Goal: Task Accomplishment & Management: Use online tool/utility

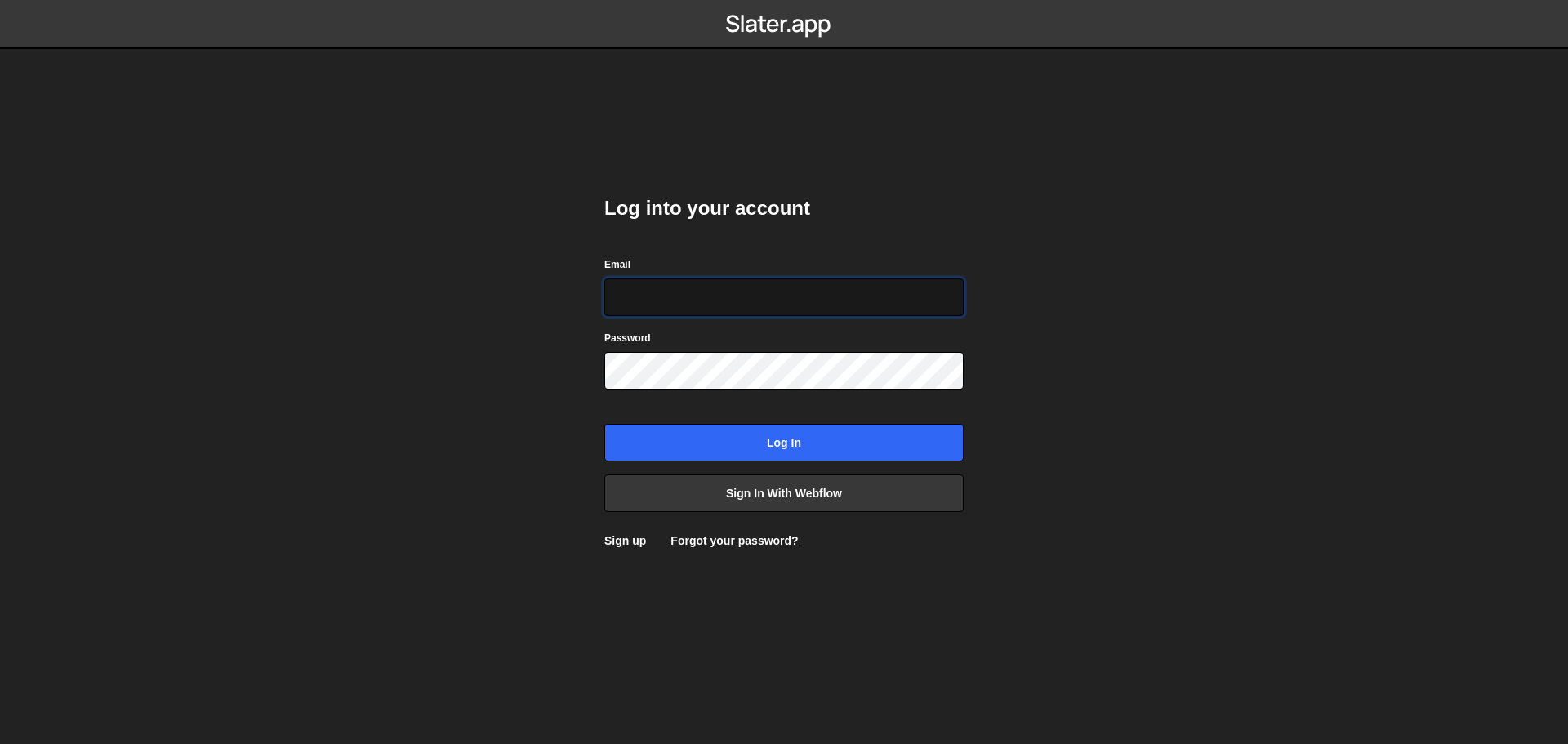
type input "alexandre@mekaa.co"
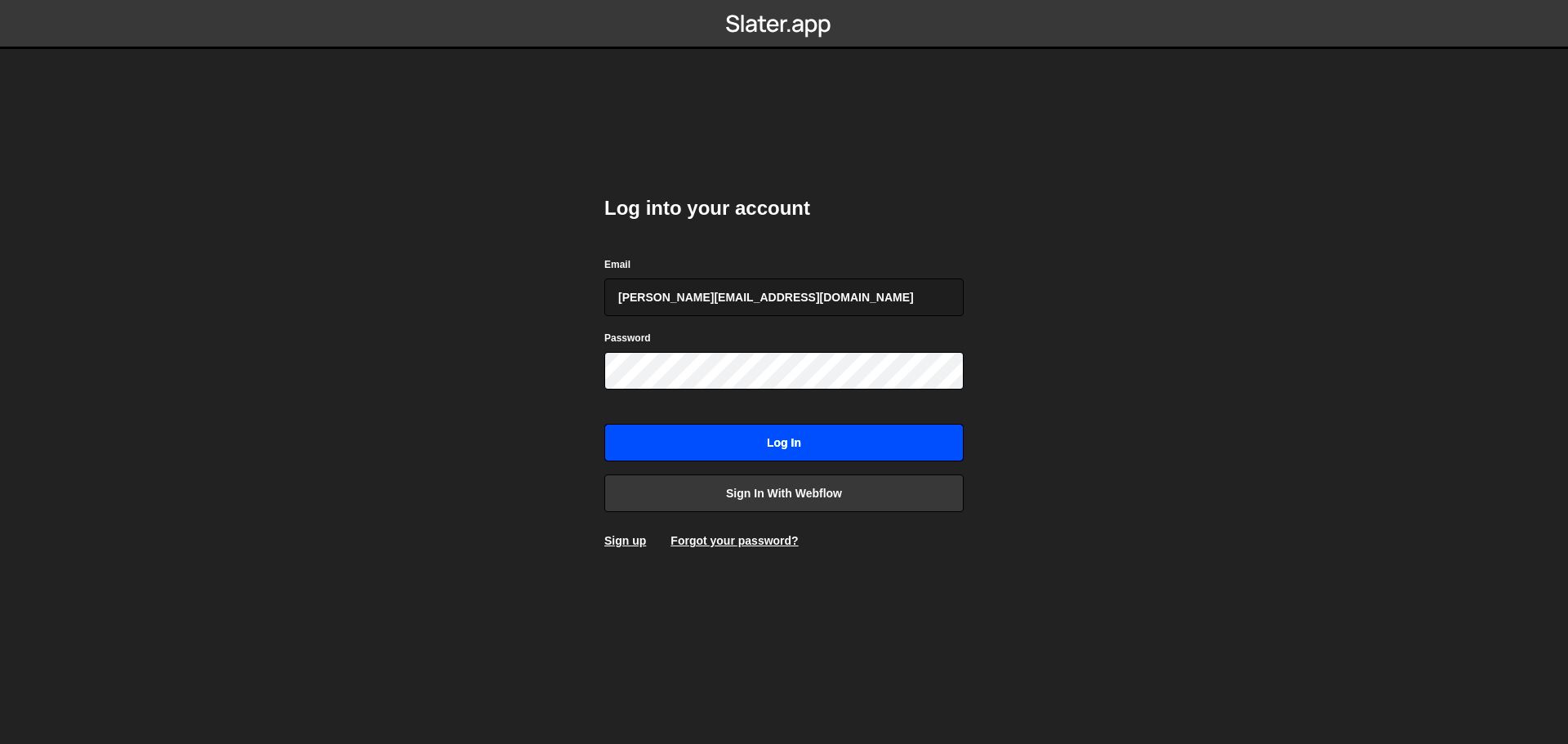
click at [800, 451] on input "Log in" at bounding box center [784, 443] width 359 height 38
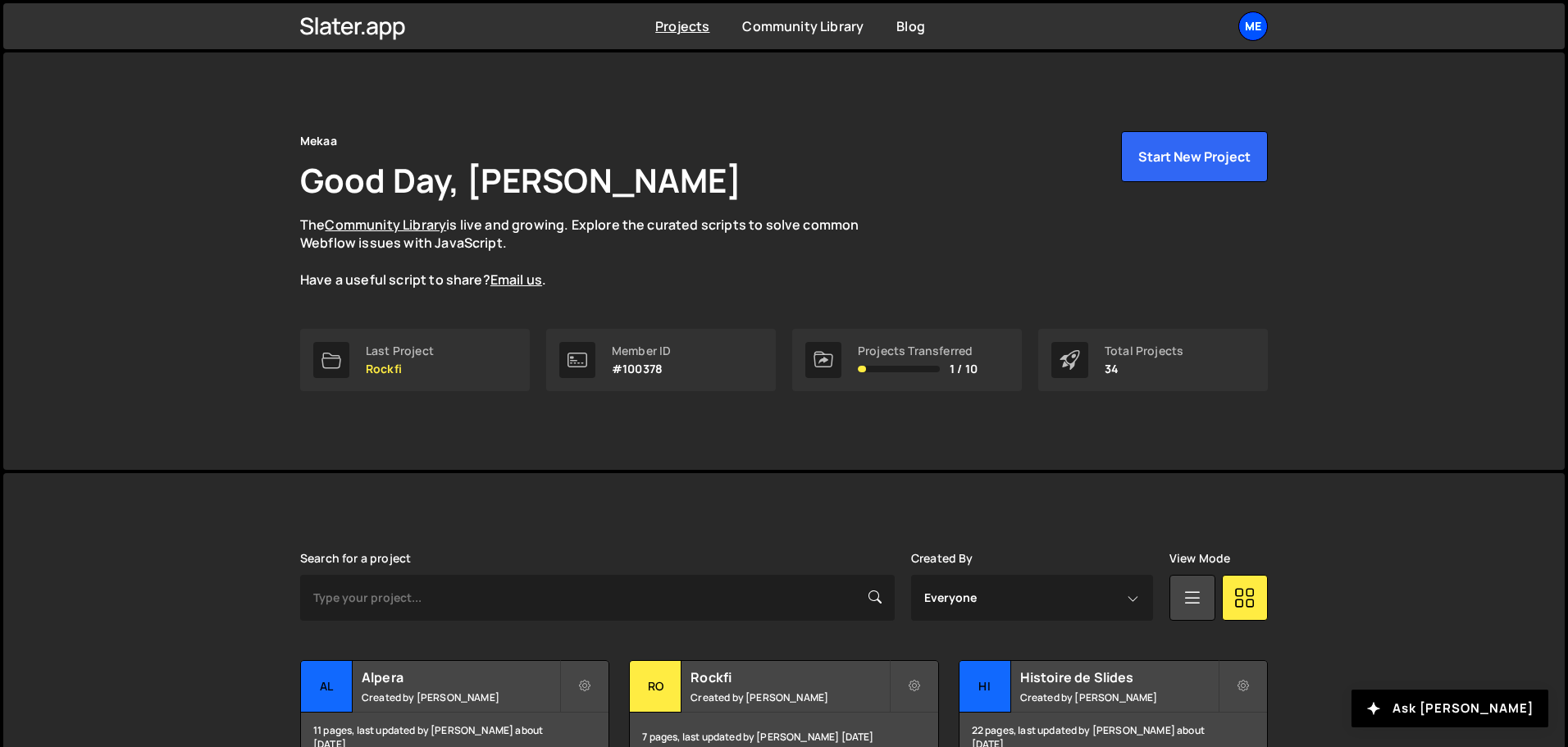
click at [1251, 25] on div "Me" at bounding box center [1253, 26] width 30 height 30
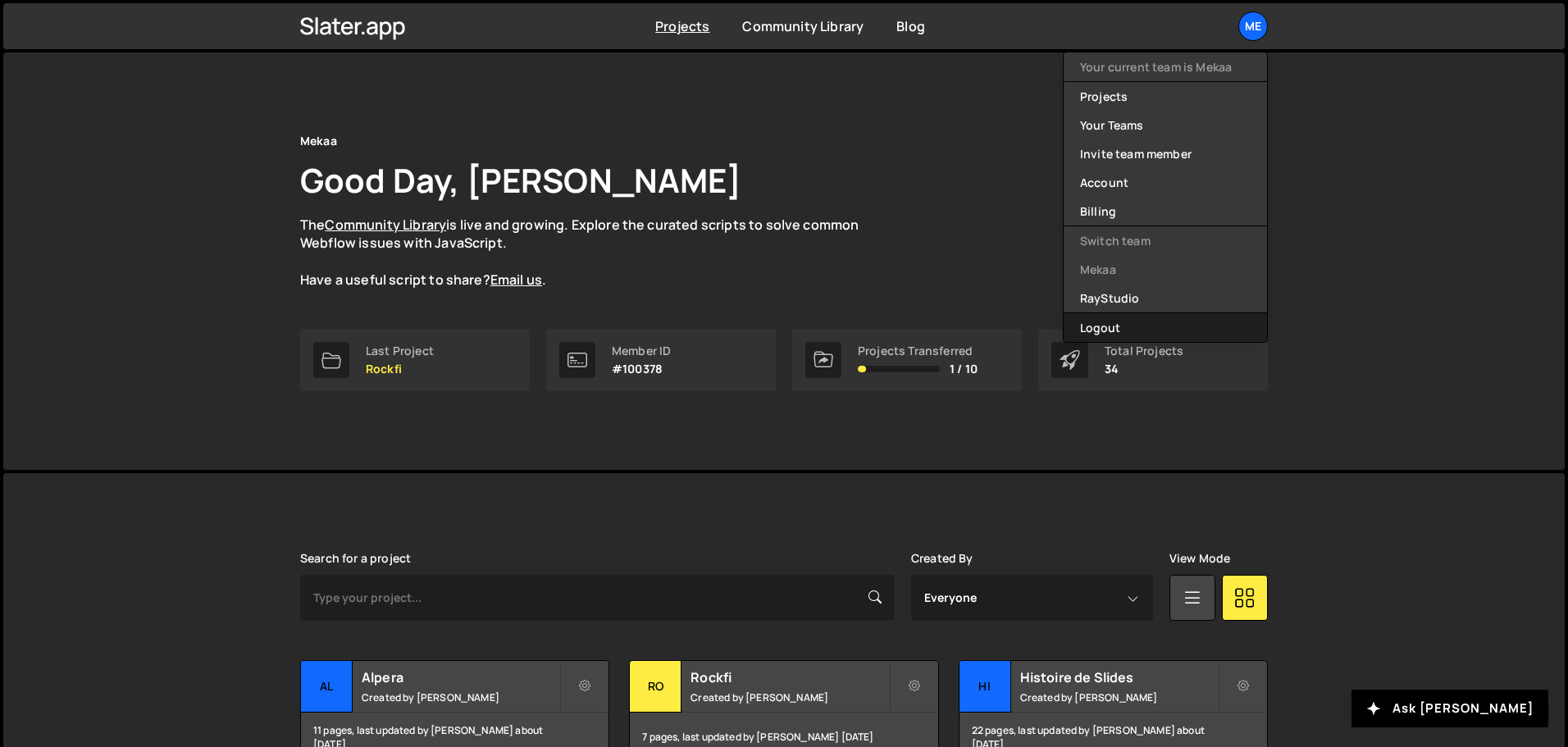
click at [1127, 325] on button "Logout" at bounding box center [1165, 328] width 203 height 29
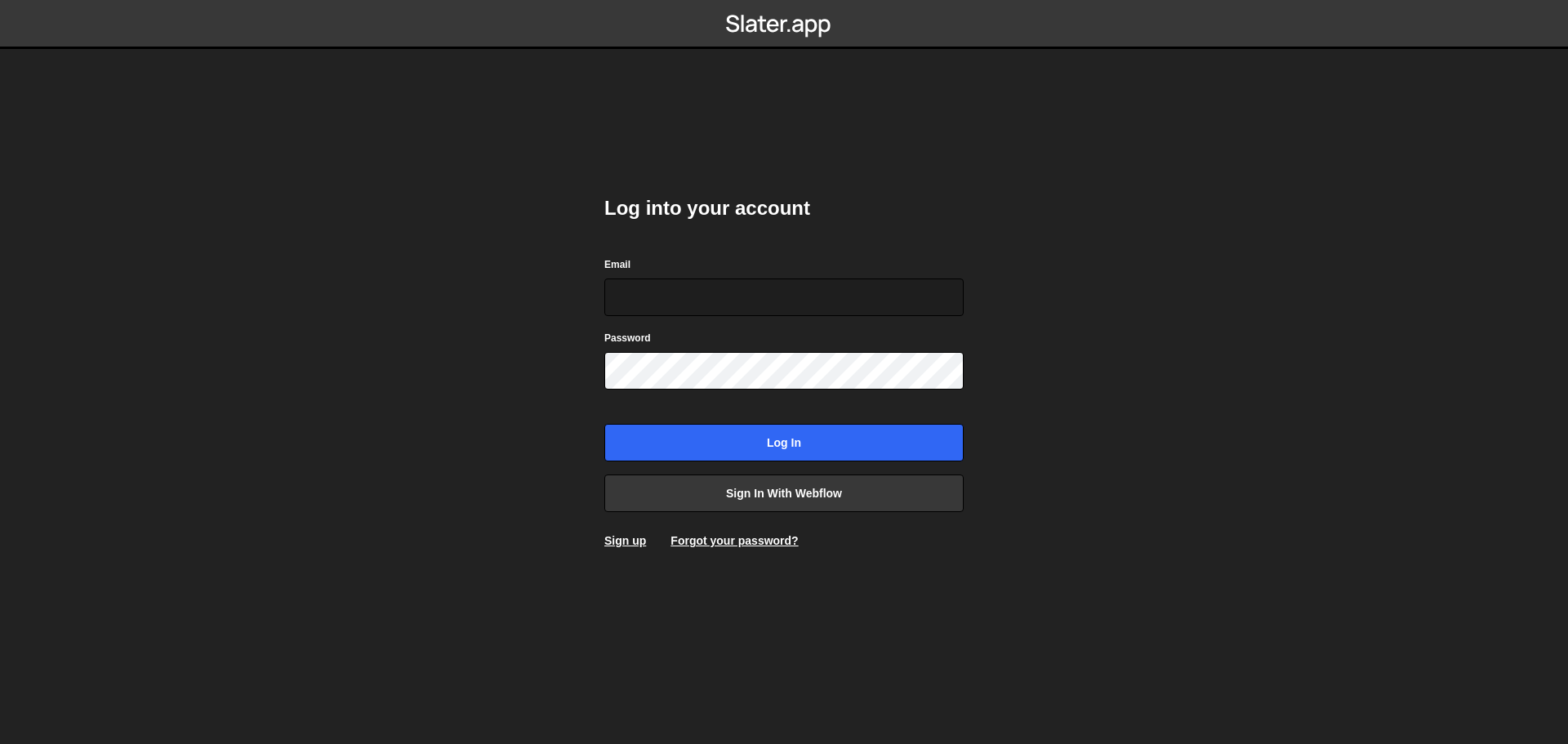
click at [1000, 231] on body "Log into your account Email Password Log in Sign in with Webflow Sign up Forgot…" at bounding box center [784, 372] width 1568 height 744
click at [843, 287] on input "Email" at bounding box center [784, 297] width 359 height 38
click at [737, 301] on input "adrien" at bounding box center [784, 297] width 359 height 38
click at [737, 301] on input "adrien@mekaa.com" at bounding box center [784, 297] width 359 height 38
type input "[PERSON_NAME][EMAIL_ADDRESS][DOMAIN_NAME]"
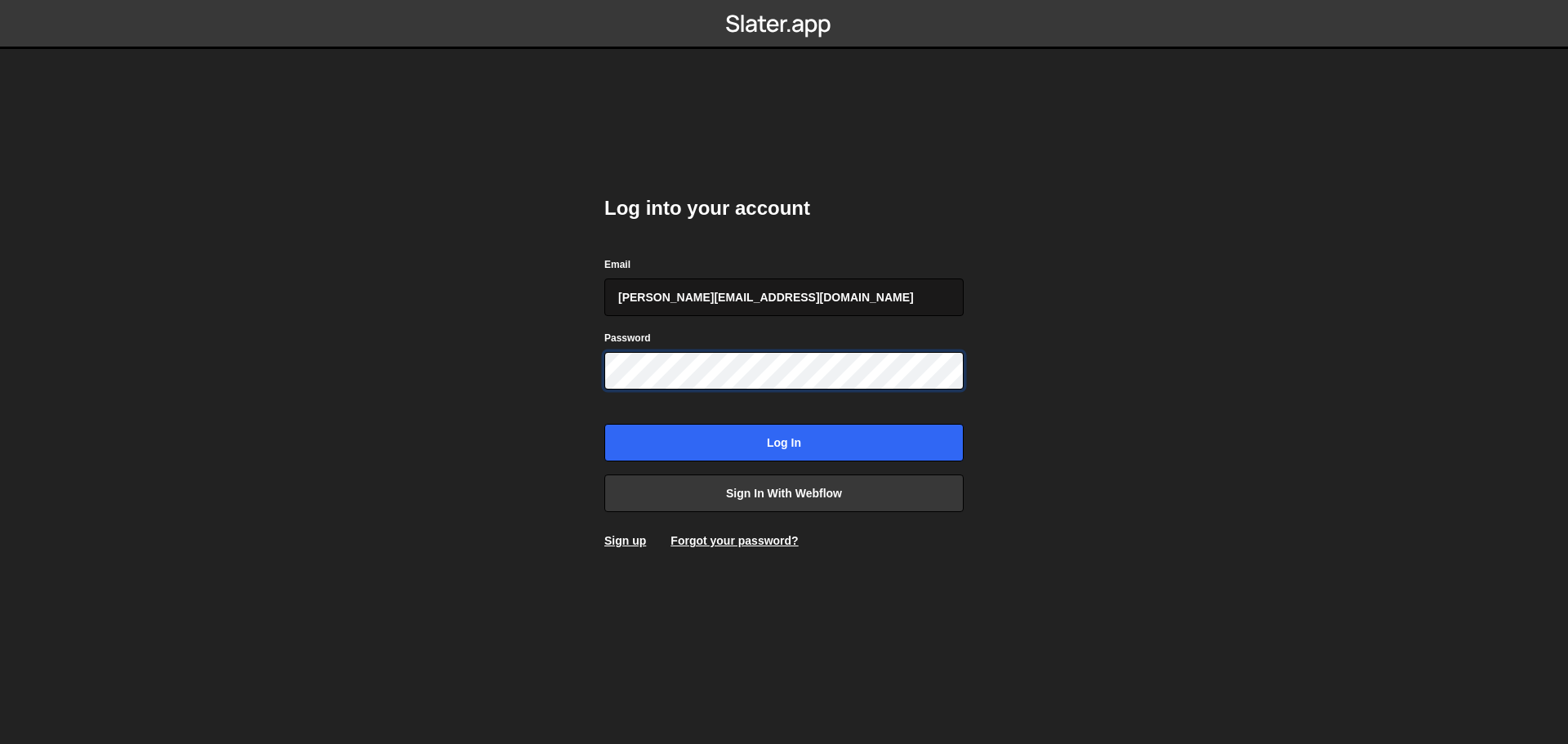
click at [605, 424] on input "Log in" at bounding box center [784, 443] width 359 height 38
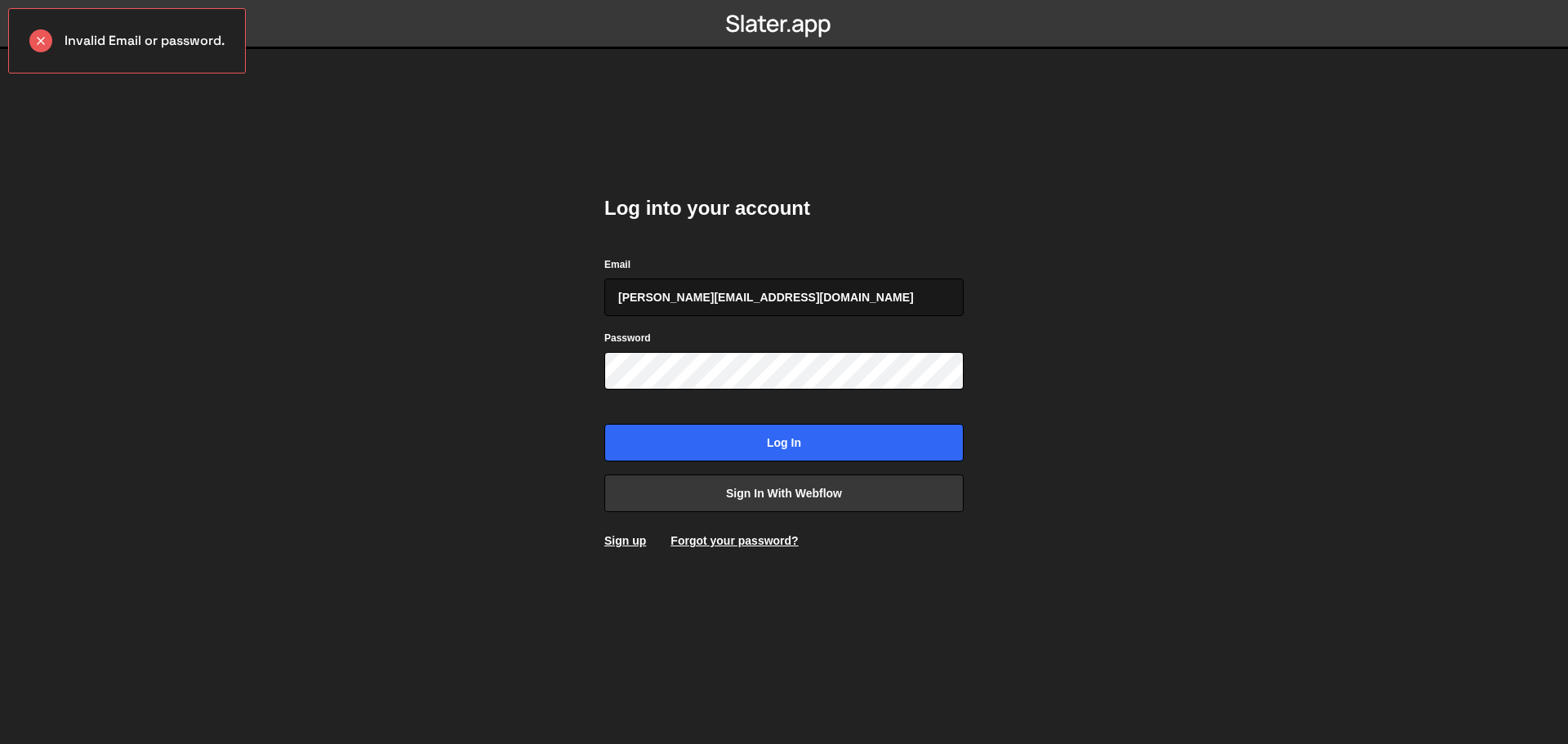
click at [769, 287] on input "[PERSON_NAME][EMAIL_ADDRESS][DOMAIN_NAME]" at bounding box center [784, 297] width 359 height 38
click at [716, 525] on div "Log into your account Email [PERSON_NAME][EMAIL_ADDRESS][DOMAIN_NAME] Password …" at bounding box center [784, 371] width 359 height 402
click at [751, 289] on input "[PERSON_NAME][EMAIL_ADDRESS][DOMAIN_NAME]" at bounding box center [784, 297] width 359 height 38
click at [723, 547] on link "Forgot your password?" at bounding box center [734, 541] width 128 height 13
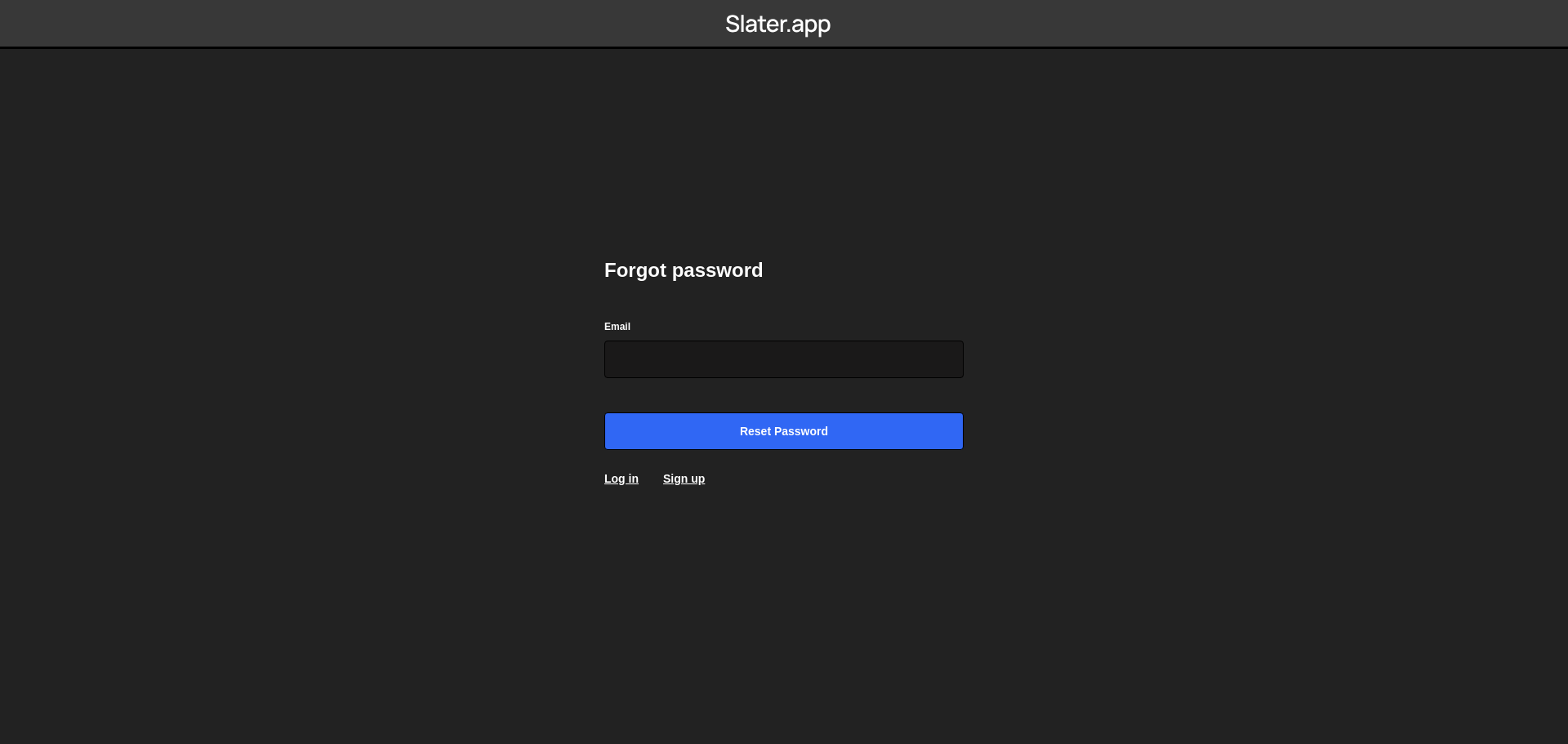
click at [764, 358] on input "Email" at bounding box center [784, 359] width 359 height 38
click at [762, 364] on input "Email" at bounding box center [784, 359] width 359 height 38
type input "[PERSON_NAME][EMAIL_ADDRESS][DOMAIN_NAME]"
click at [543, 386] on body "Forgot password Email adrien@mekaa.co Reset password Log in Sign up" at bounding box center [784, 372] width 1568 height 744
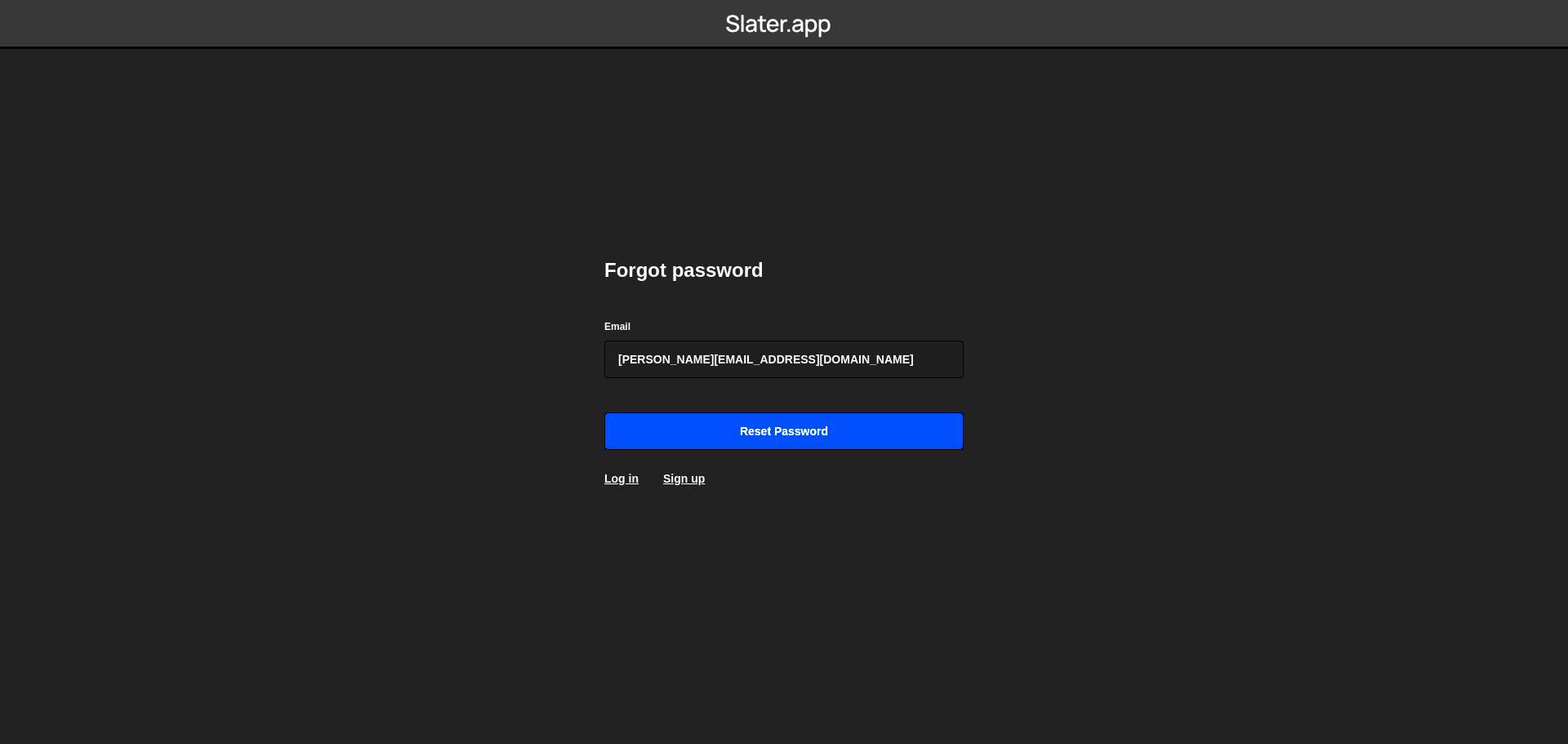
click at [768, 424] on input "Reset password" at bounding box center [784, 431] width 359 height 38
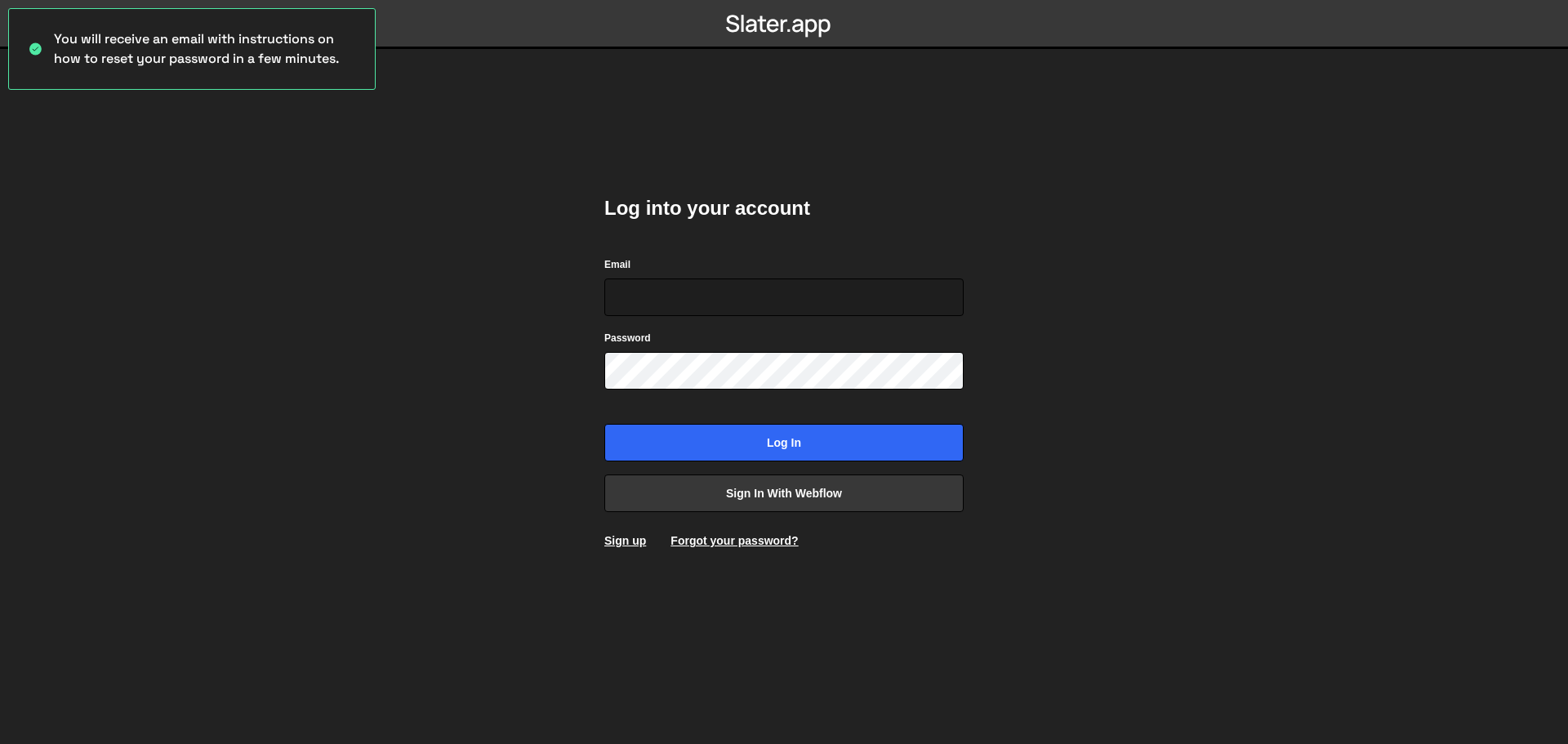
click at [664, 174] on div "Log into your account Email Password Log in Sign in with Webflow Sign up Forgot…" at bounding box center [784, 371] width 359 height 402
click at [743, 296] on input "Email" at bounding box center [784, 297] width 359 height 38
click at [1327, 134] on body "You will receive an email with instructions on how to reset your password in a …" at bounding box center [784, 372] width 1568 height 744
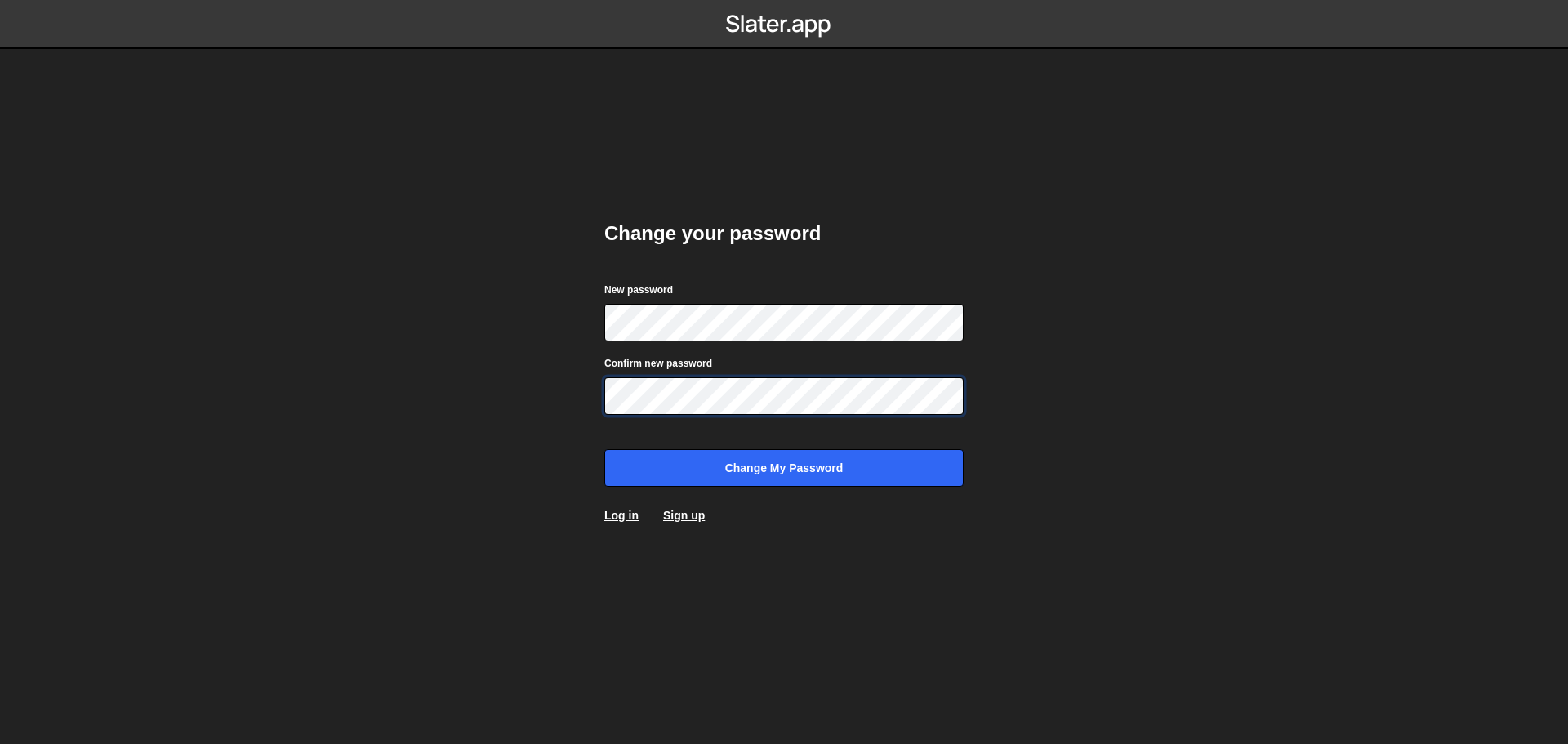
click at [605, 449] on input "Change my password" at bounding box center [784, 468] width 359 height 38
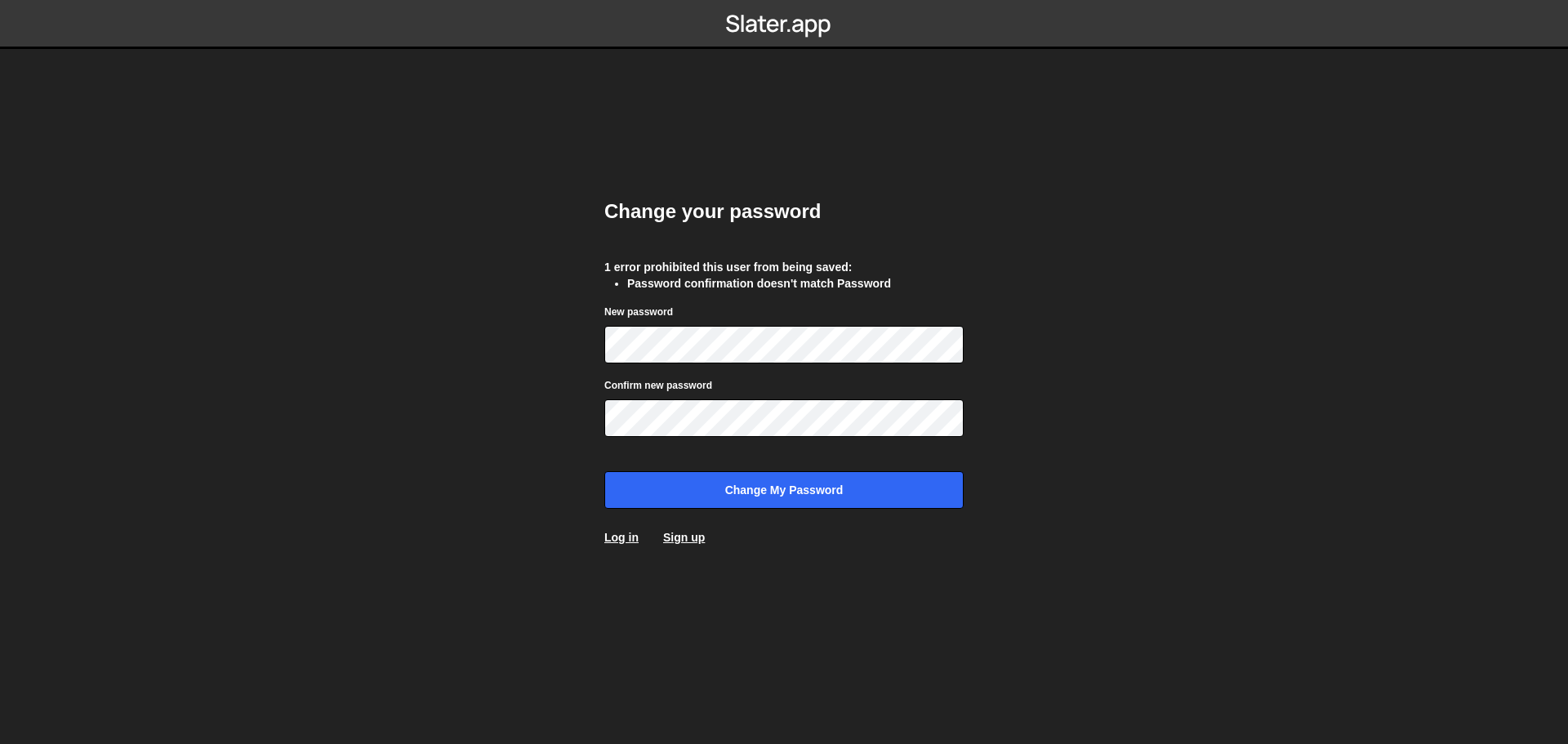
click at [1152, 339] on body "Change your password 1 error prohibited this user from being saved: Password co…" at bounding box center [784, 372] width 1568 height 744
click at [627, 290] on ul "Password confirmation doesn't match Password" at bounding box center [784, 283] width 359 height 16
click at [626, 290] on ul "Password confirmation doesn't match Password" at bounding box center [784, 283] width 359 height 16
drag, startPoint x: 626, startPoint y: 290, endPoint x: 675, endPoint y: 285, distance: 49.3
click at [625, 290] on ul "Password confirmation doesn't match Password" at bounding box center [784, 283] width 359 height 16
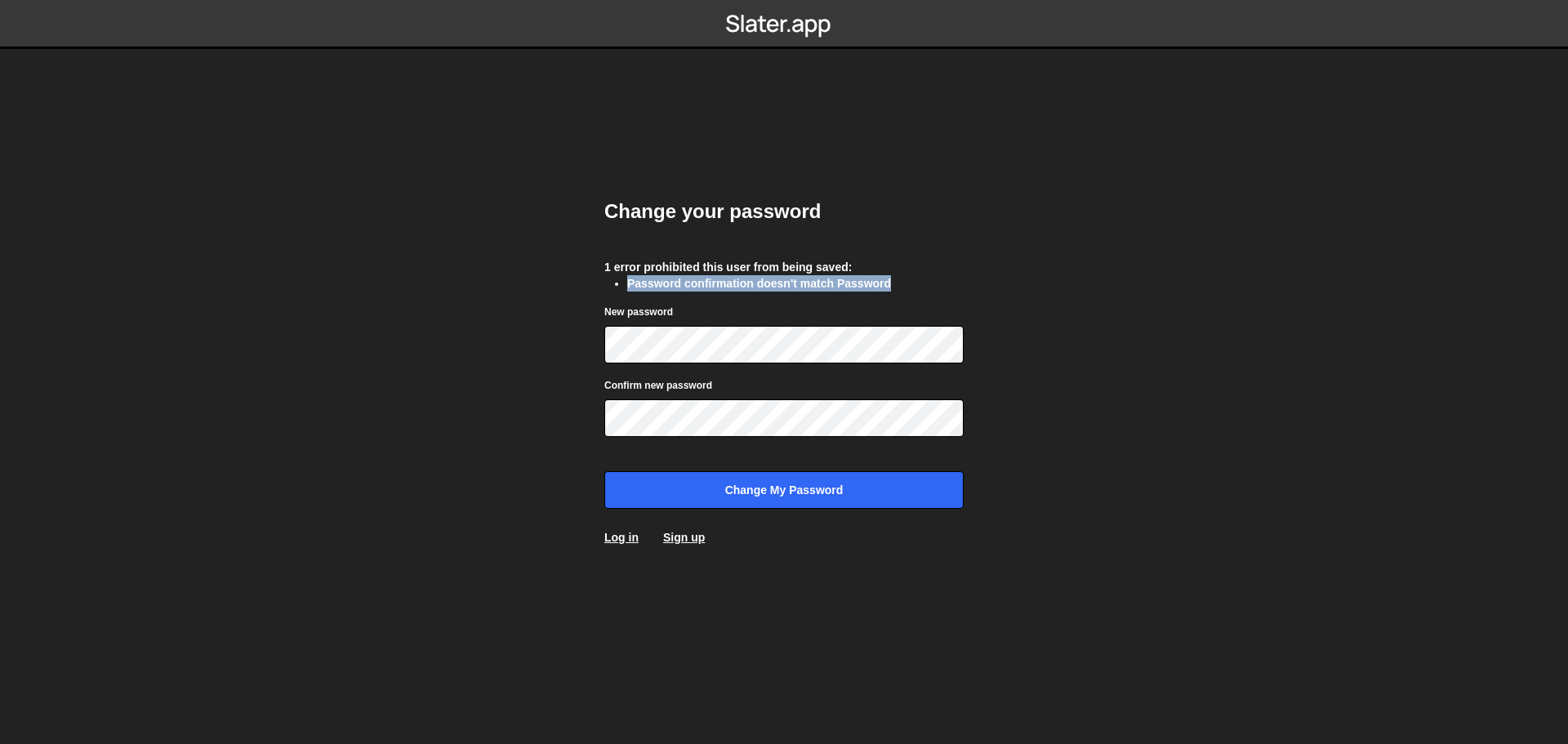
click at [721, 283] on li "Password confirmation doesn't match Password" at bounding box center [795, 283] width 337 height 16
click at [605, 471] on input "Change my password" at bounding box center [784, 490] width 359 height 38
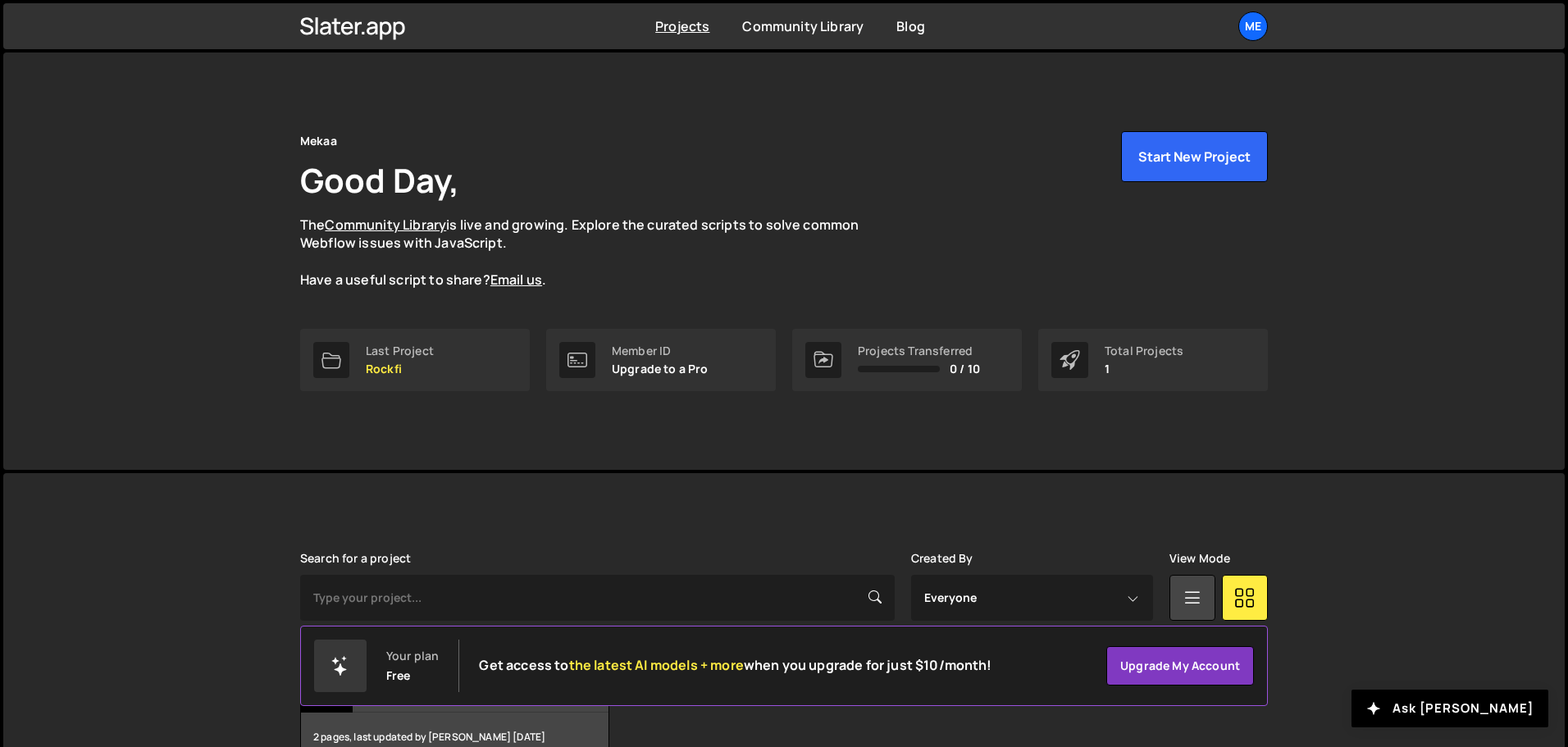
scroll to position [98, 0]
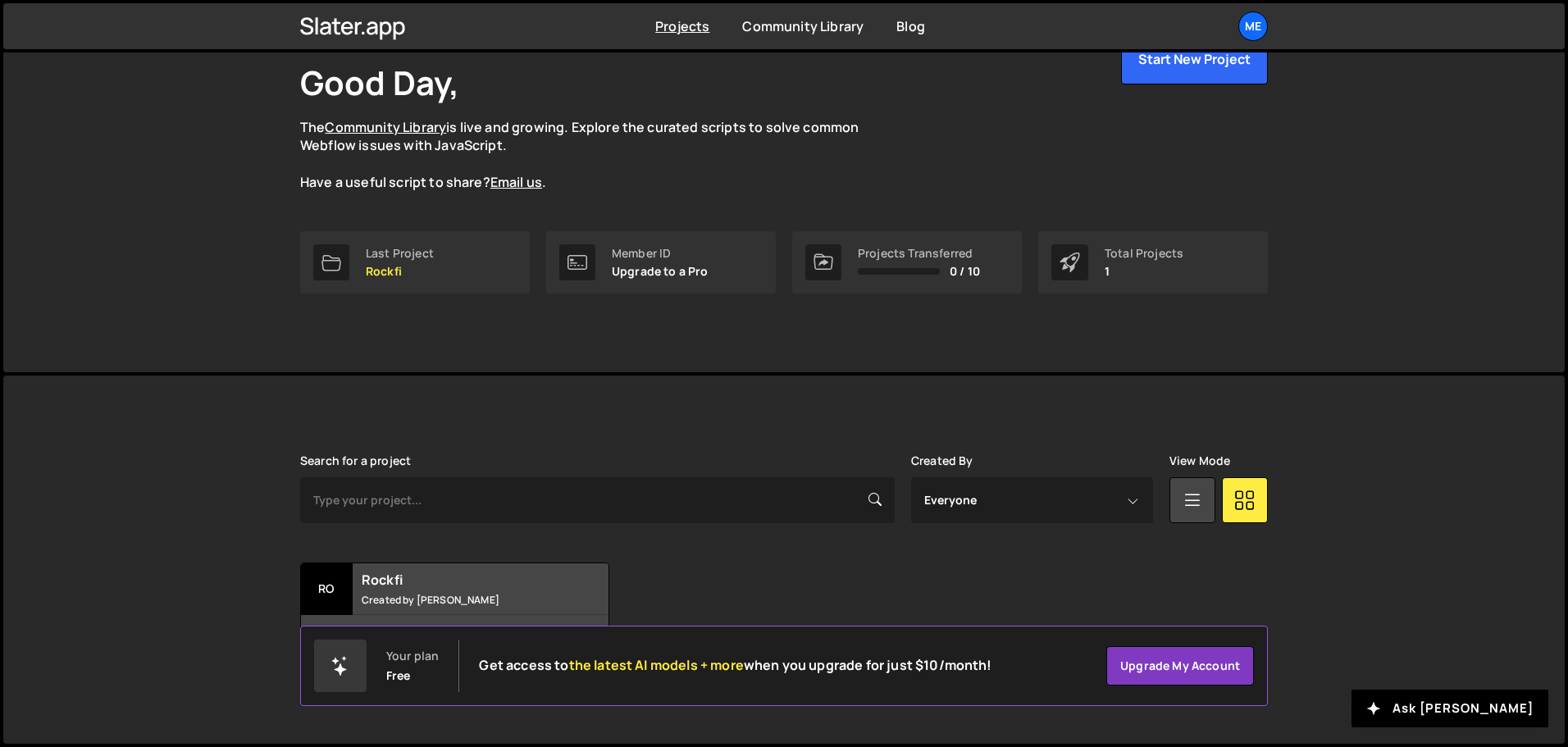
click at [1337, 277] on div "Mekaa Good Day, The Community Library is live and growing. Explore the curated …" at bounding box center [784, 164] width 1562 height 417
click at [433, 589] on div "Rockfi Created by Alex Teillet" at bounding box center [455, 588] width 308 height 51
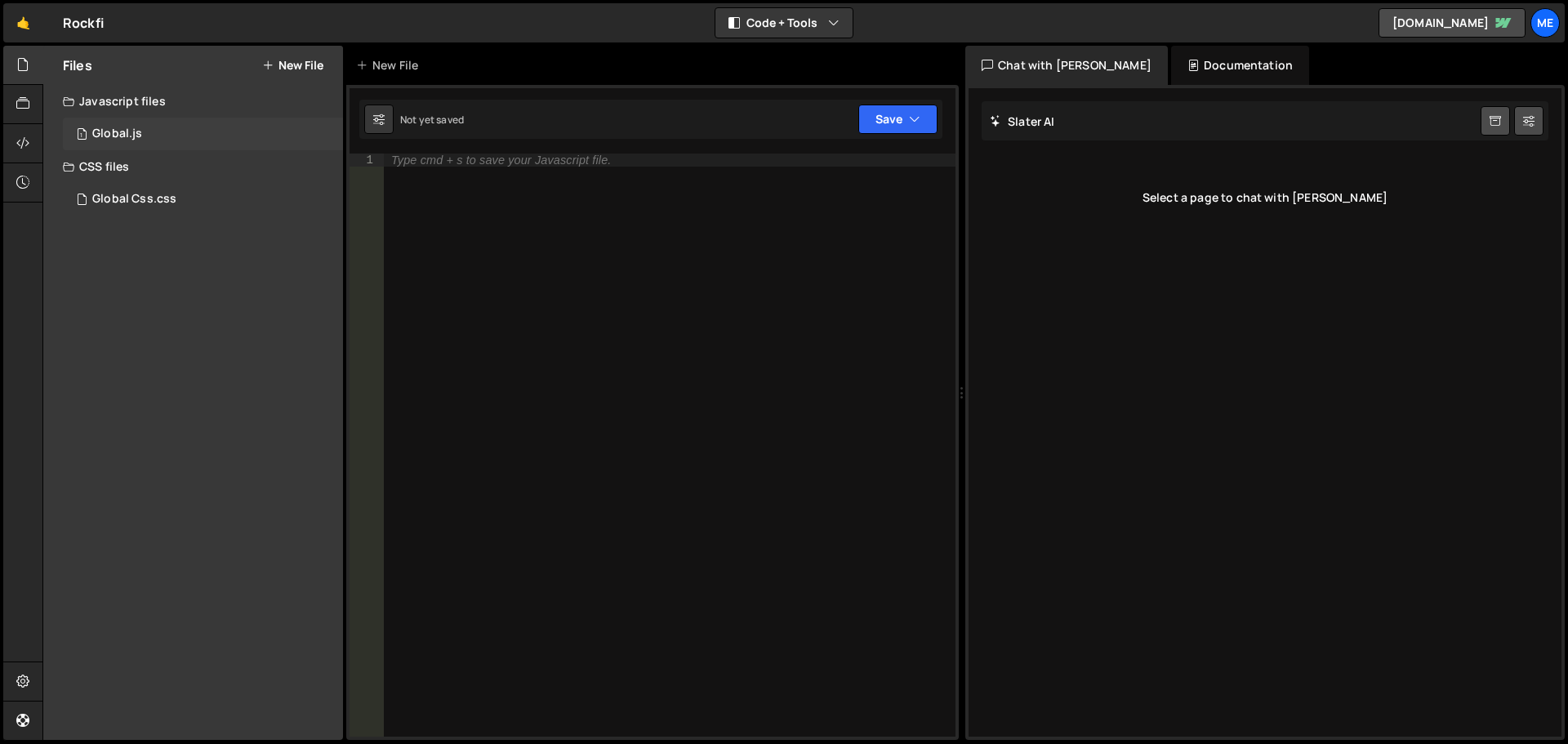
click at [165, 137] on div "1 Global.js 0" at bounding box center [203, 134] width 281 height 33
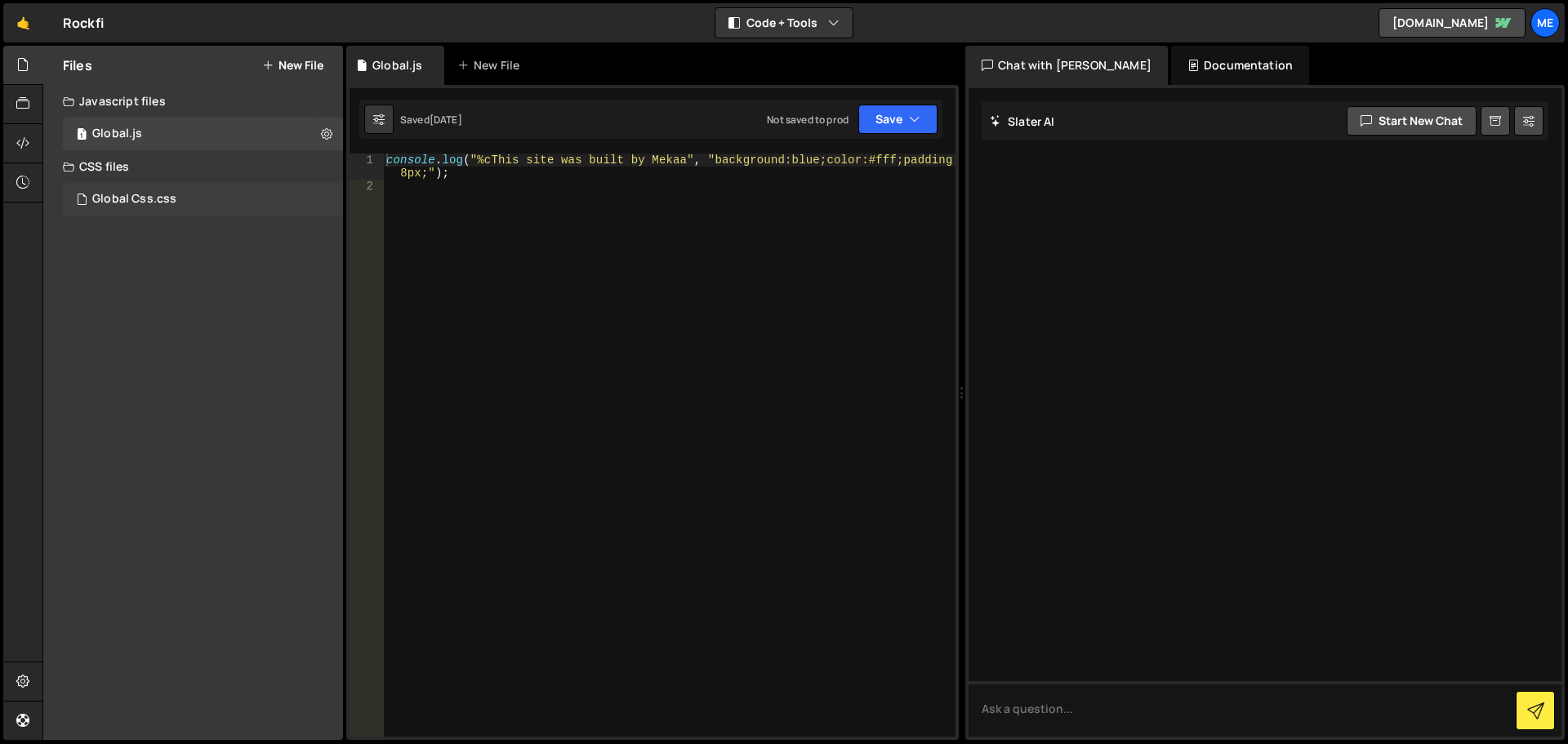
click at [211, 192] on div "Global Css.css 0" at bounding box center [203, 199] width 281 height 33
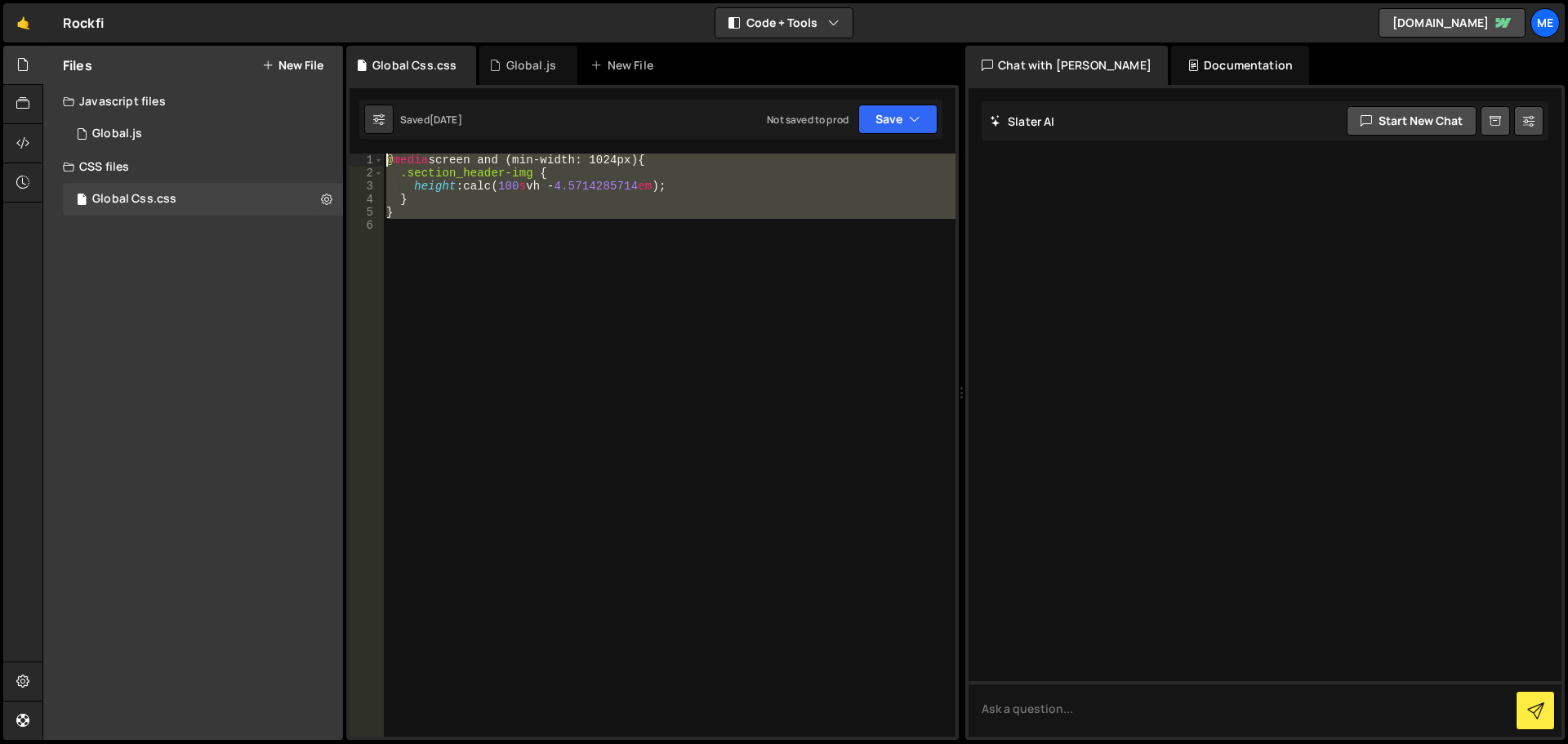
drag, startPoint x: 405, startPoint y: 211, endPoint x: 292, endPoint y: 107, distance: 153.6
click at [292, 107] on div "Files New File Javascript files 1 Global.js 0 CSS files Global Css.css 0 Copy s…" at bounding box center [805, 393] width 1526 height 695
type textarea "@media screen and (min-width: 1024px) { .section_header-img {"
click at [113, 110] on div "Javascript files" at bounding box center [193, 101] width 300 height 33
click at [123, 81] on div "Files New File" at bounding box center [193, 65] width 300 height 39
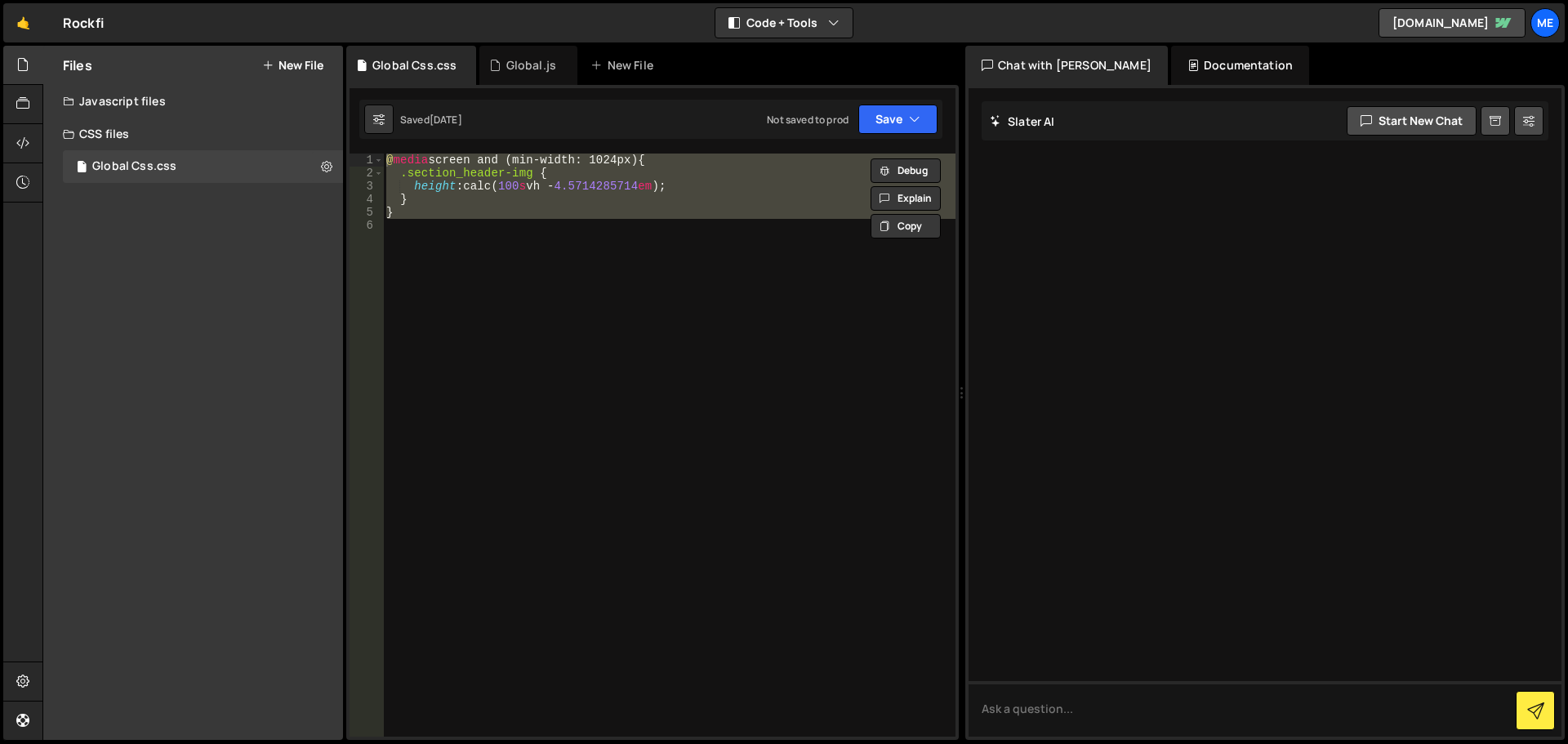
click at [124, 97] on div "Javascript files" at bounding box center [193, 101] width 300 height 33
click at [121, 125] on div "1 Global.js 0" at bounding box center [206, 134] width 286 height 33
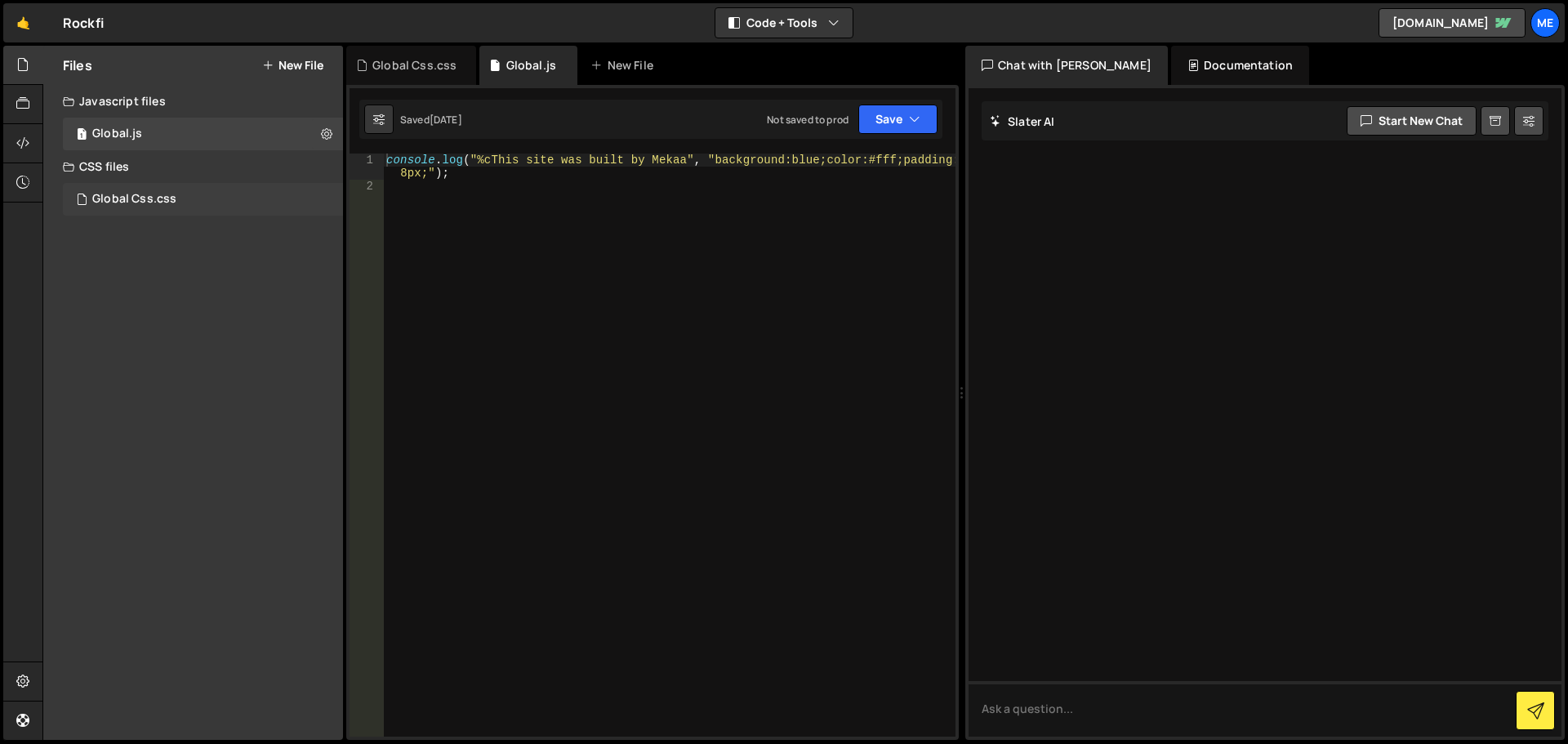
click at [206, 196] on div "Global Css.css 0" at bounding box center [203, 199] width 281 height 33
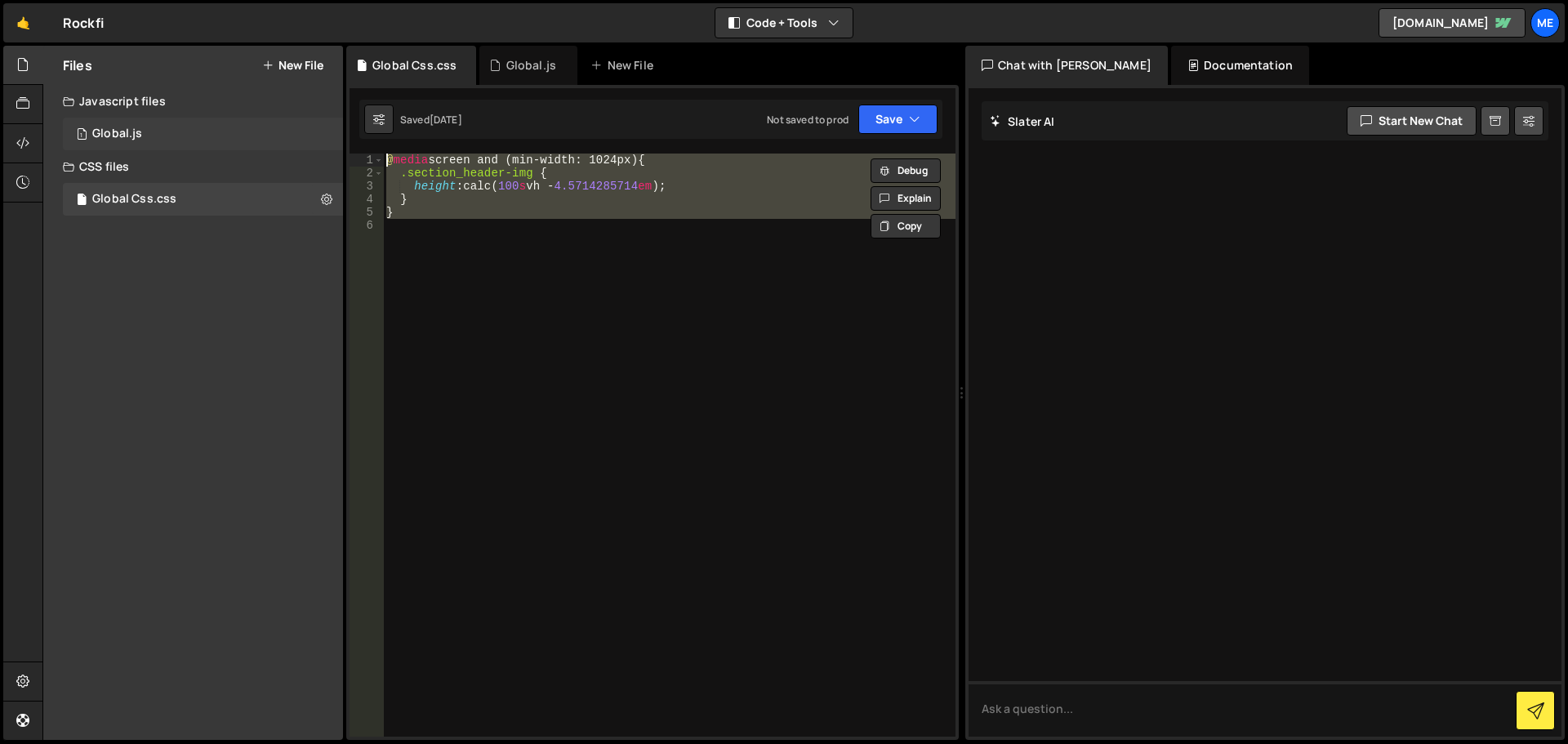
drag, startPoint x: 527, startPoint y: 223, endPoint x: 321, endPoint y: 135, distance: 224.0
click at [321, 135] on div "Files New File Javascript files 1 Global.js 0 CSS files Global Css.css 0 Copy s…" at bounding box center [805, 393] width 1526 height 695
click at [506, 326] on div "@ media screen and (min-width: 1024px) { .section_header-img { height : calc( 1…" at bounding box center [669, 445] width 573 height 583
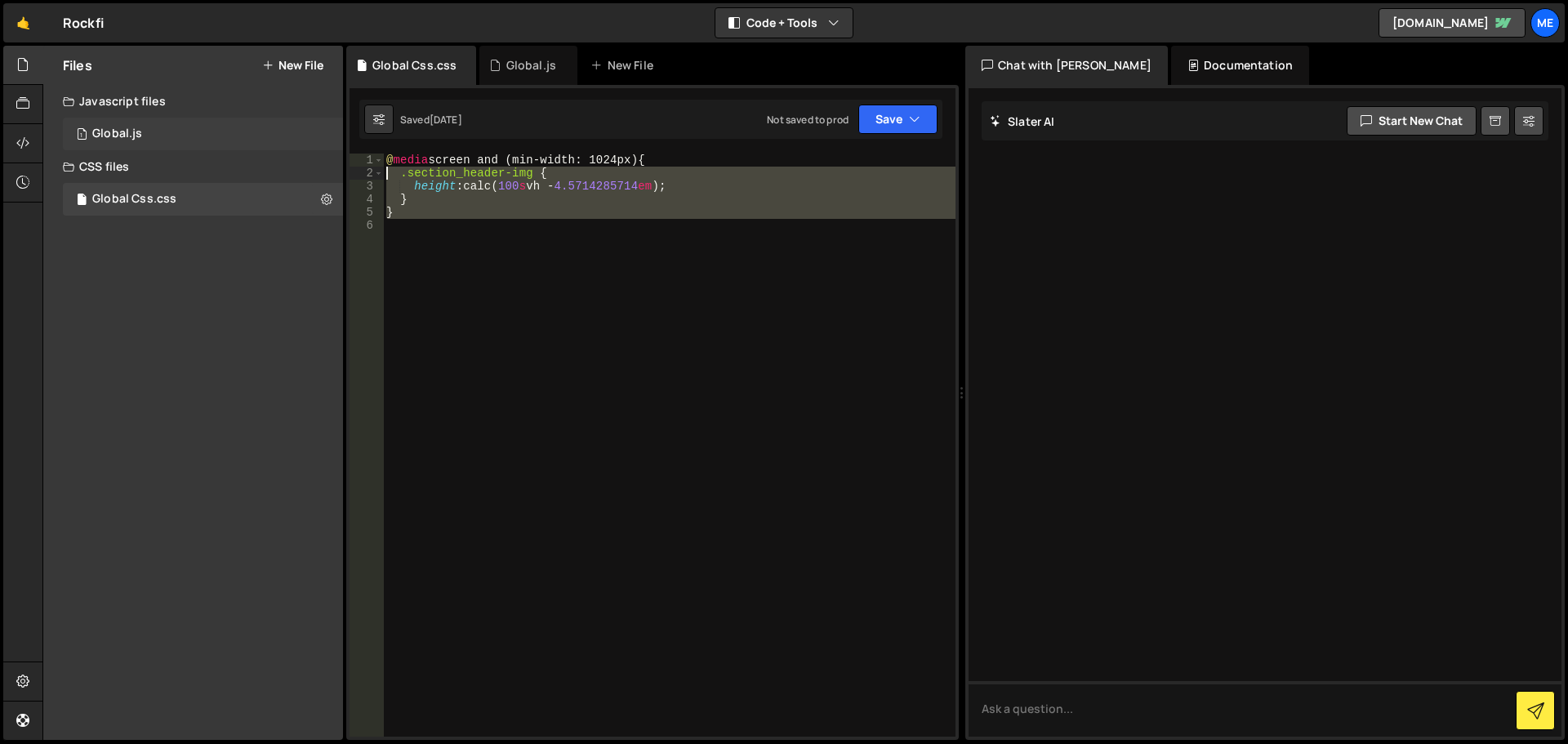
drag, startPoint x: 430, startPoint y: 217, endPoint x: 328, endPoint y: 126, distance: 136.7
click at [328, 126] on div "Files New File Javascript files 1 Global.js 0 CSS files Global Css.css 0 Copy s…" at bounding box center [805, 393] width 1526 height 695
type textarea "@media screen and (min-width: 1024px) { .section_header-img {"
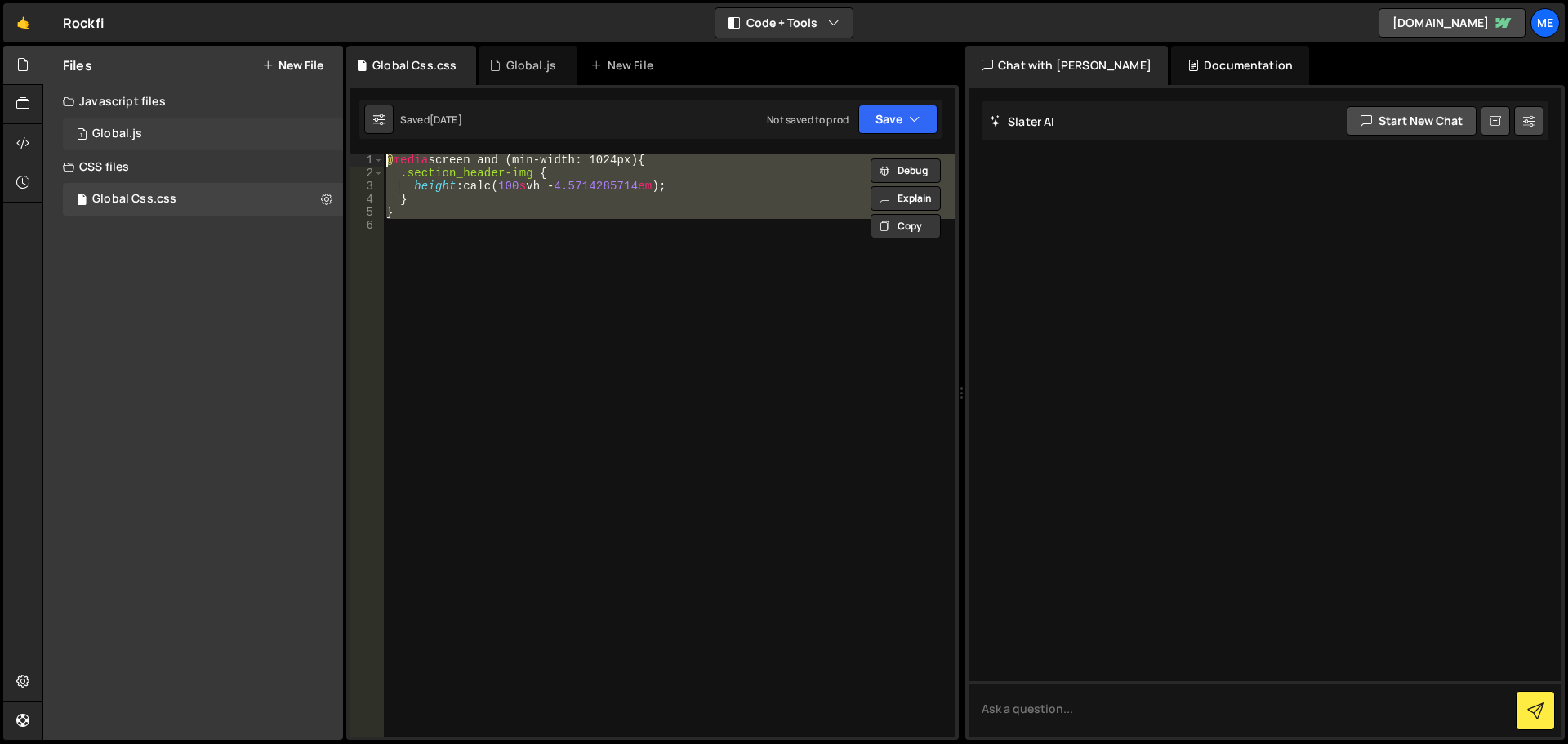
click at [207, 135] on div "1 Global.js 0" at bounding box center [206, 134] width 286 height 33
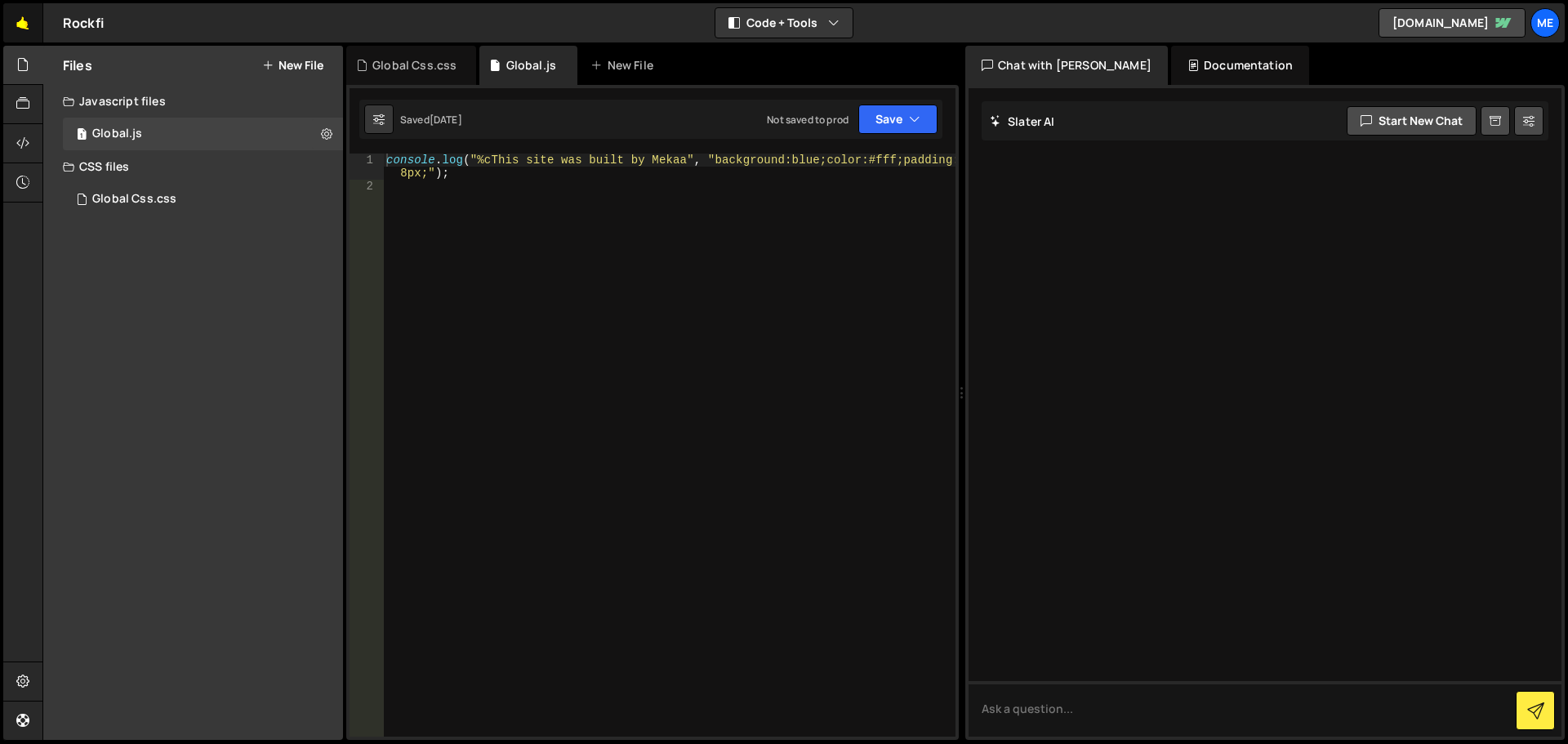
click at [11, 18] on link "🤙" at bounding box center [24, 23] width 40 height 39
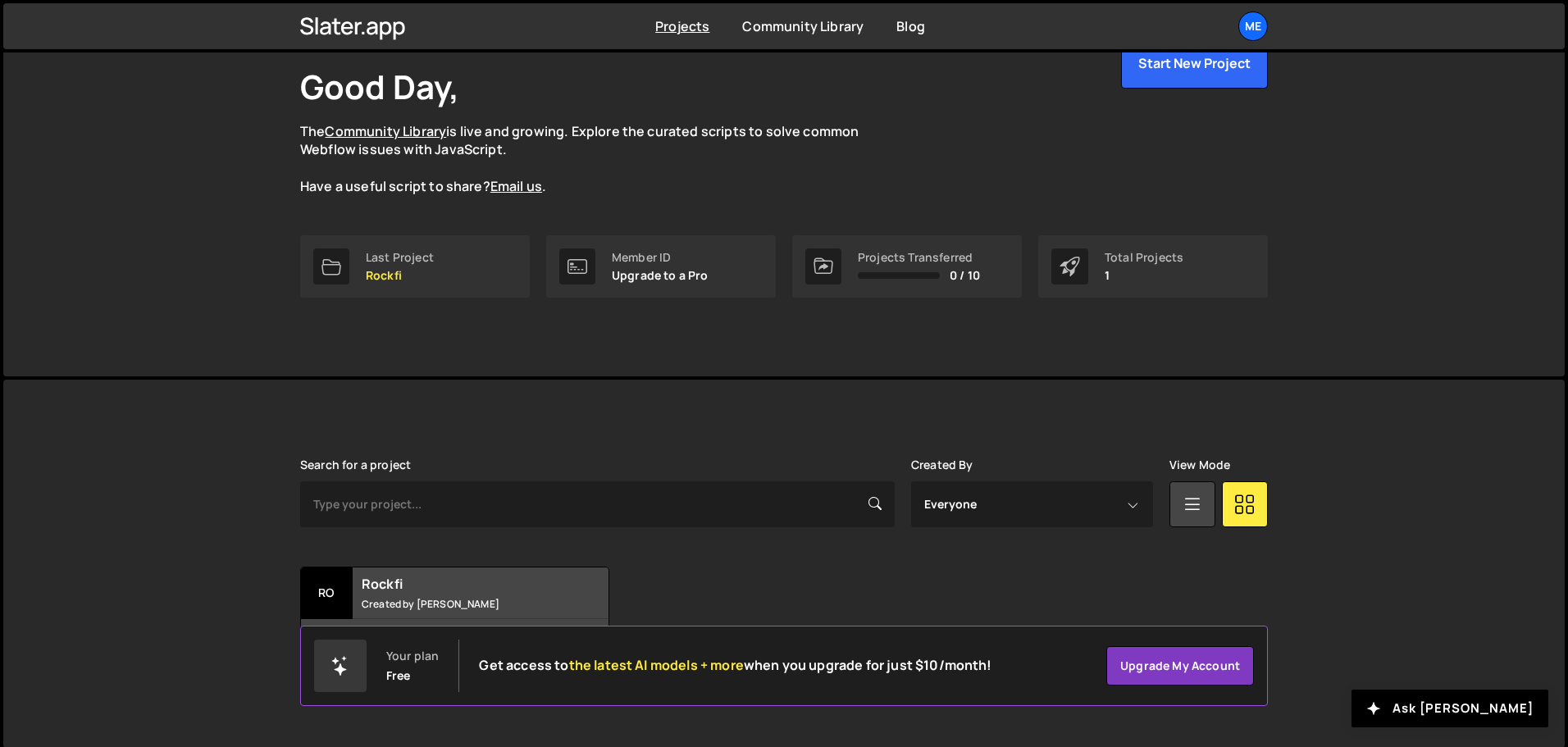
scroll to position [98, 0]
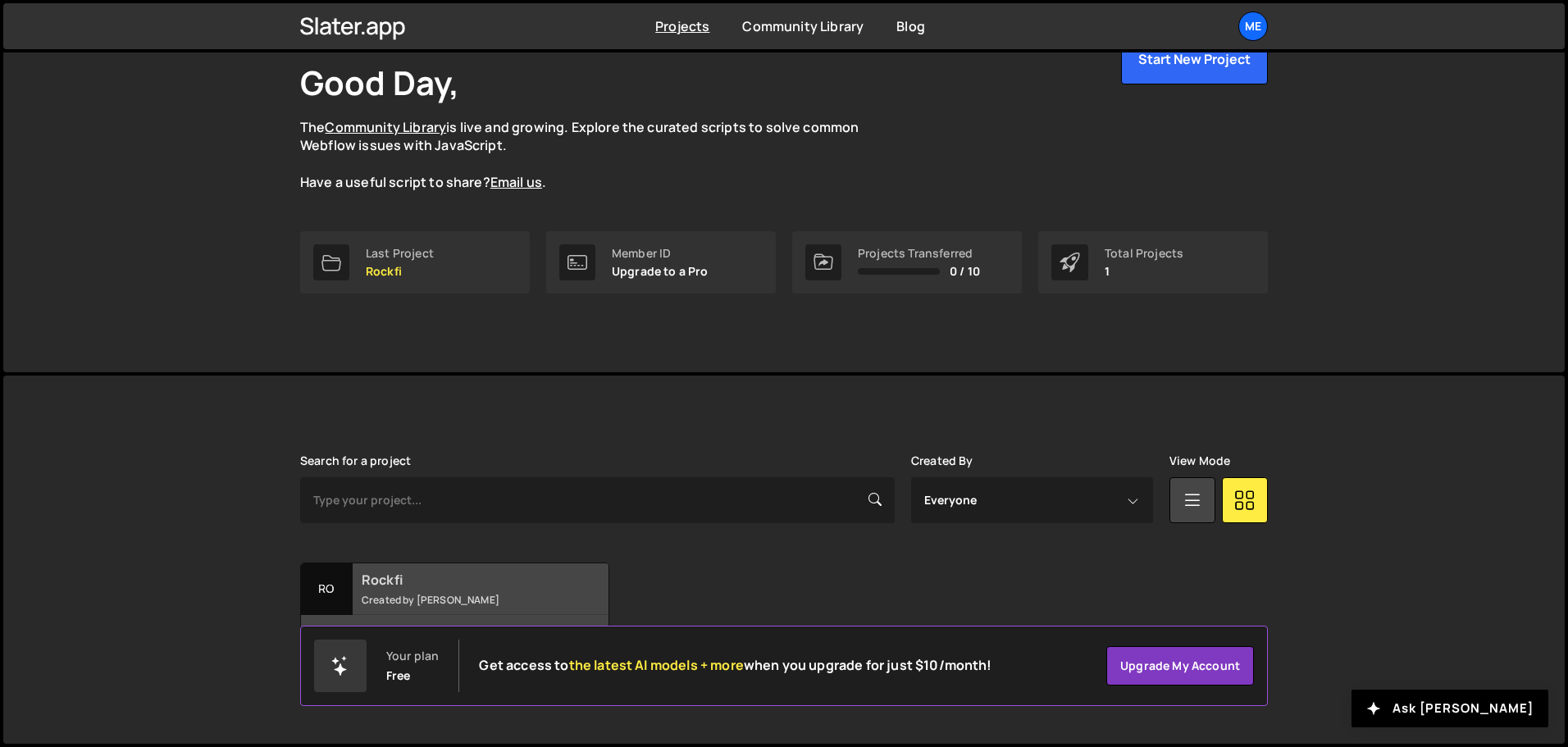
click at [391, 599] on small "Created by [PERSON_NAME]" at bounding box center [461, 599] width 197 height 14
drag, startPoint x: 523, startPoint y: 583, endPoint x: 675, endPoint y: 598, distance: 152.7
click at [675, 598] on div "Ro Rockfi Created by Alex Teillet 2 pages, last updated by Alex Teillet 4 days …" at bounding box center [784, 614] width 968 height 103
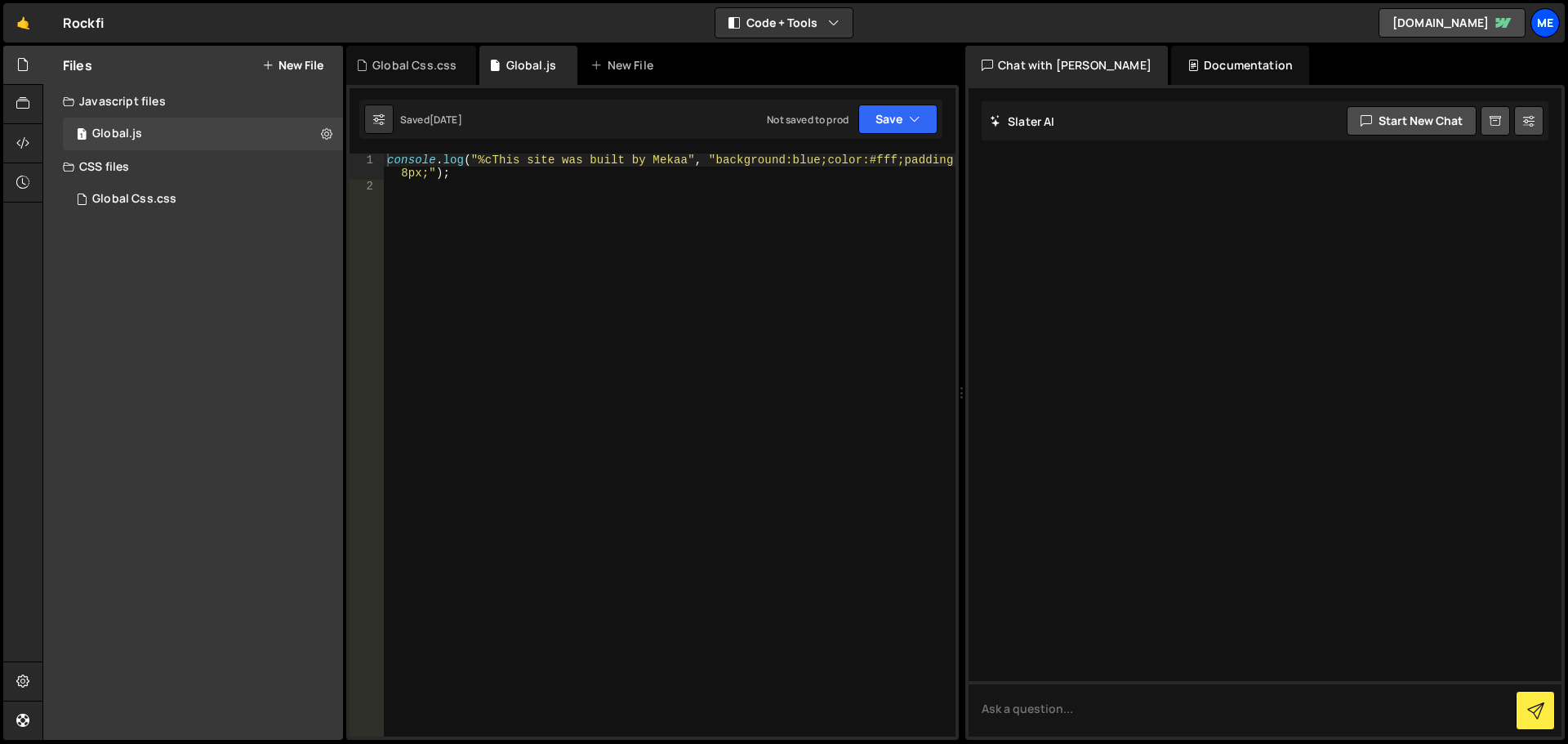
click at [1547, 24] on div "Me" at bounding box center [1545, 23] width 29 height 29
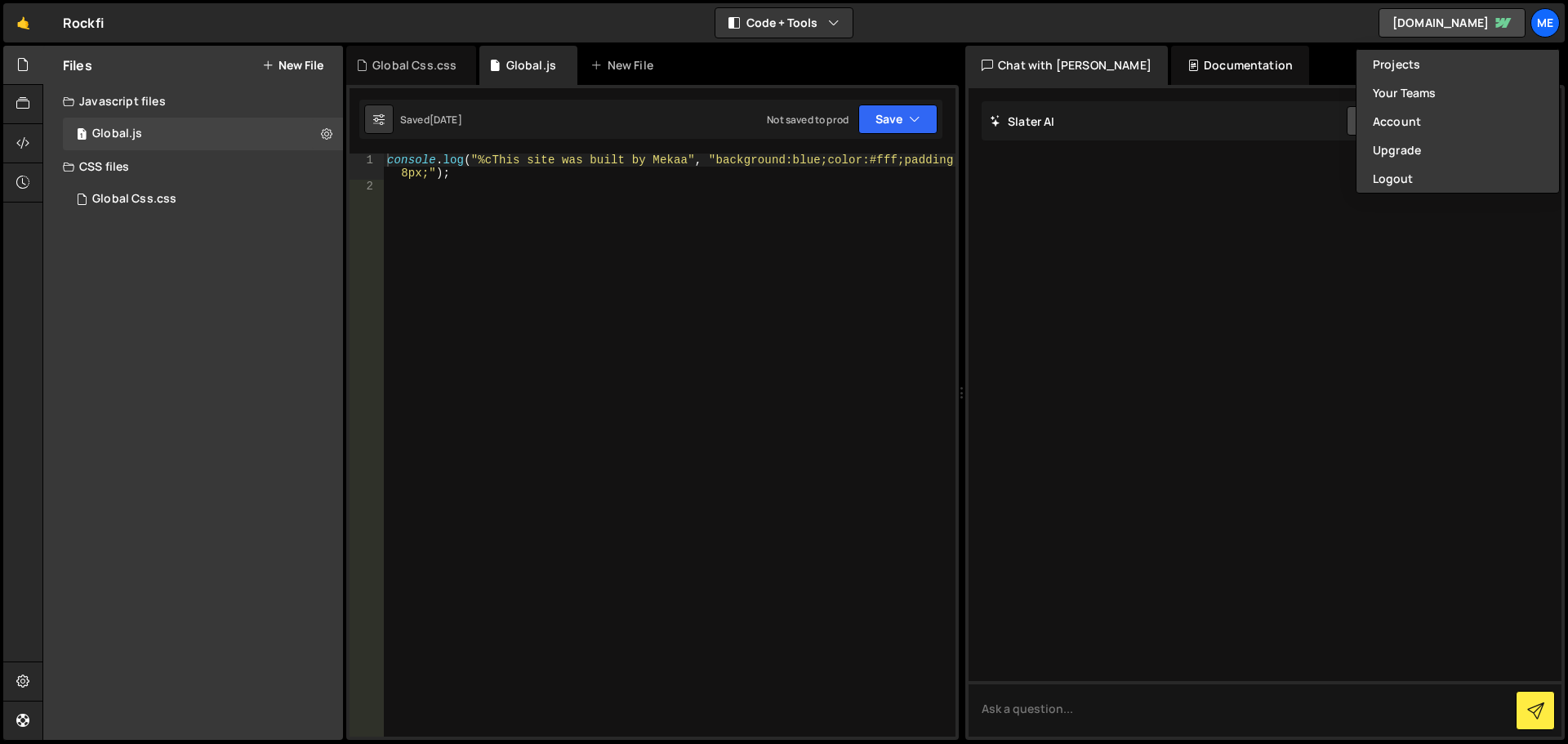
drag, startPoint x: 1123, startPoint y: 242, endPoint x: 503, endPoint y: 257, distance: 620.2
click at [1119, 244] on div at bounding box center [1265, 412] width 593 height 648
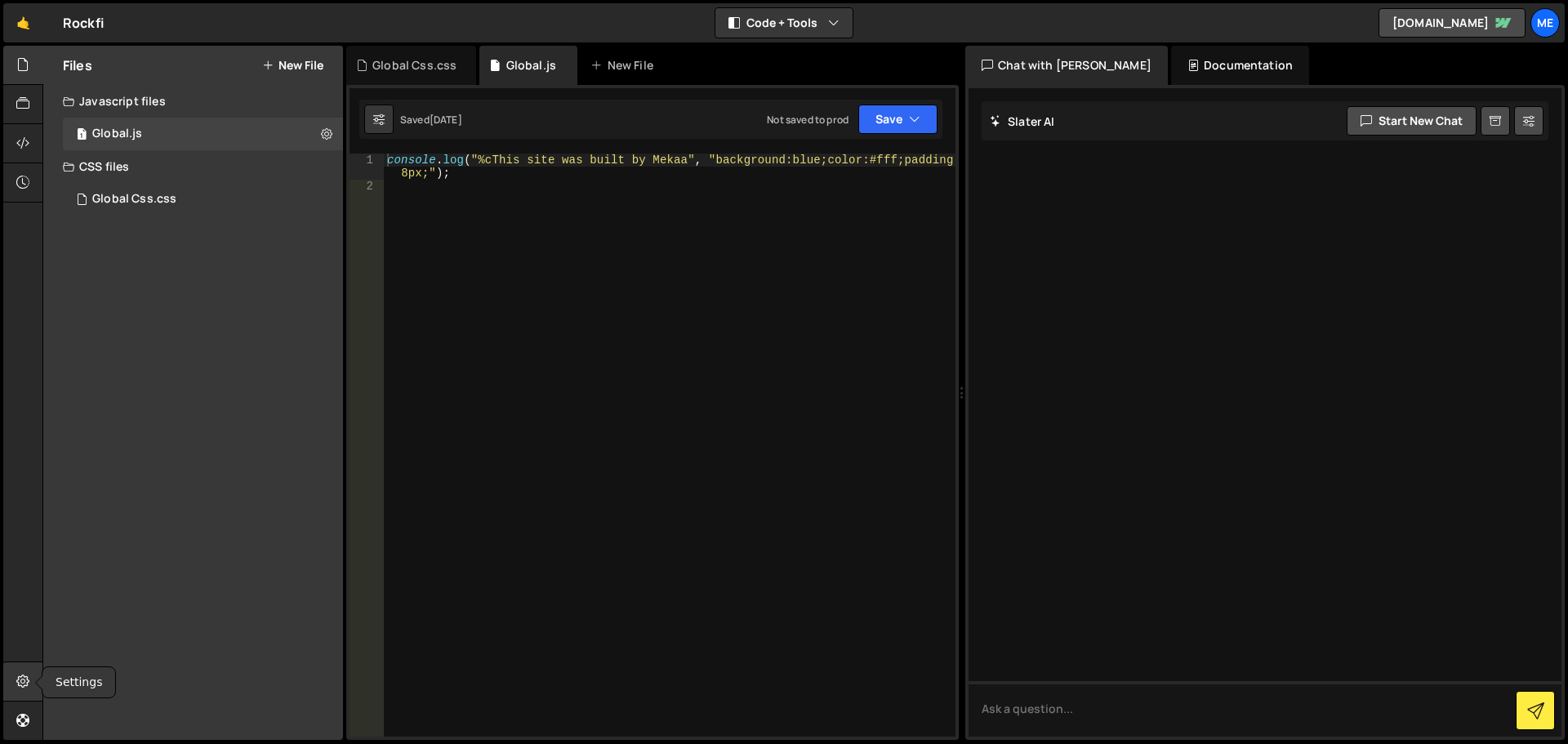
click at [17, 684] on icon at bounding box center [23, 680] width 13 height 18
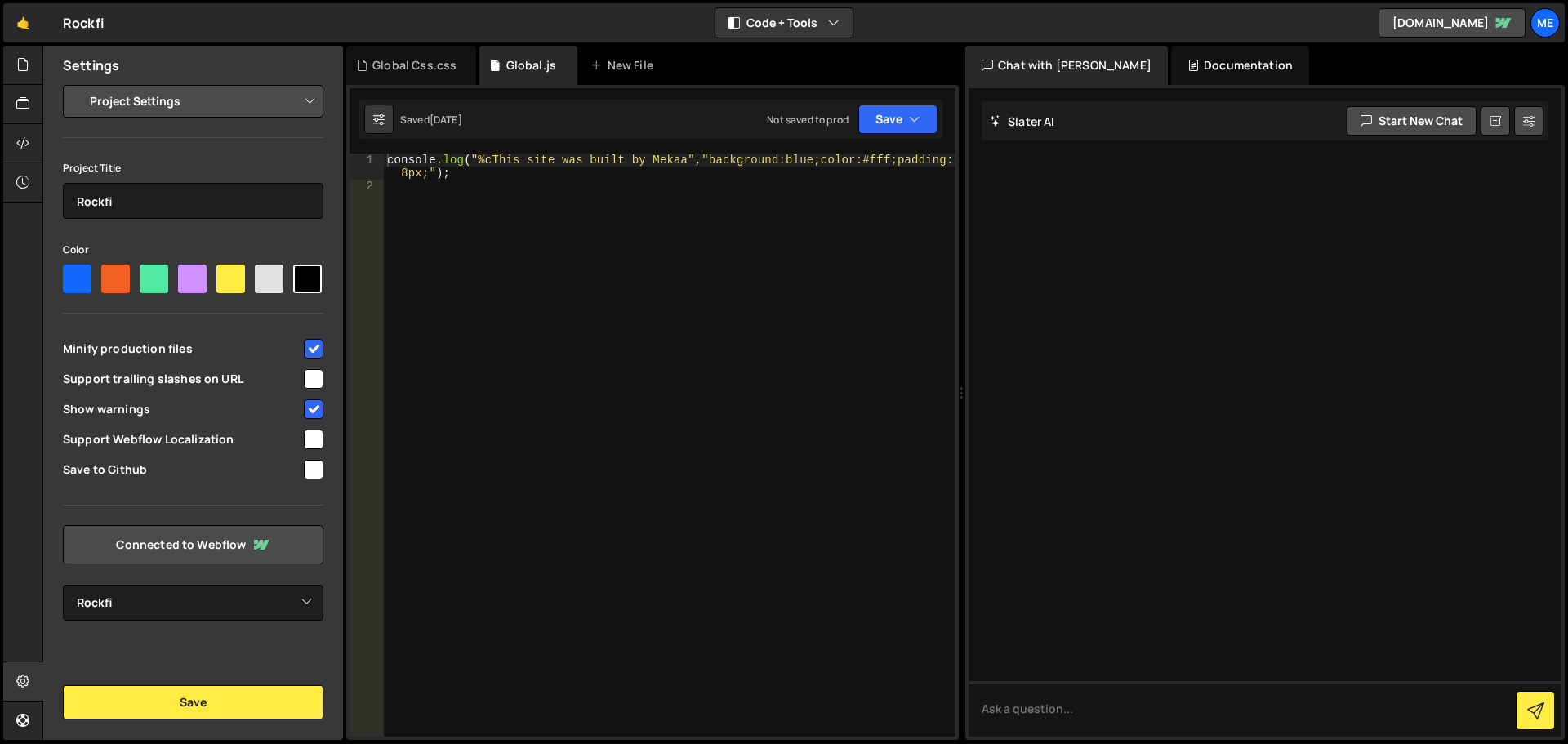
click at [136, 111] on select "Project Settings Code Editor Settings Chat Settings" at bounding box center [196, 101] width 239 height 36
click at [30, 731] on link at bounding box center [24, 720] width 40 height 39
click at [24, 33] on link "🤙" at bounding box center [24, 23] width 40 height 39
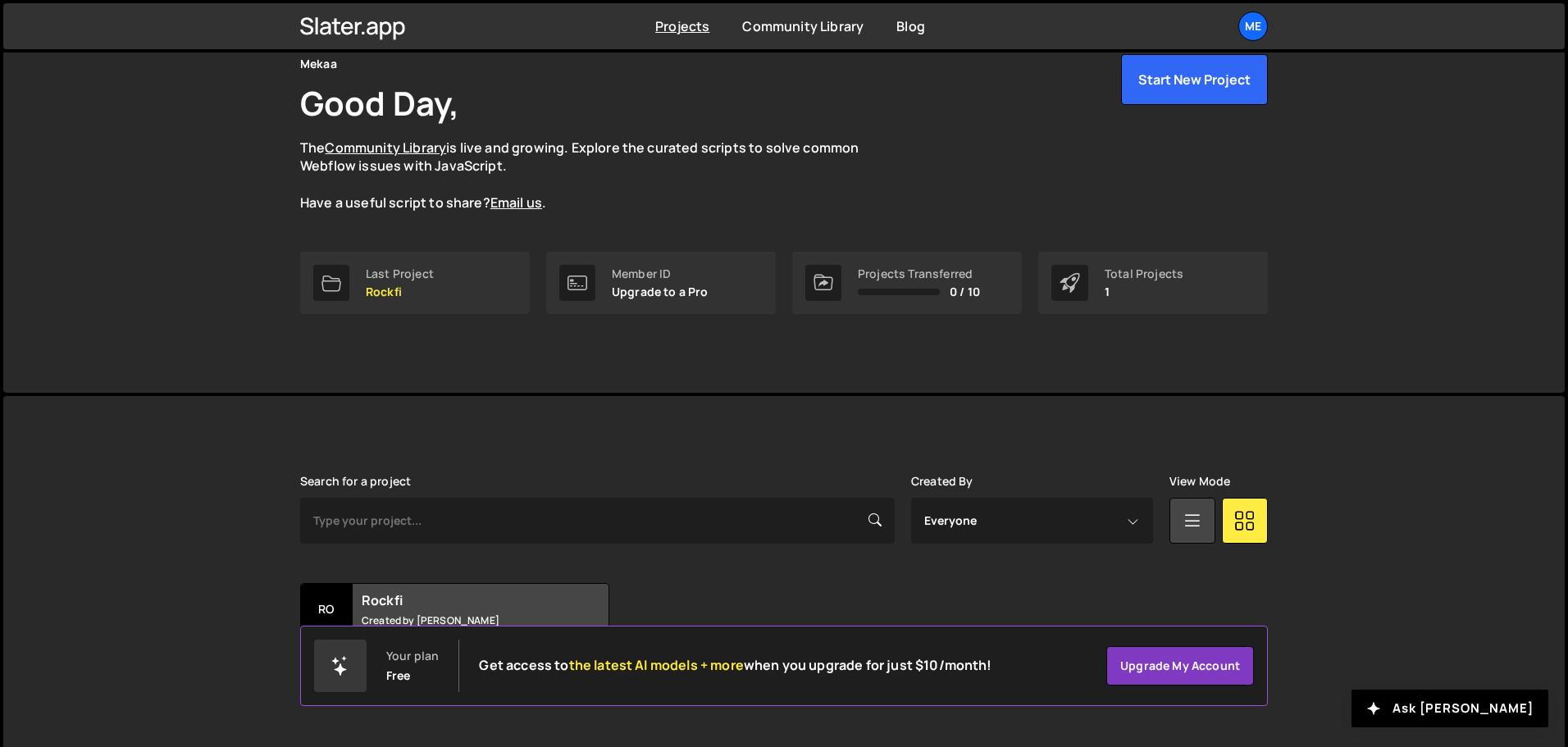
scroll to position [98, 0]
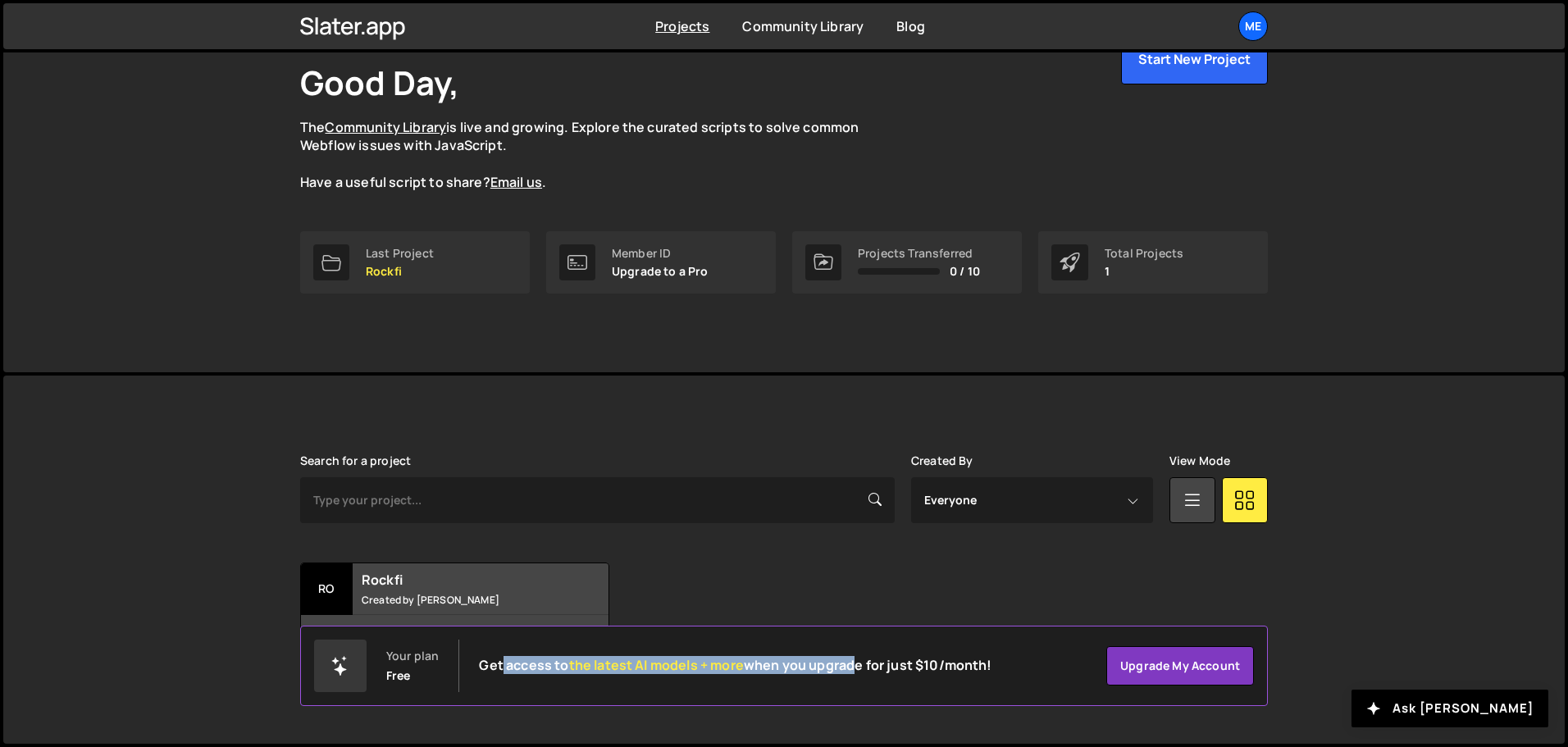
drag, startPoint x: 509, startPoint y: 672, endPoint x: 849, endPoint y: 670, distance: 340.0
click at [849, 670] on h2 "Get access to the latest AI models + more when you upgrade for just $10/month!" at bounding box center [736, 665] width 513 height 15
click at [849, 670] on h2 "Get access to the latest AI models + more when you upgrade for just $10/month!" at bounding box center [736, 665] width 513 height 15
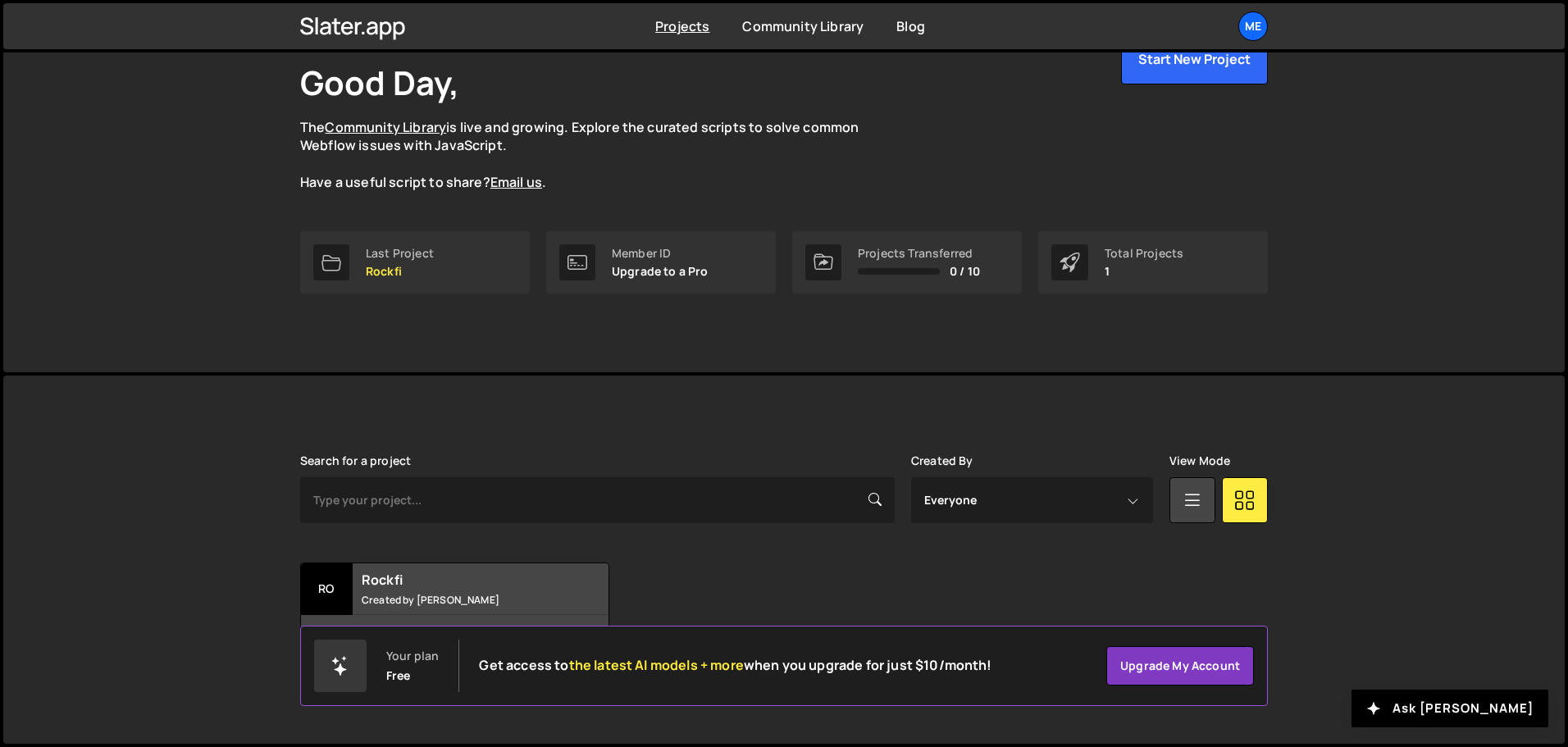
click at [940, 588] on div "Ro Rockfi Created by [PERSON_NAME] 2 pages, last updated by [PERSON_NAME] [DATE]" at bounding box center [784, 614] width 968 height 103
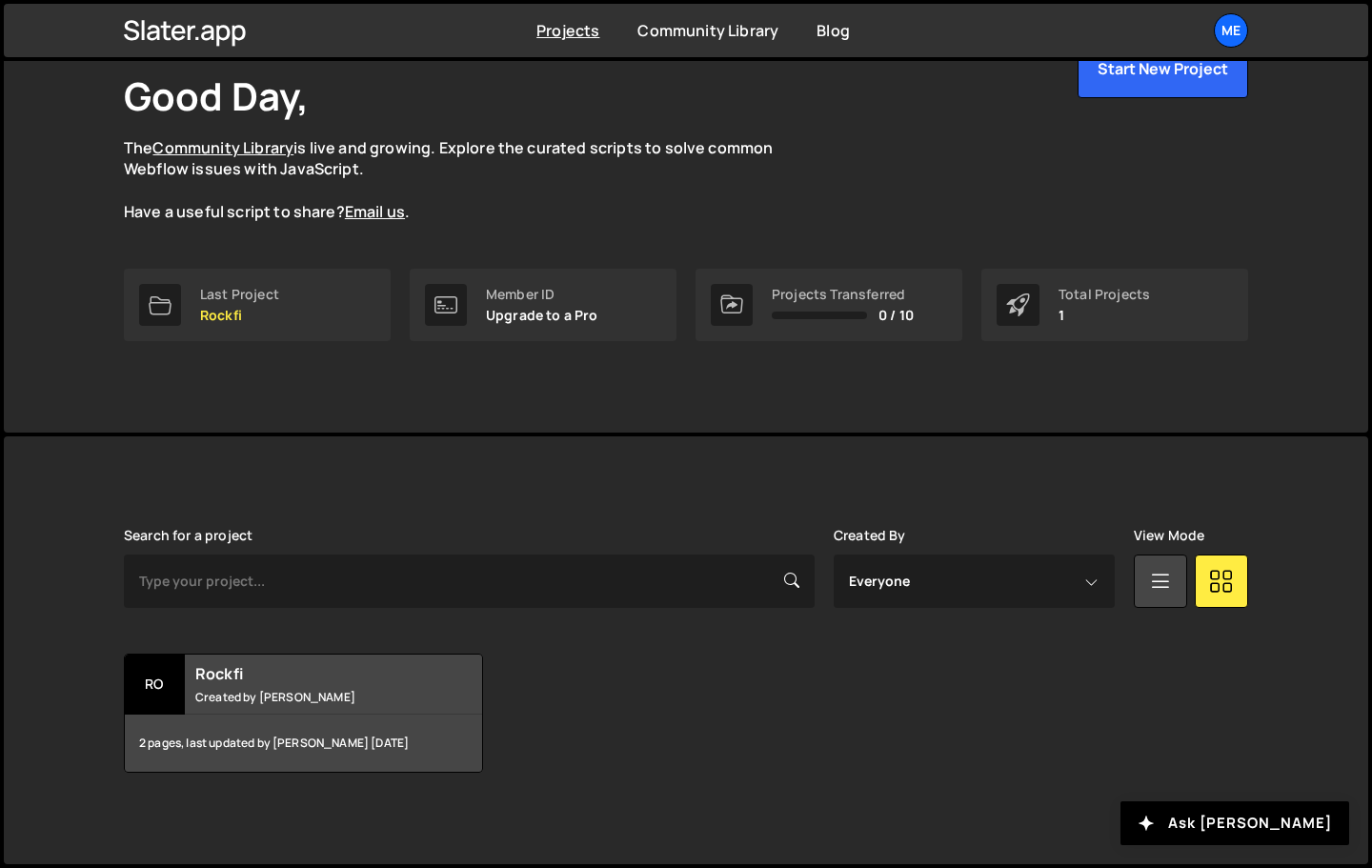
drag, startPoint x: 455, startPoint y: 746, endPoint x: 1029, endPoint y: 633, distance: 585.0
click at [719, 796] on div "[PERSON_NAME] is designed for desktop use. Please use a larger screen to access…" at bounding box center [686, 650] width 1182 height 428
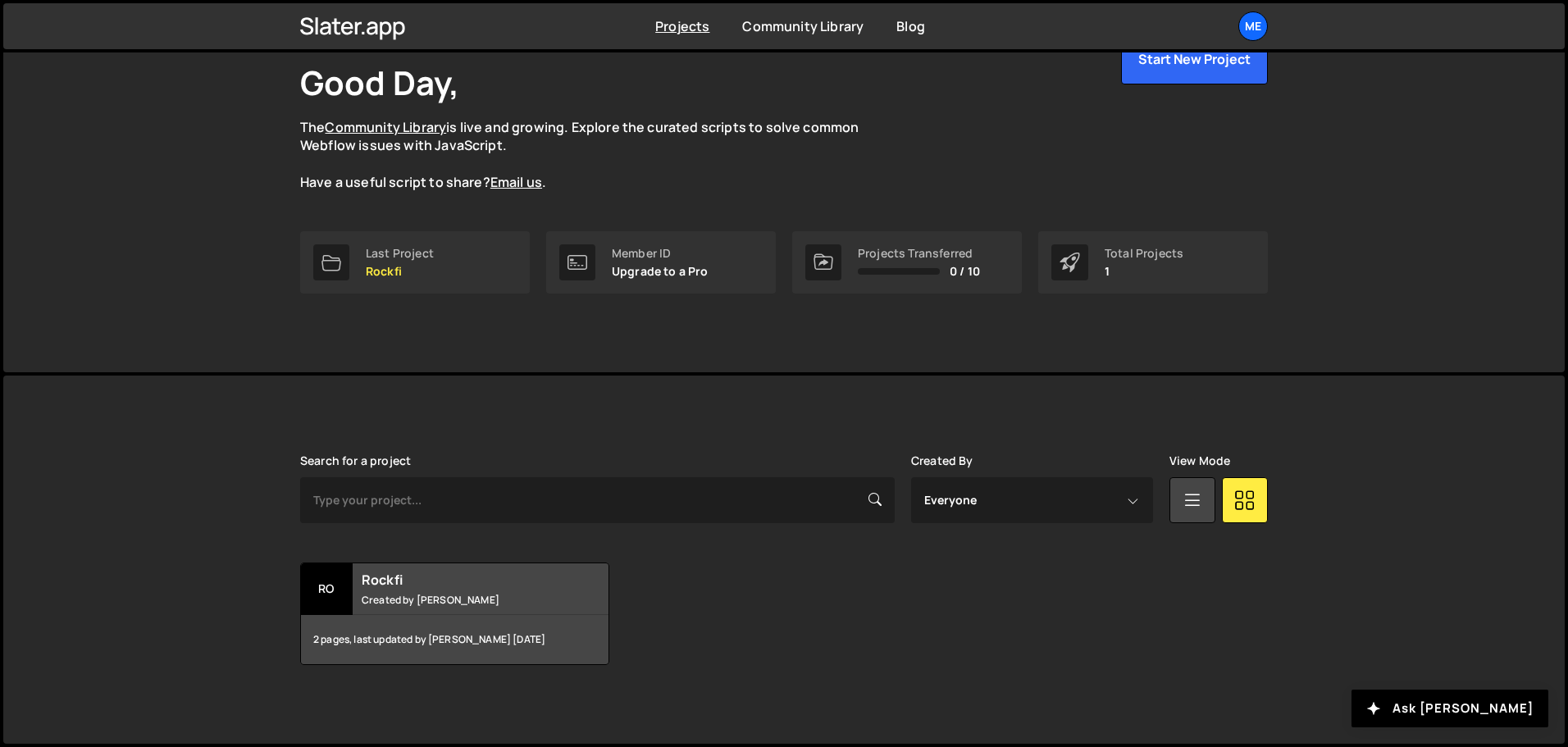
drag, startPoint x: 520, startPoint y: 640, endPoint x: 746, endPoint y: 660, distance: 226.9
click at [778, 664] on div "Ro Rockfi Created by [PERSON_NAME] 2 pages, last updated by [PERSON_NAME] [DATE]" at bounding box center [784, 614] width 968 height 103
drag, startPoint x: 499, startPoint y: 603, endPoint x: 630, endPoint y: 633, distance: 134.4
click at [719, 636] on div "Ro Rockfi Created by [PERSON_NAME] 2 pages, last updated by [PERSON_NAME] [DATE]" at bounding box center [784, 614] width 968 height 103
click at [1250, 510] on icon at bounding box center [1245, 499] width 21 height 30
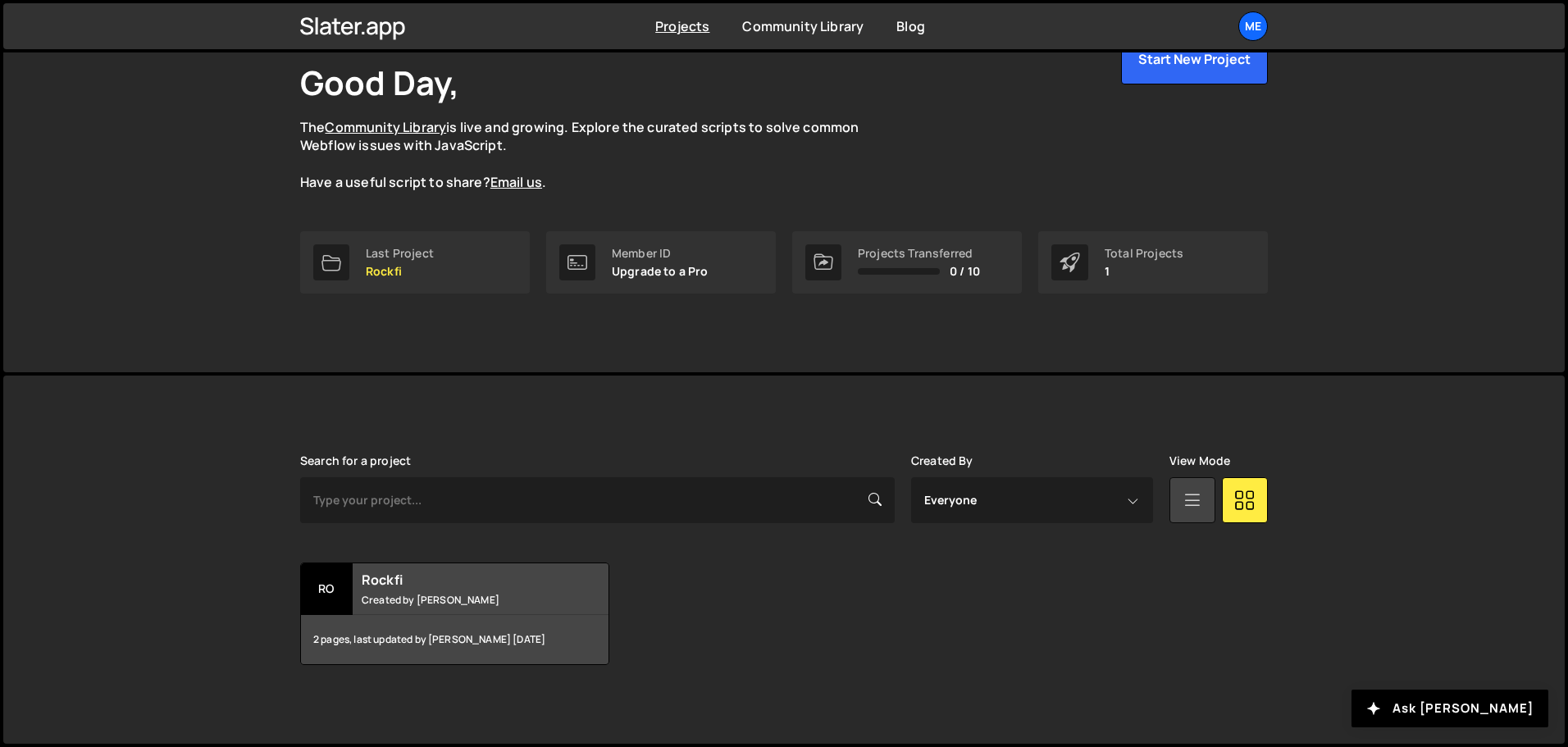
click at [1181, 521] on link at bounding box center [1193, 500] width 46 height 46
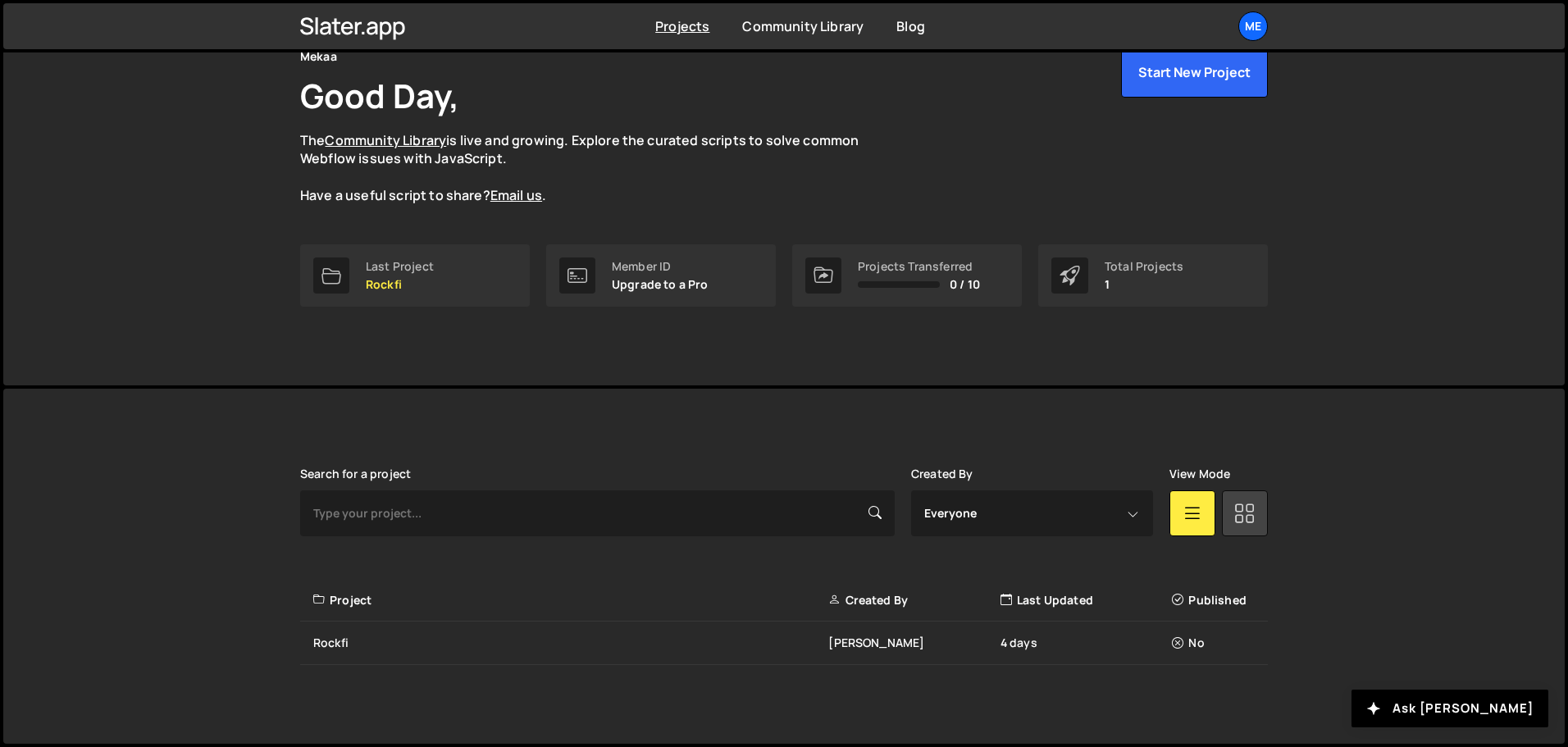
click at [1239, 508] on icon at bounding box center [1245, 512] width 21 height 30
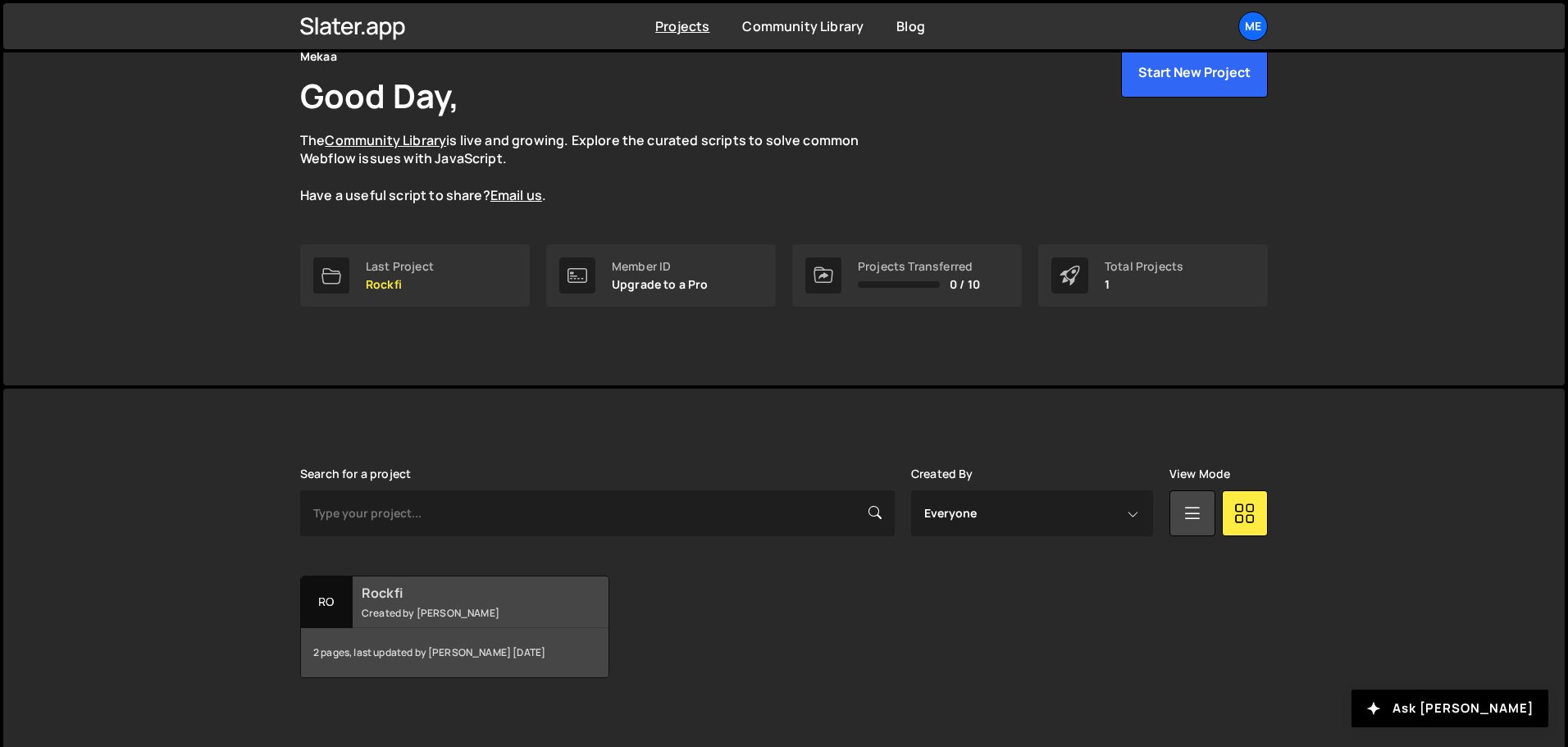
click at [450, 599] on h2 "Rockfi" at bounding box center [461, 592] width 197 height 18
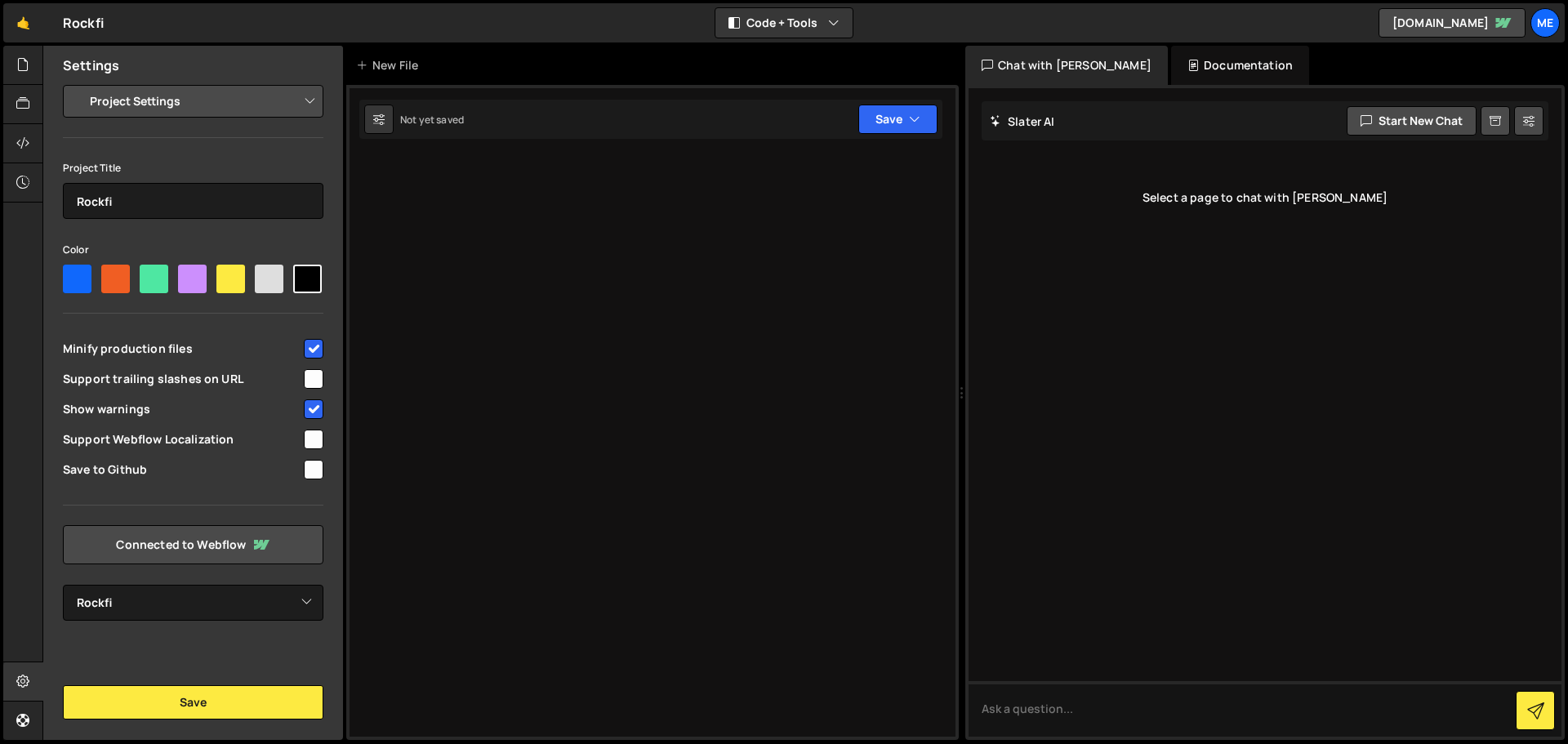
select select "6895a11a67e50a85e0b93804"
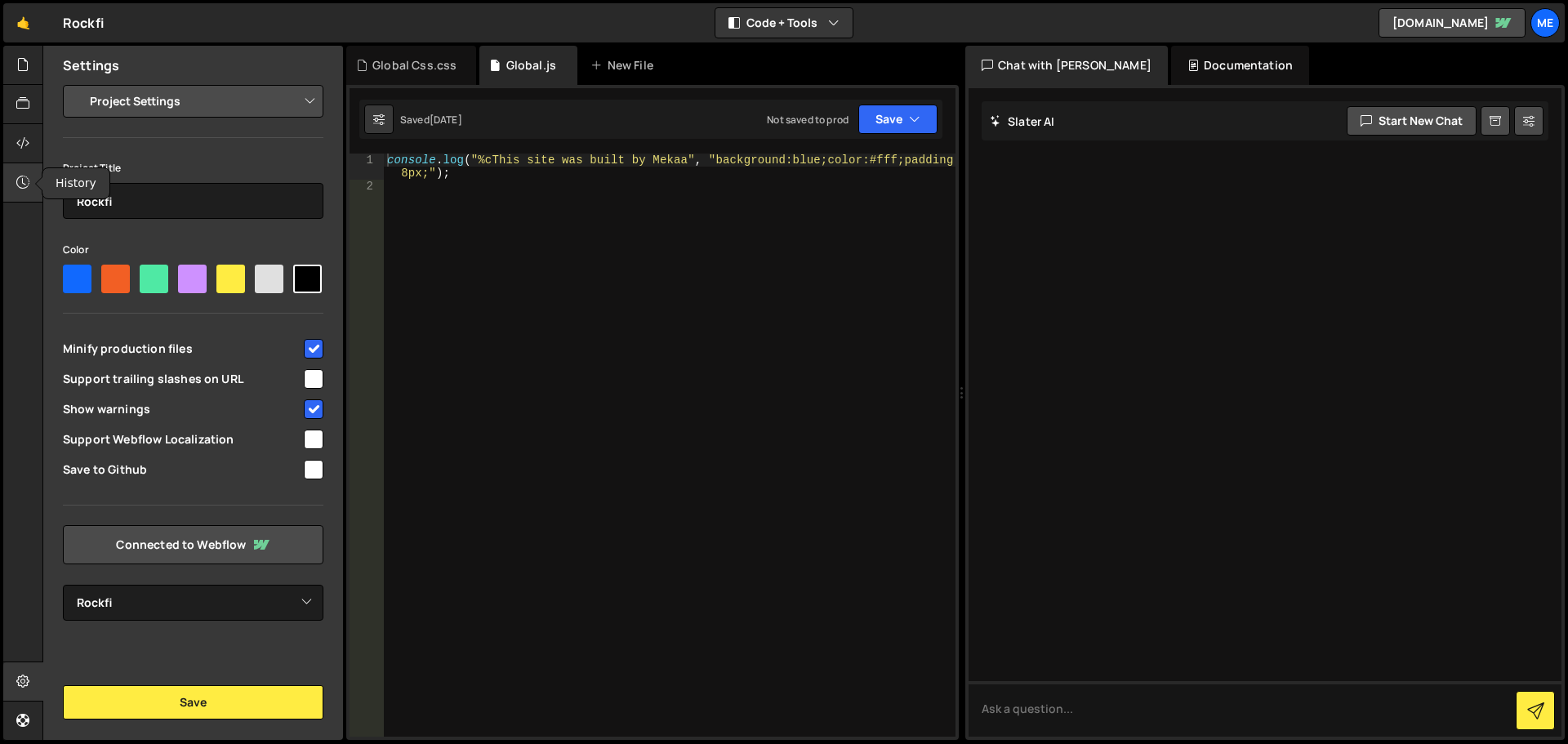
click at [10, 181] on div at bounding box center [24, 183] width 40 height 39
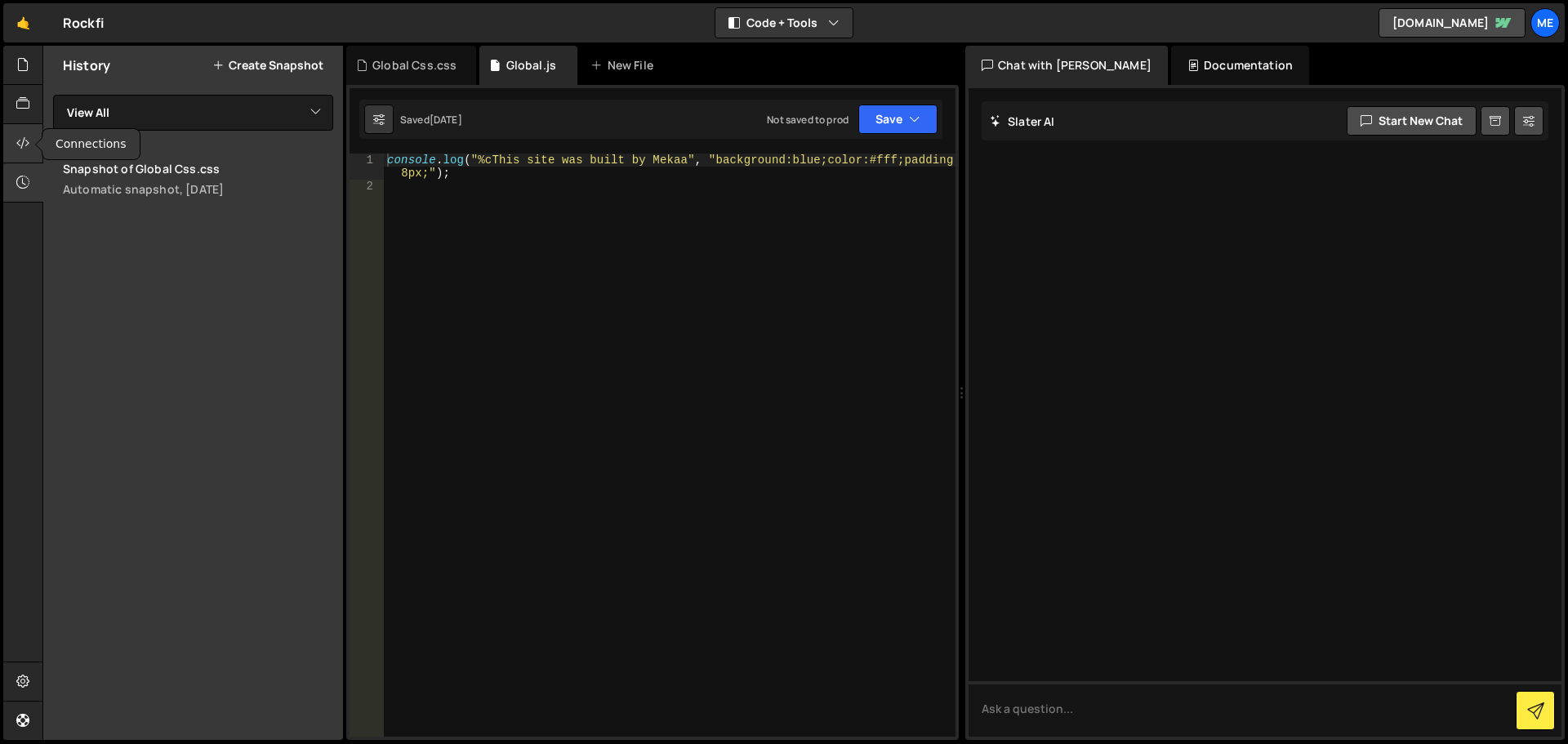
click at [18, 152] on icon at bounding box center [23, 142] width 13 height 18
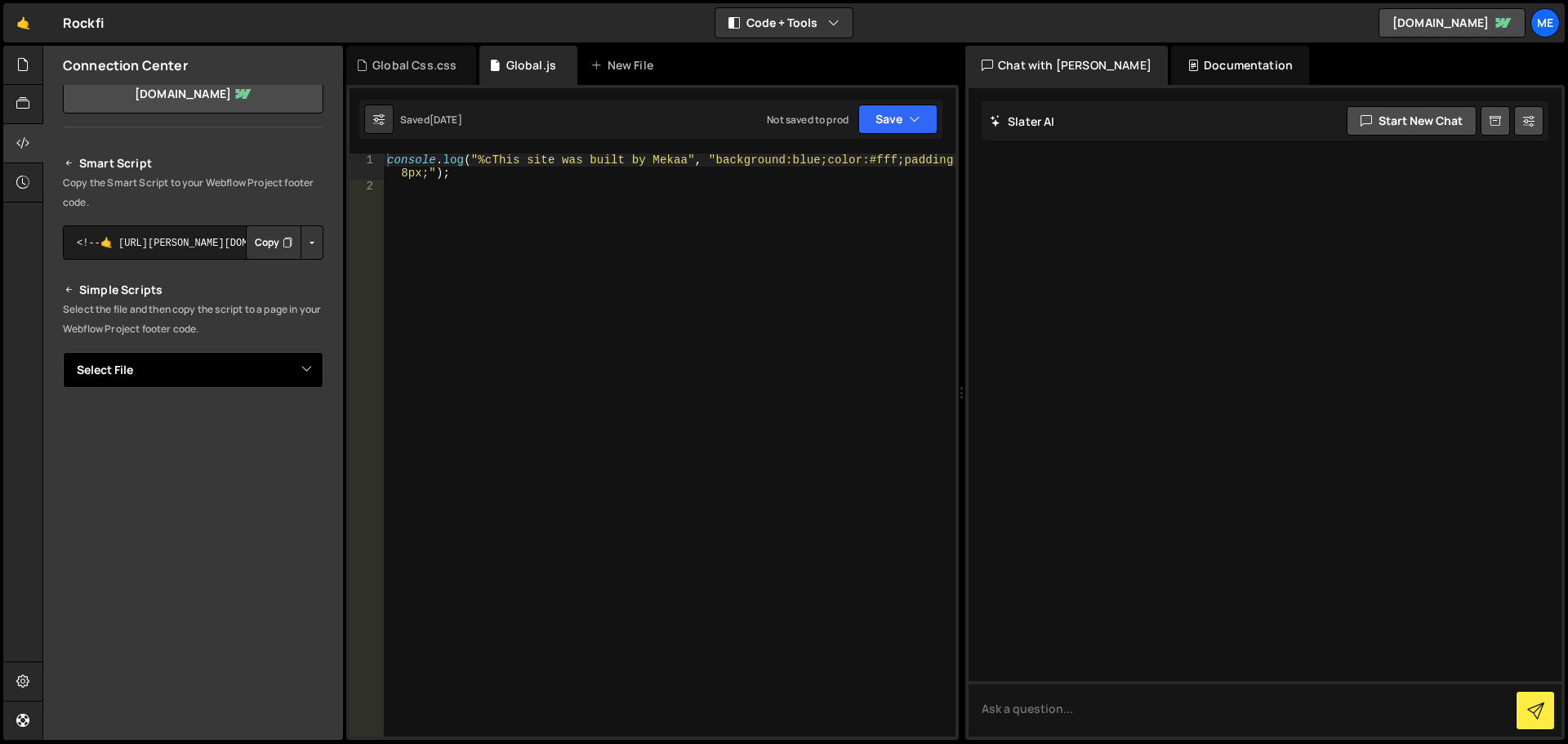
scroll to position [123, 0]
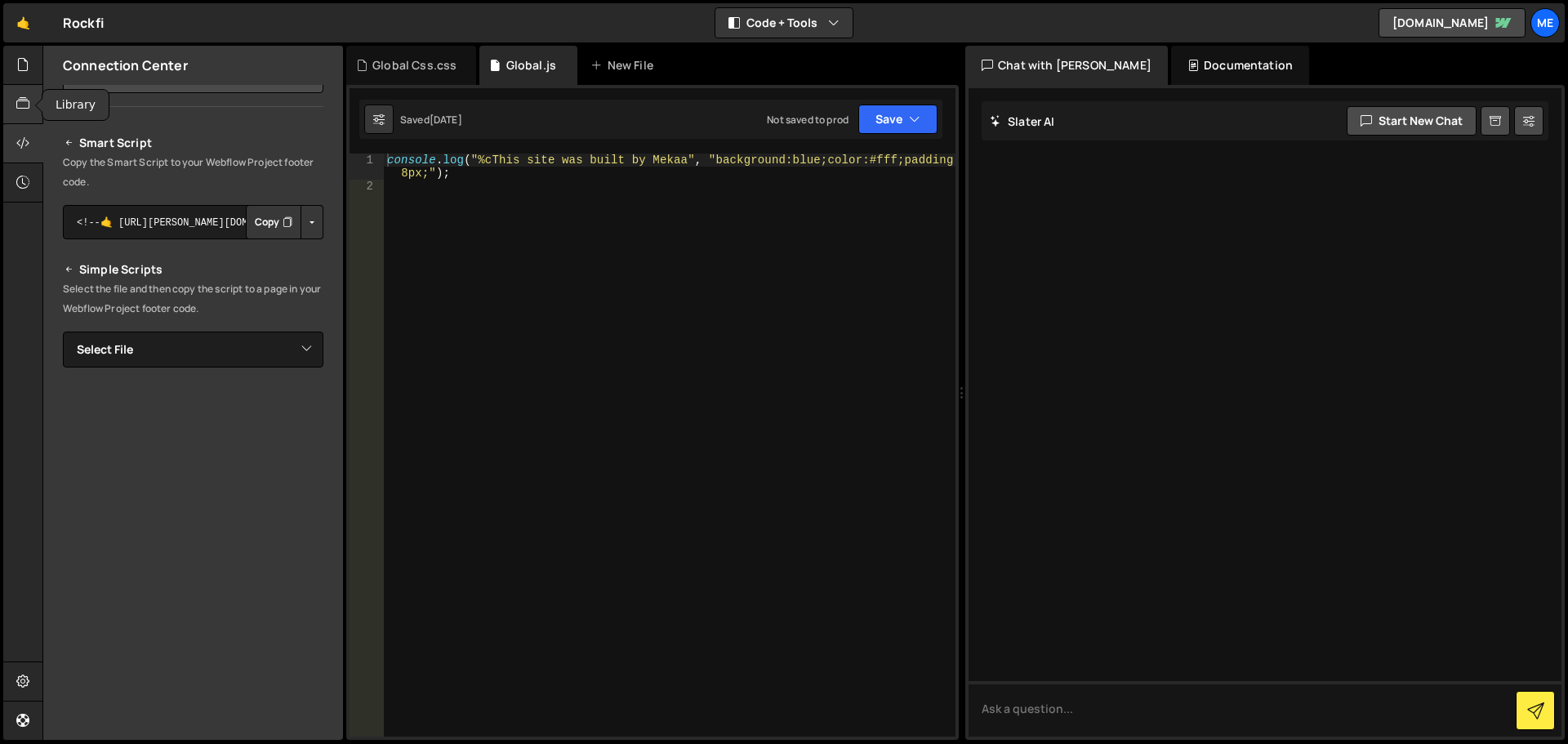
click at [20, 89] on div at bounding box center [24, 104] width 40 height 39
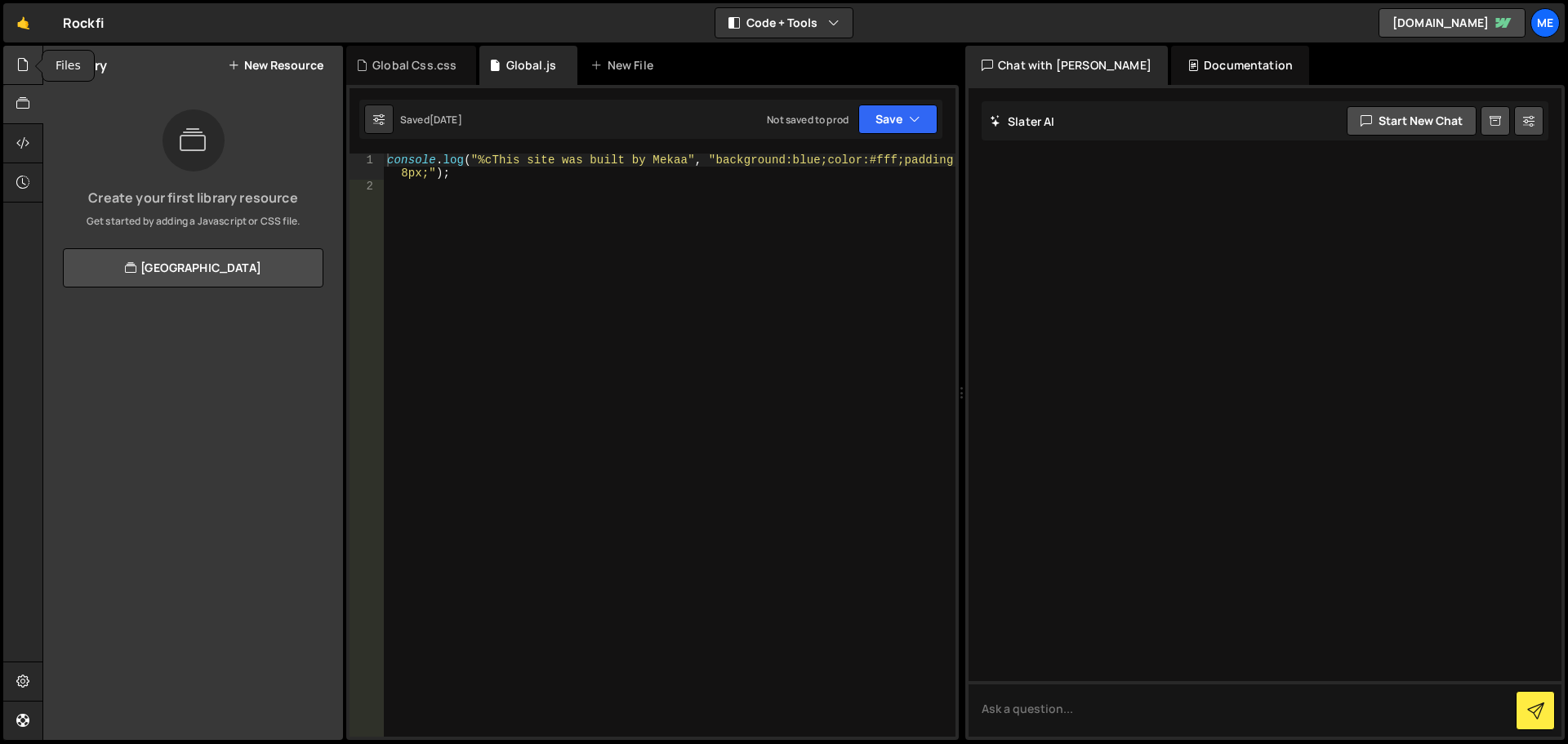
click at [25, 50] on div at bounding box center [24, 65] width 40 height 39
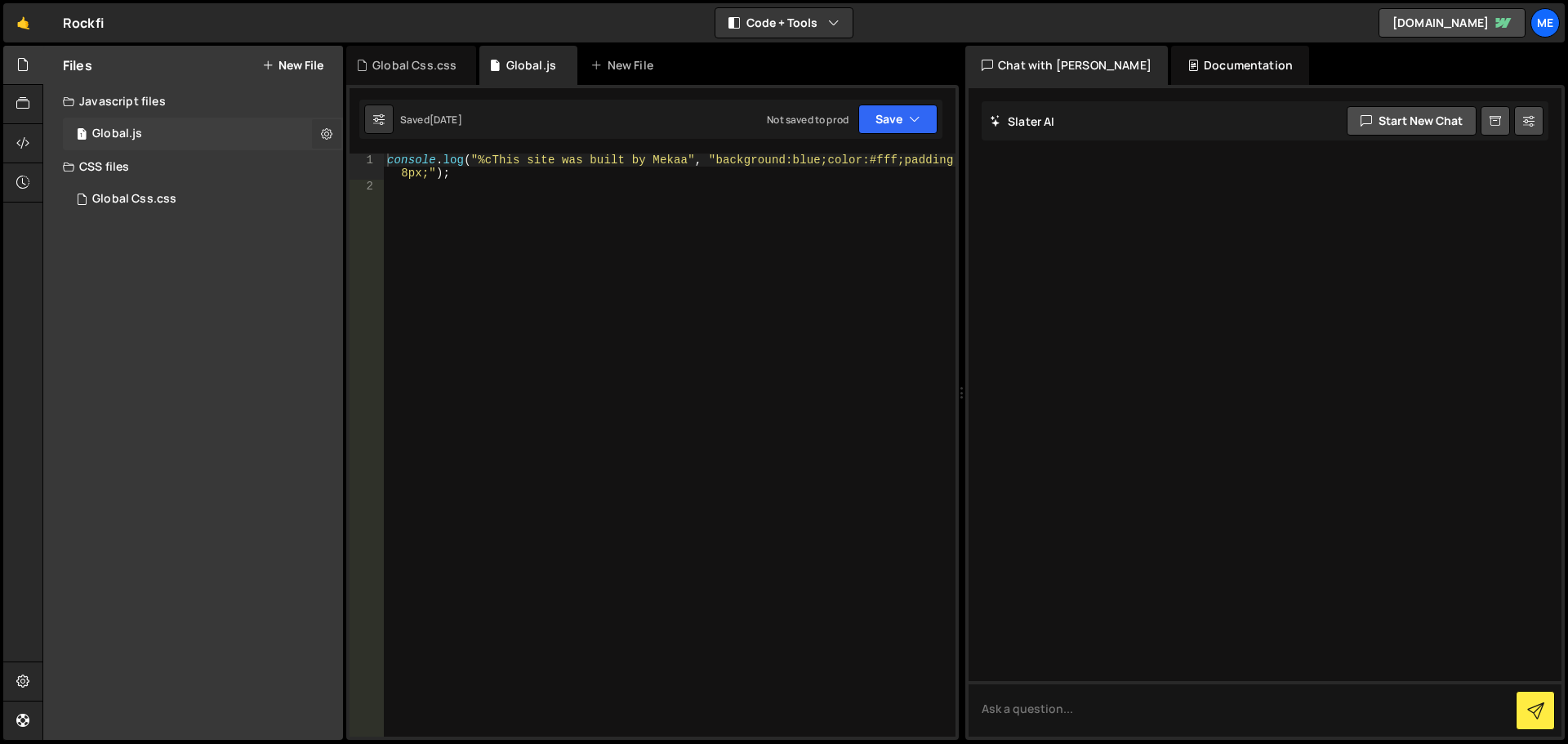
click at [317, 128] on button at bounding box center [327, 134] width 29 height 29
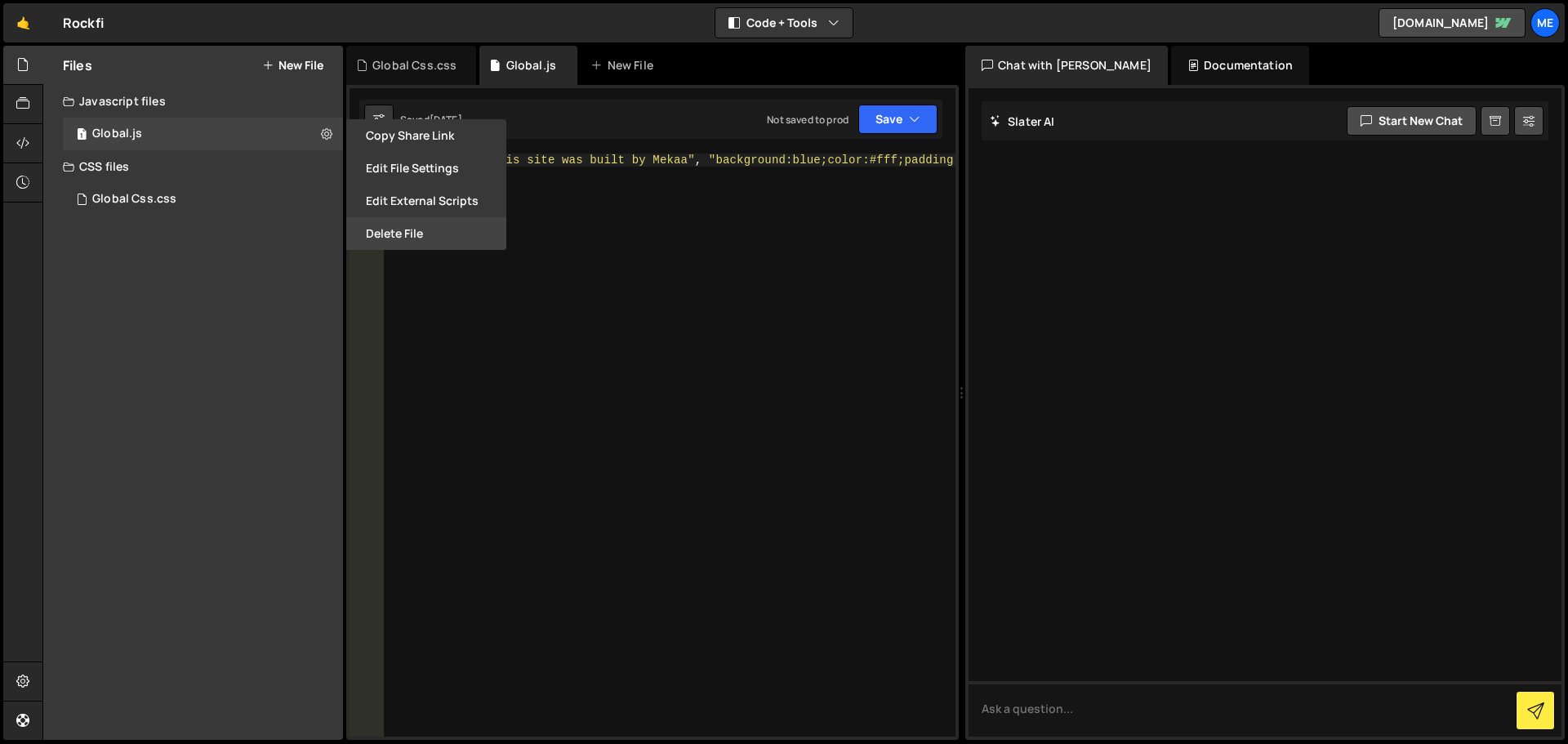
click at [398, 240] on button "Delete File" at bounding box center [426, 233] width 160 height 33
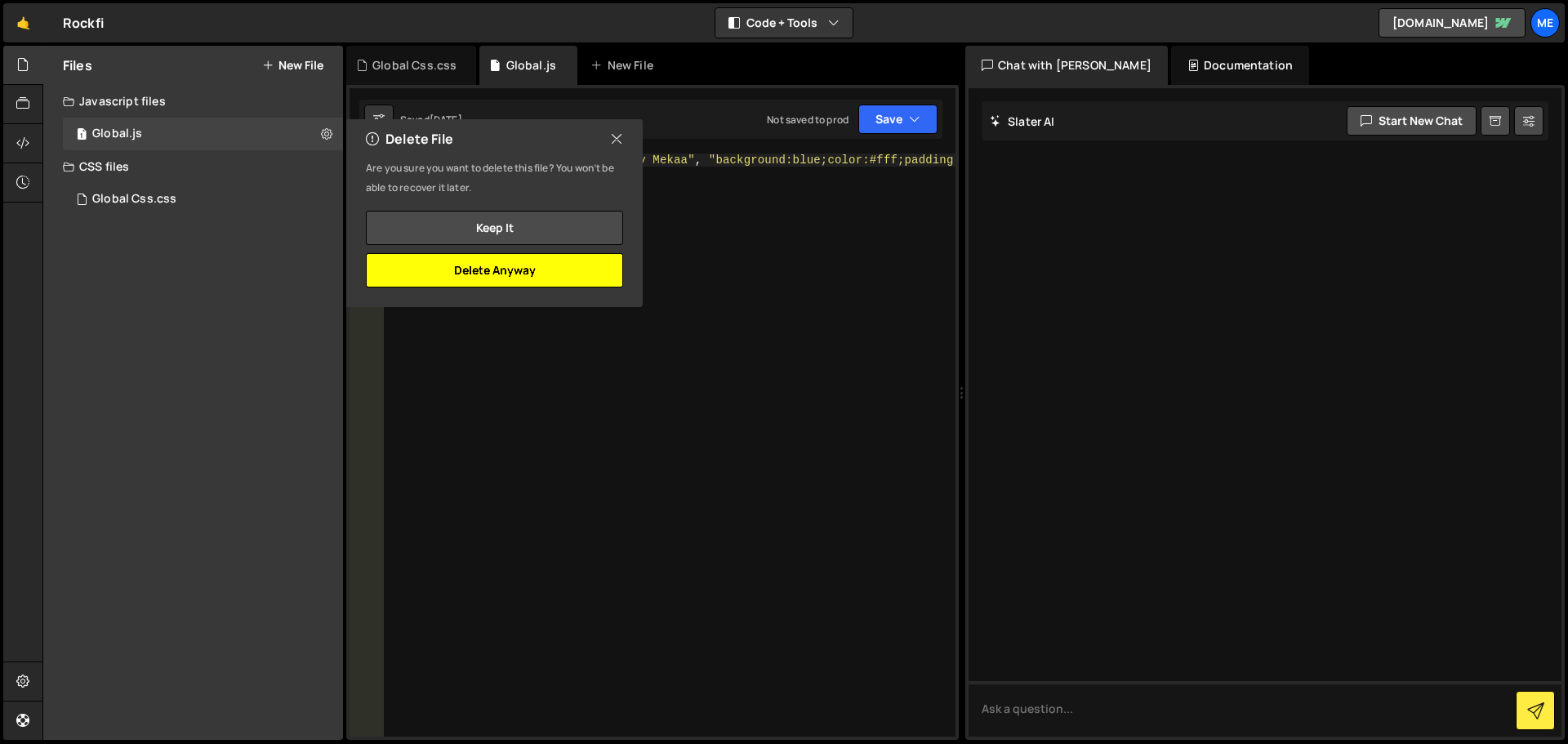
click at [545, 274] on button "Delete Anyway" at bounding box center [495, 270] width 257 height 34
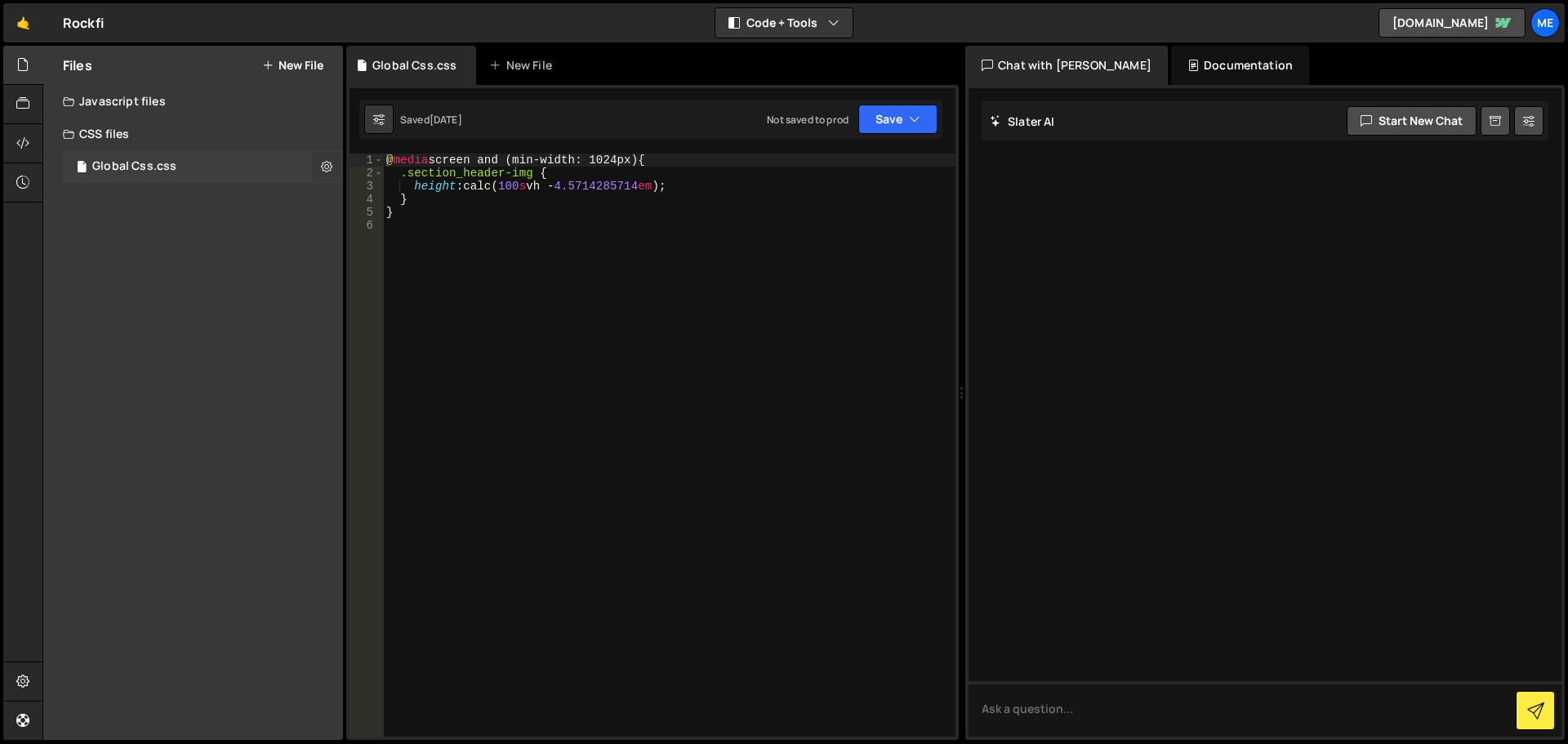
click at [328, 159] on icon at bounding box center [327, 166] width 12 height 15
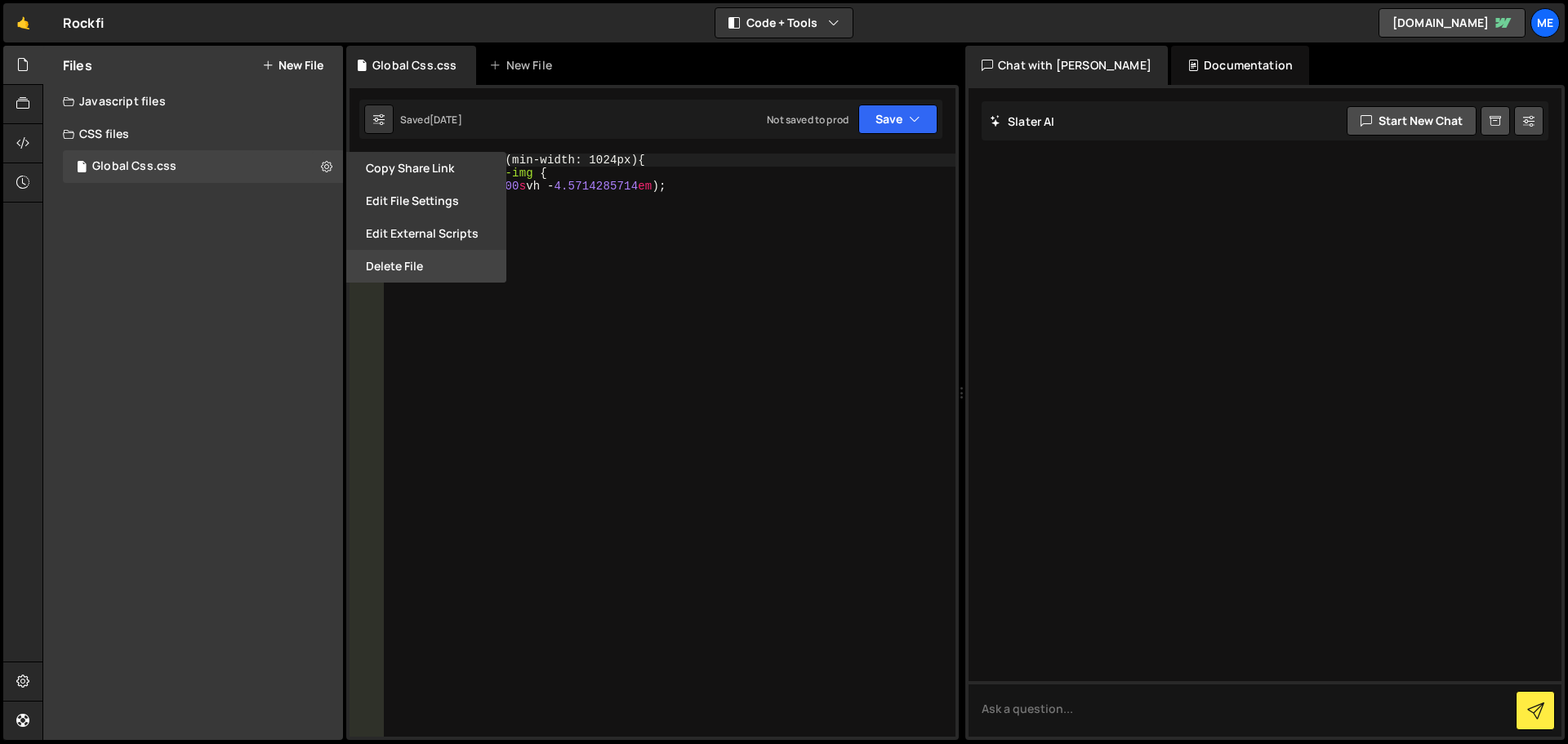
click at [461, 267] on button "Delete File" at bounding box center [426, 266] width 160 height 33
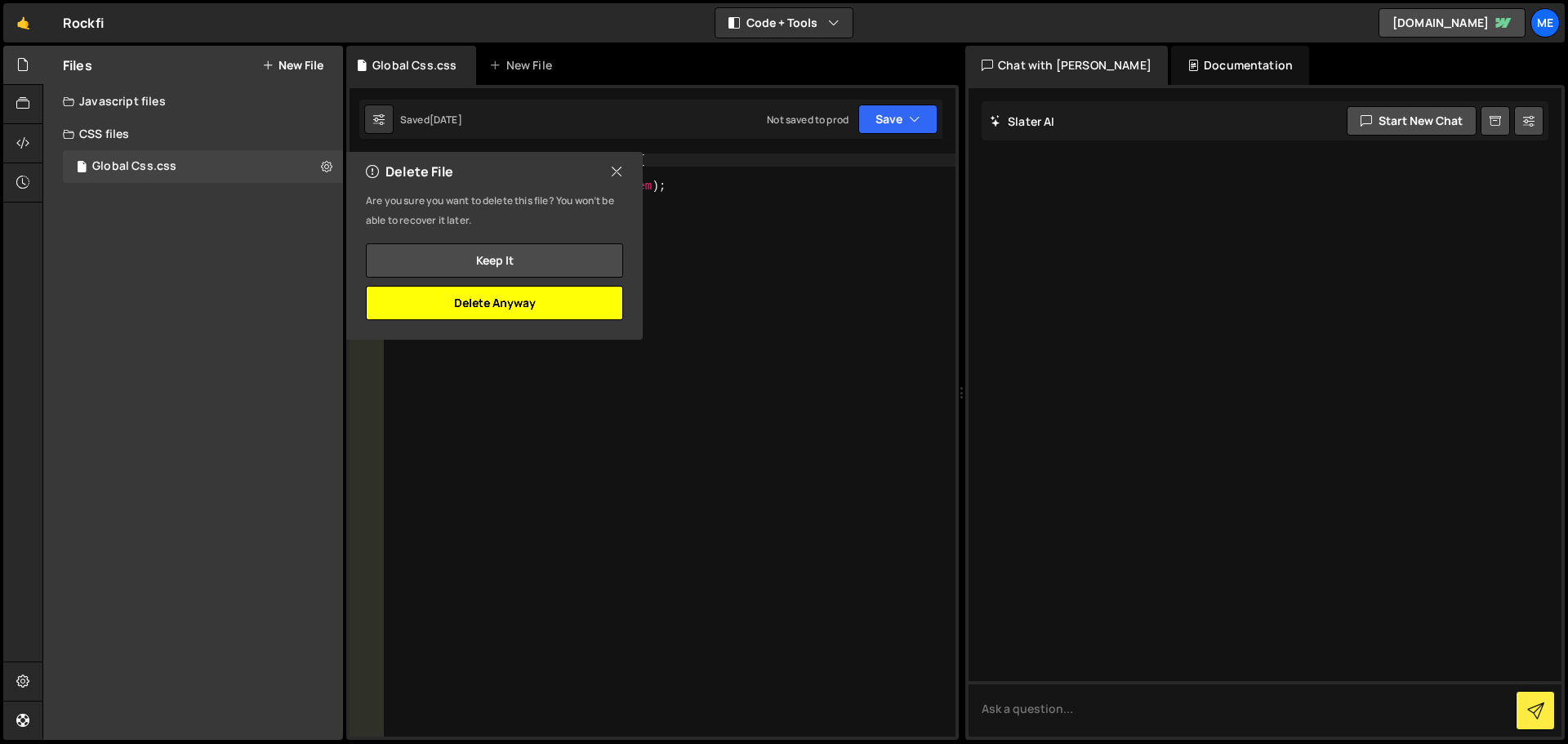
click at [584, 301] on button "Delete Anyway" at bounding box center [495, 302] width 257 height 34
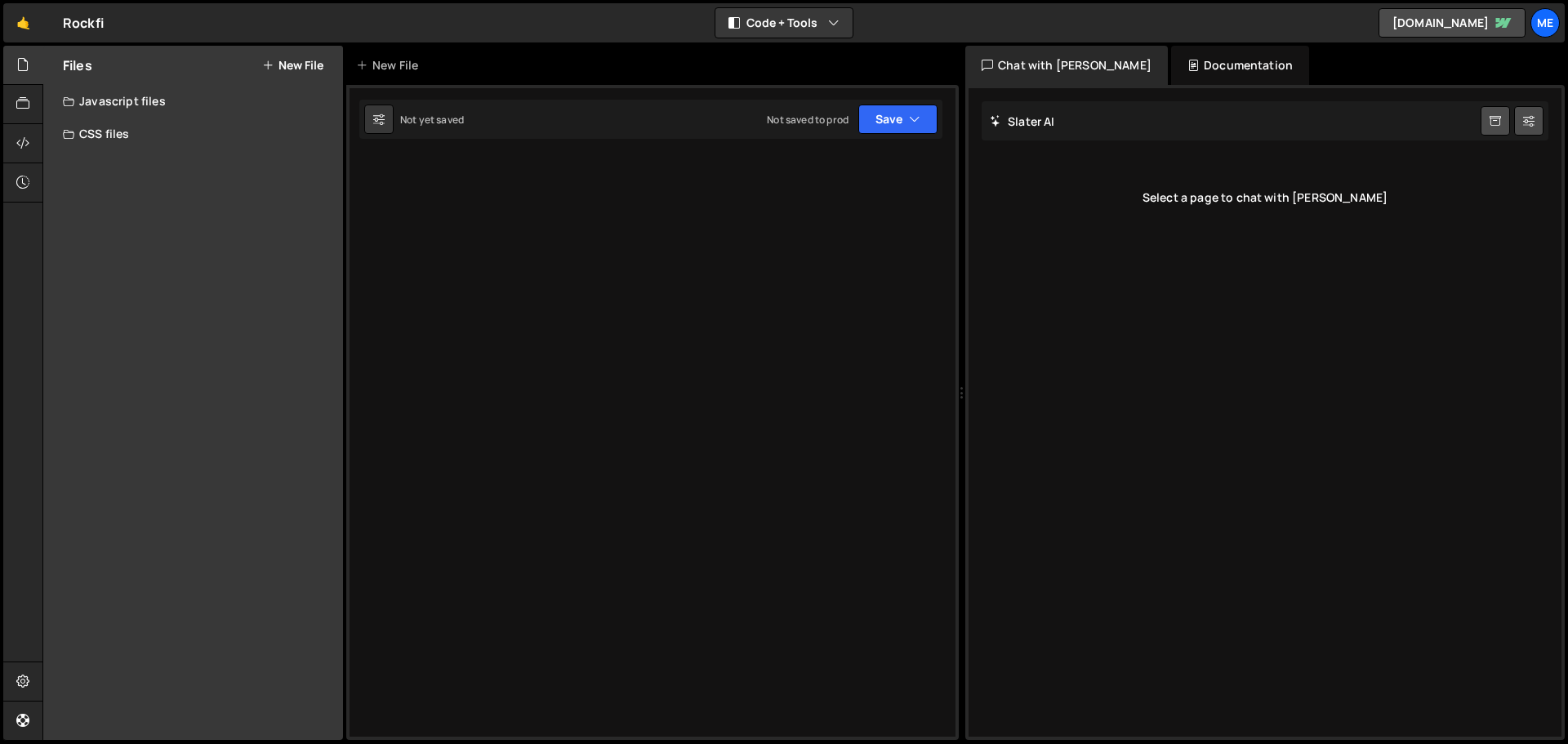
drag, startPoint x: 59, startPoint y: 74, endPoint x: 29, endPoint y: 60, distance: 33.1
click at [24, 66] on icon at bounding box center [23, 64] width 13 height 18
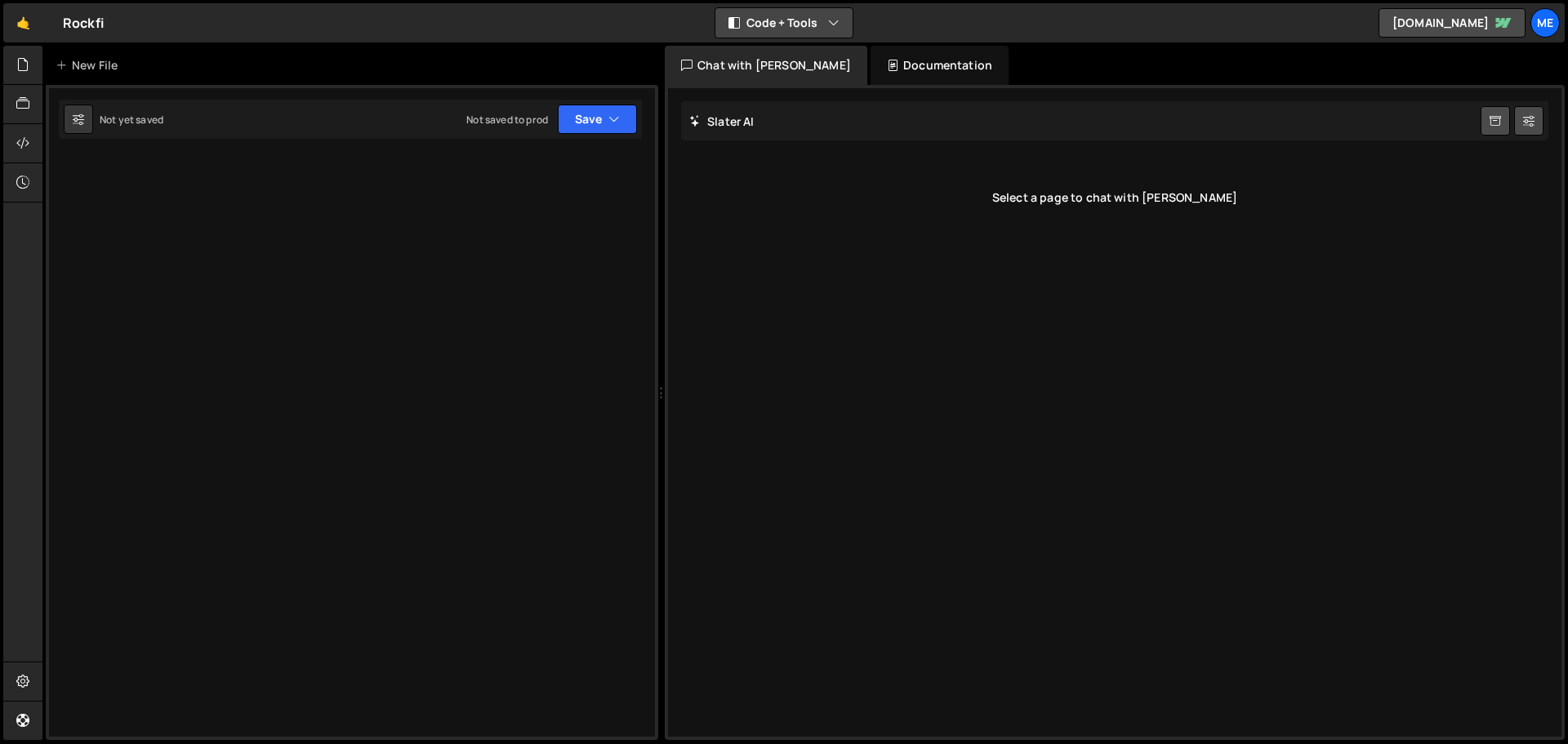
drag, startPoint x: 75, startPoint y: 26, endPoint x: 782, endPoint y: 19, distance: 707.0
click at [782, 19] on button "Code + Tools" at bounding box center [784, 23] width 137 height 29
click at [1000, 15] on div "🤙 Rockfi ⚠️ Code is being edited in another browser Code + Tools Code Only Code…" at bounding box center [784, 23] width 1561 height 39
click at [1546, 21] on div "Me" at bounding box center [1545, 23] width 29 height 29
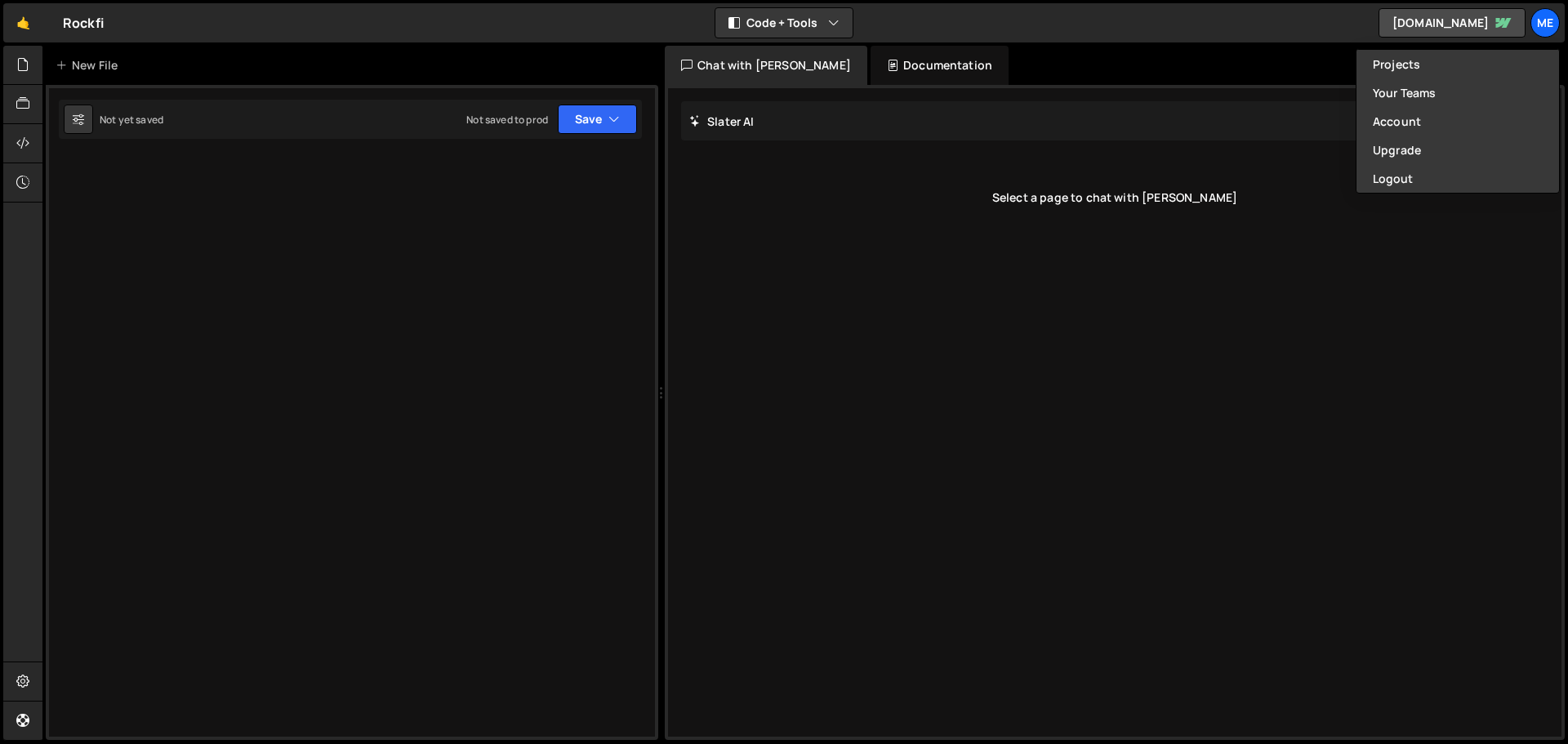
drag, startPoint x: 1239, startPoint y: 24, endPoint x: 1287, endPoint y: 31, distance: 48.5
click at [1240, 24] on div "🤙 Rockfi ⚠️ Code is being edited in another browser Code + Tools Code Only Code…" at bounding box center [784, 23] width 1561 height 39
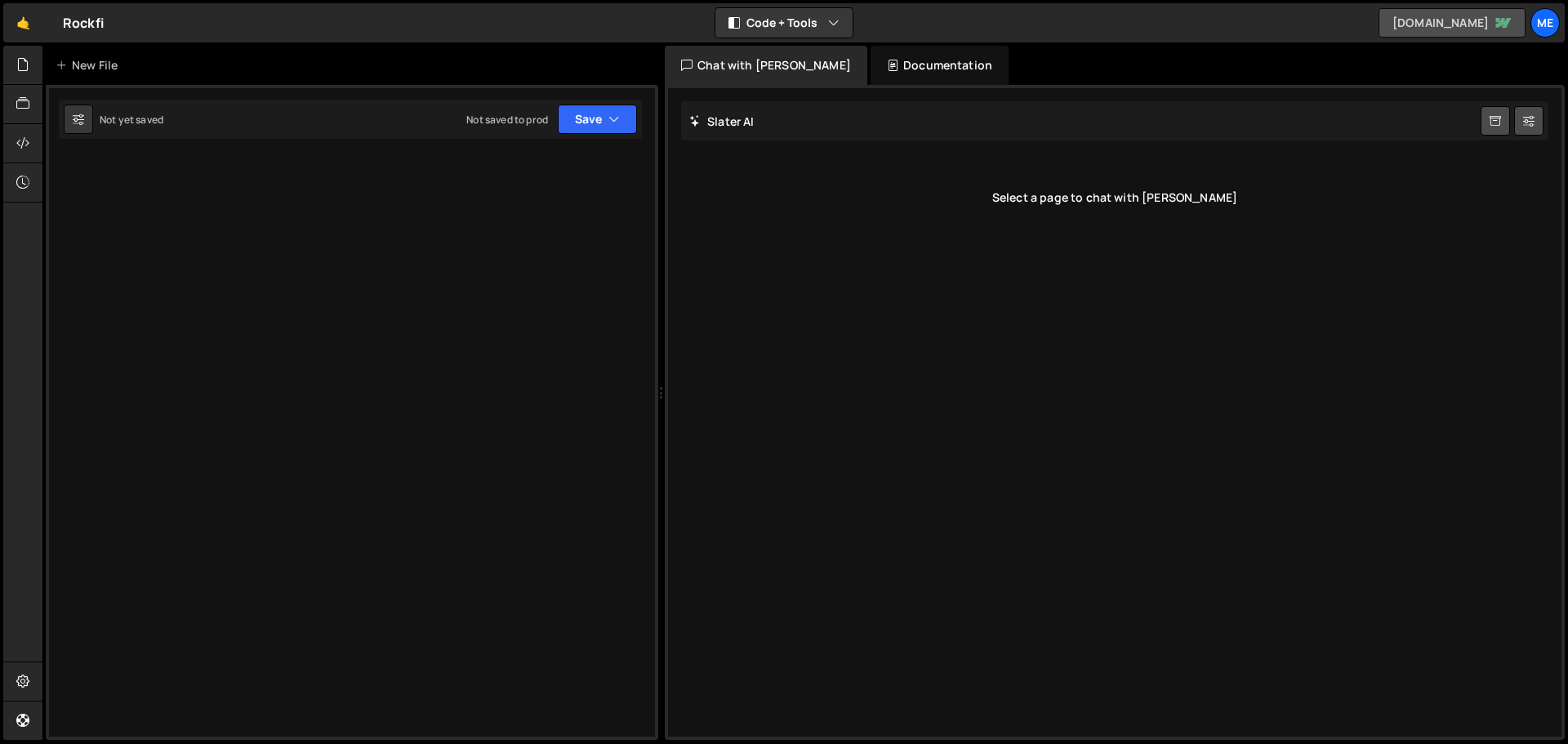
click at [1379, 21] on link "[DOMAIN_NAME]" at bounding box center [1452, 23] width 147 height 29
click at [18, 715] on icon at bounding box center [23, 720] width 13 height 18
click at [28, 689] on icon at bounding box center [23, 680] width 13 height 18
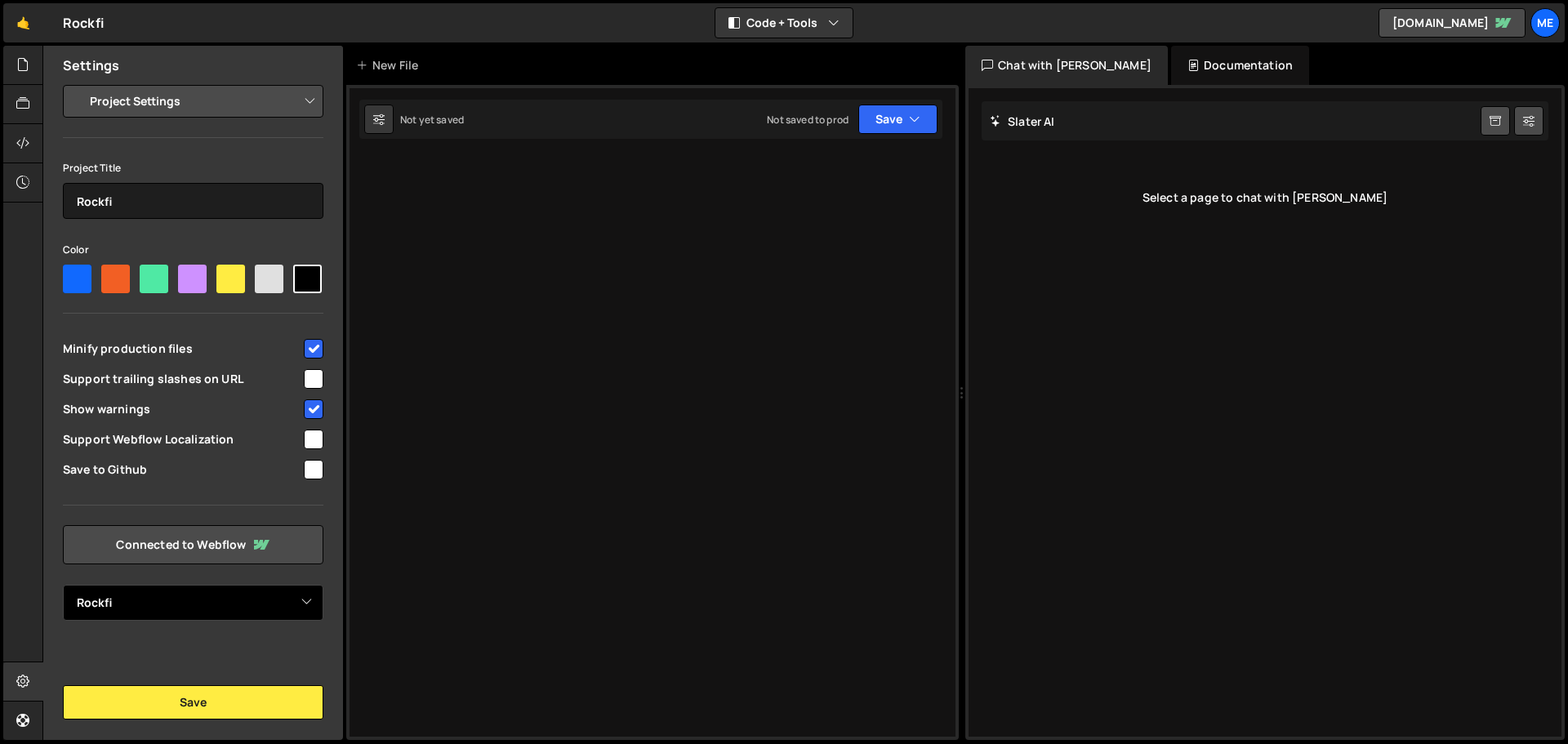
click at [136, 595] on select "Select Project RockFi Rockfi" at bounding box center [193, 602] width 260 height 36
click at [150, 613] on select "Select Project RockFi Rockfi" at bounding box center [193, 602] width 260 height 36
click at [24, 149] on icon at bounding box center [23, 142] width 13 height 18
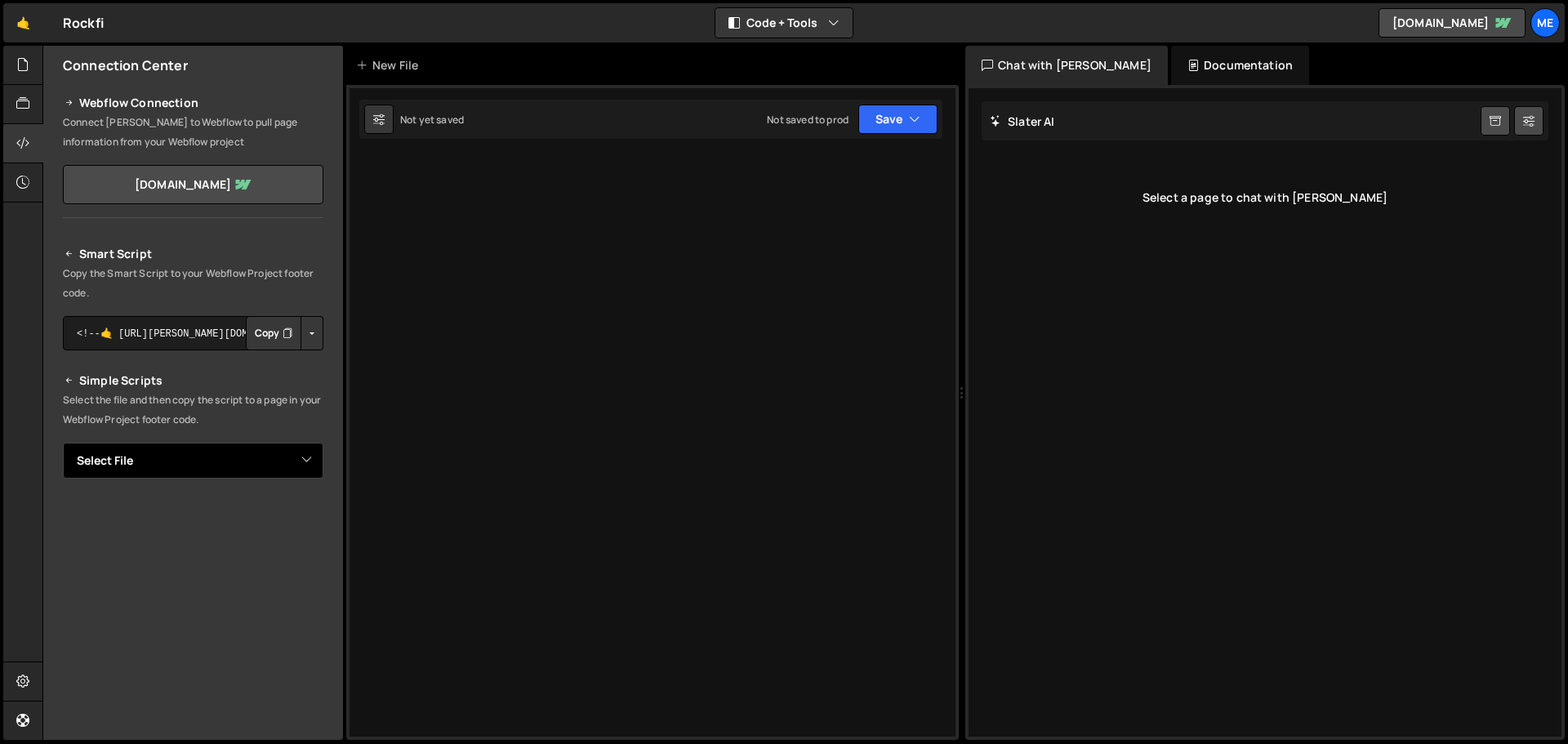
scroll to position [0, 0]
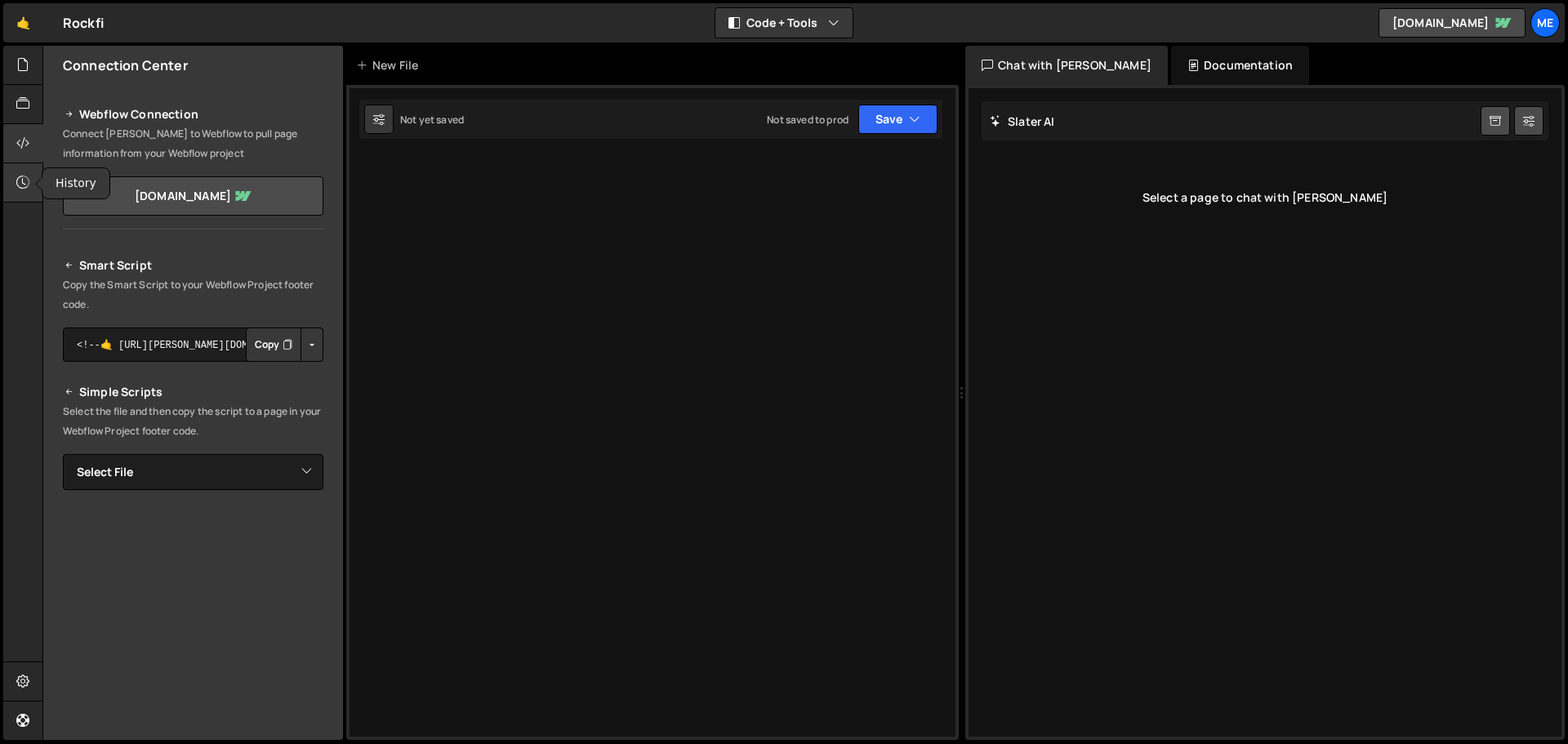
click at [25, 181] on icon at bounding box center [23, 181] width 13 height 18
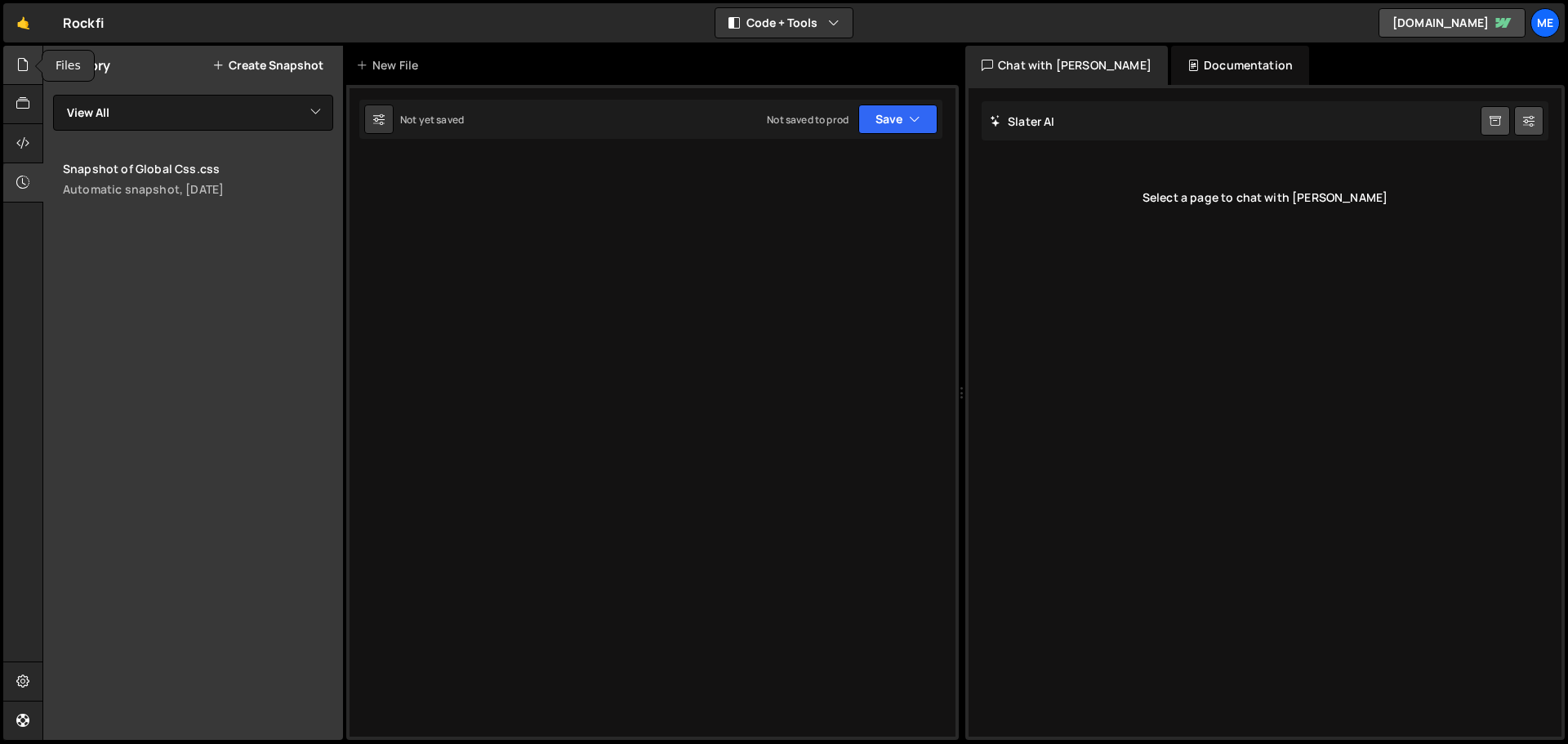
click at [20, 69] on icon at bounding box center [23, 64] width 13 height 18
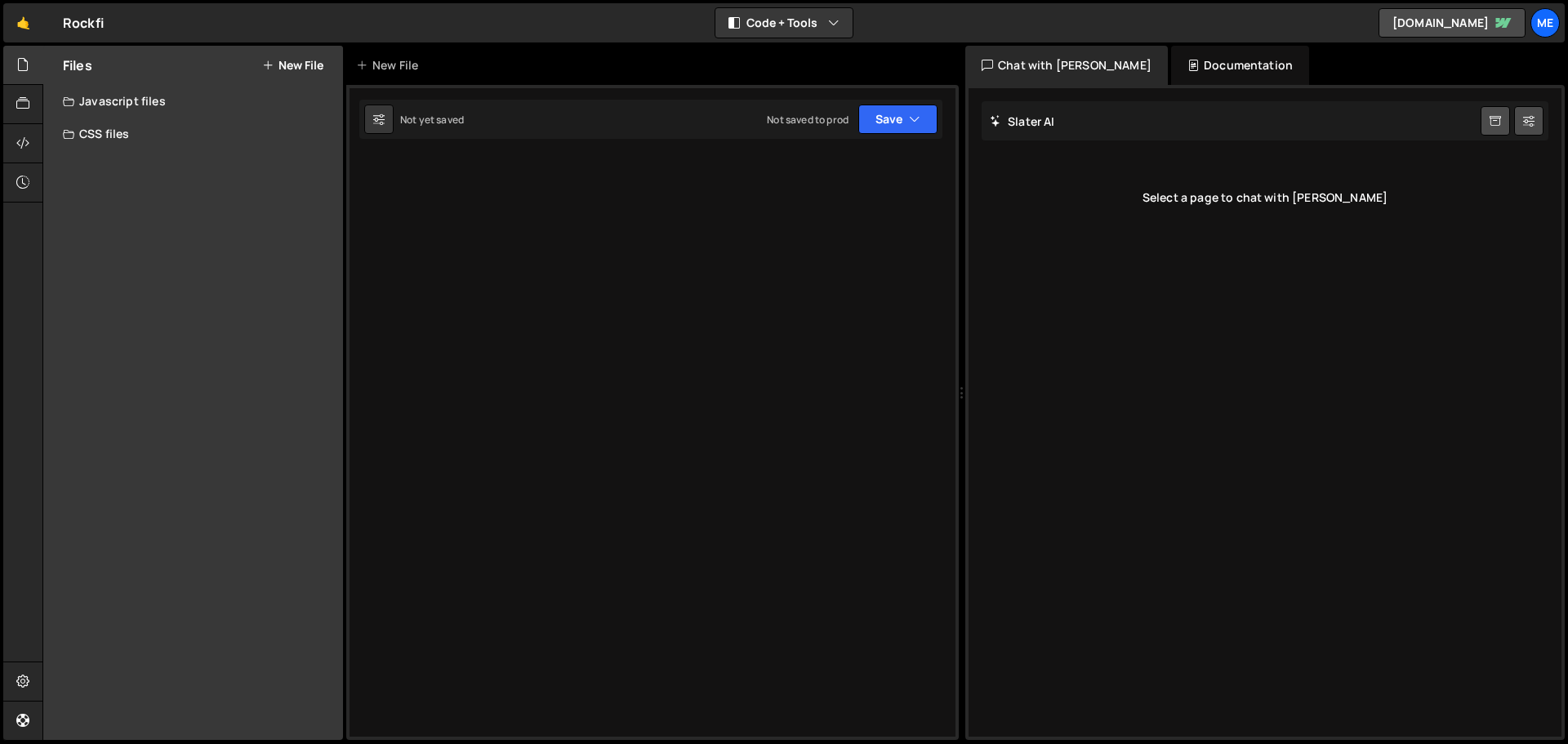
click at [90, 29] on div "Rockfi ⚠️ Code is being edited in another browser" at bounding box center [83, 23] width 41 height 19
drag, startPoint x: 90, startPoint y: 29, endPoint x: 145, endPoint y: 19, distance: 55.9
click at [145, 19] on div "🤙 Rockfi ⚠️ Code is being edited in another browser Code + Tools Code Only Code…" at bounding box center [784, 23] width 1561 height 39
click at [13, 144] on div at bounding box center [24, 144] width 40 height 39
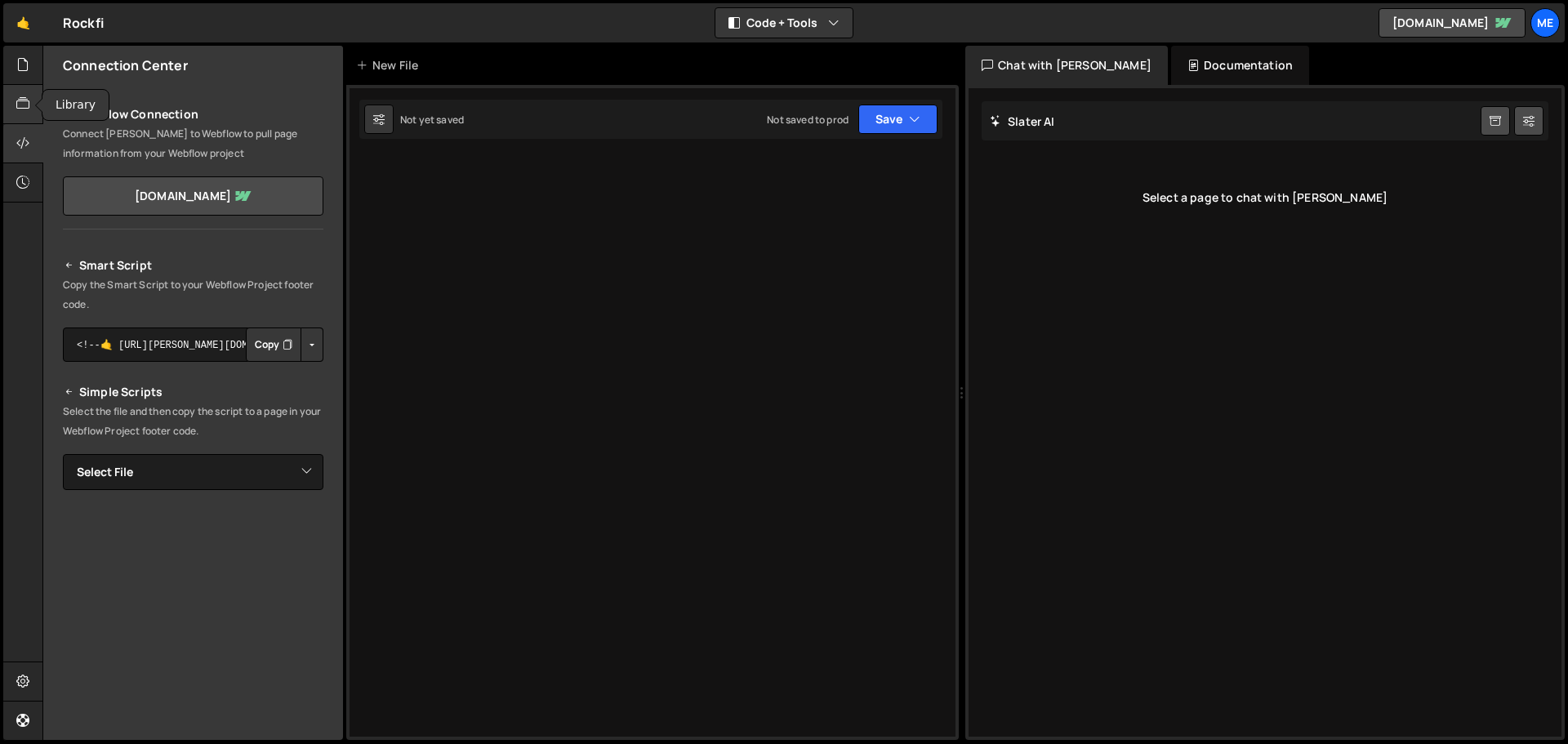
click at [21, 97] on icon at bounding box center [23, 103] width 13 height 18
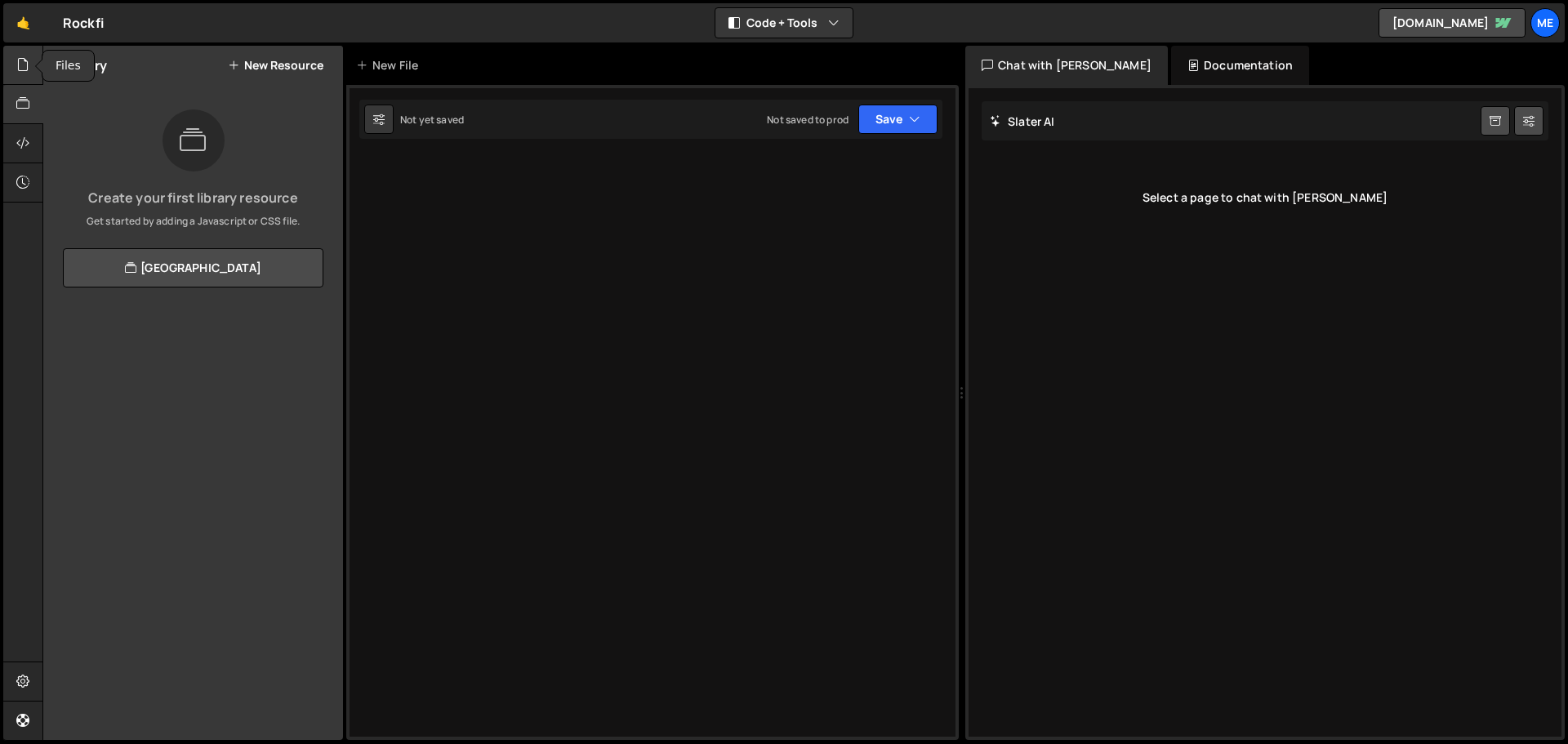
click at [12, 71] on div at bounding box center [24, 65] width 40 height 39
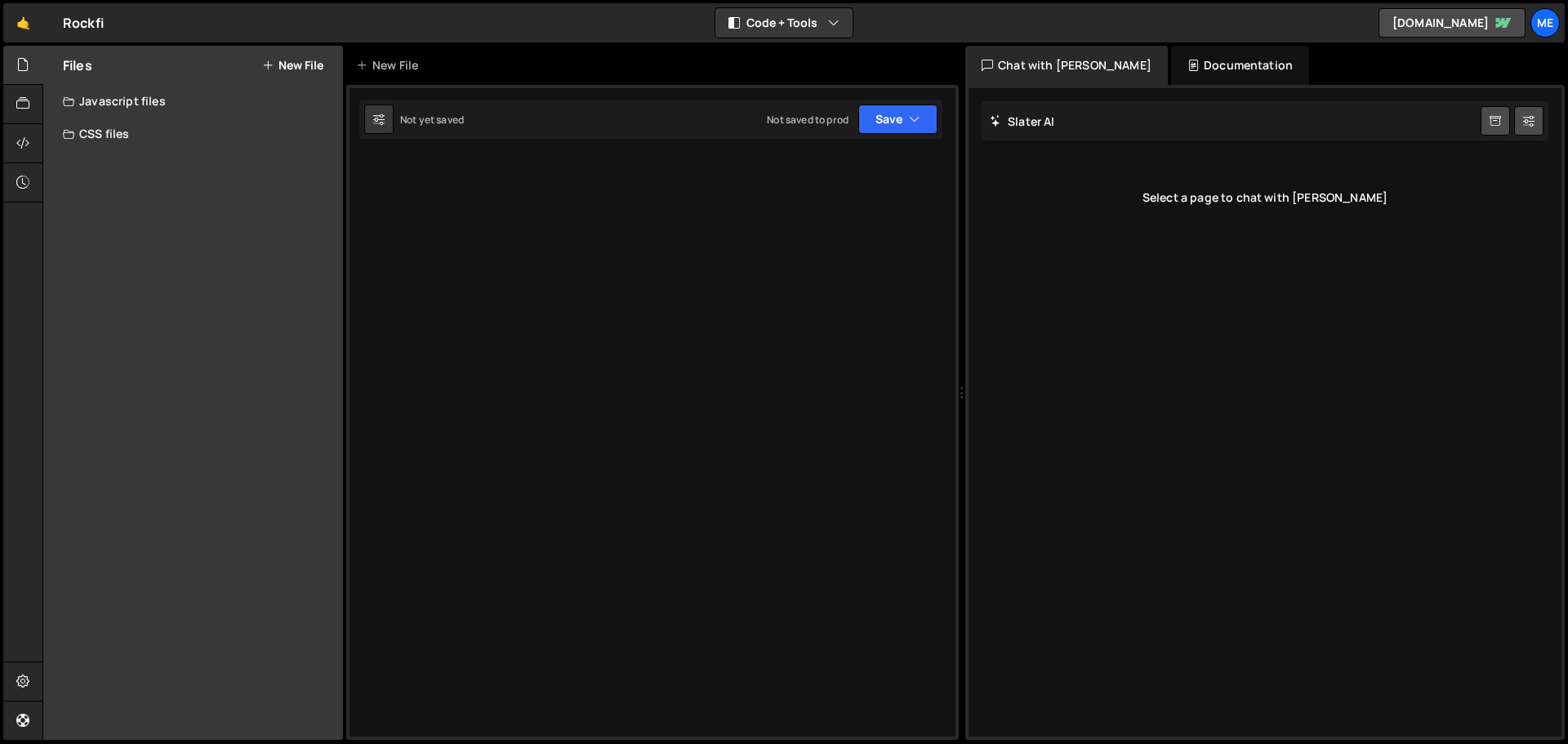
click at [65, 21] on div "Rockfi ⚠️ Code is being edited in another browser" at bounding box center [83, 23] width 41 height 19
click at [1549, 19] on div "Me" at bounding box center [1545, 23] width 29 height 29
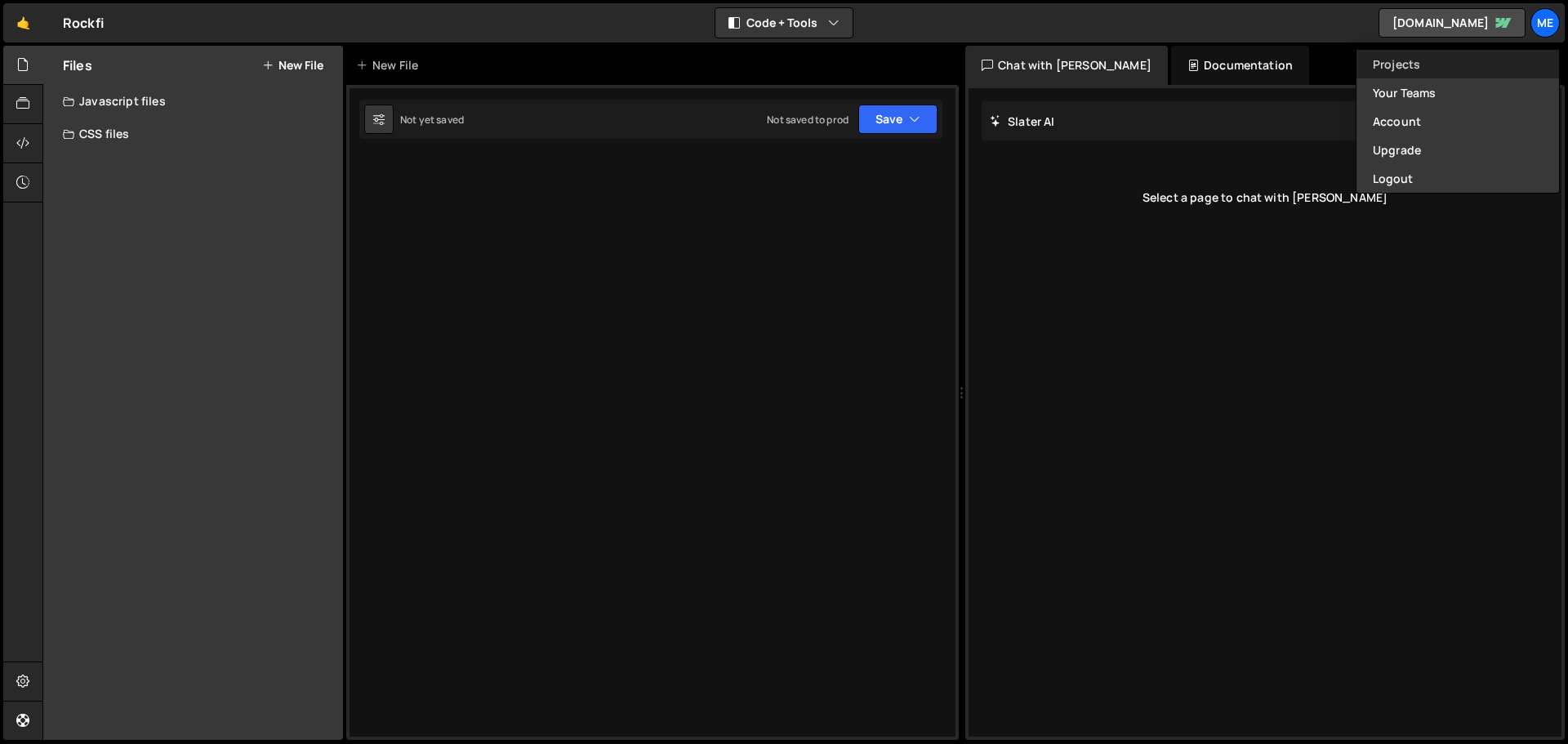
click at [1413, 67] on link "Projects" at bounding box center [1457, 64] width 202 height 29
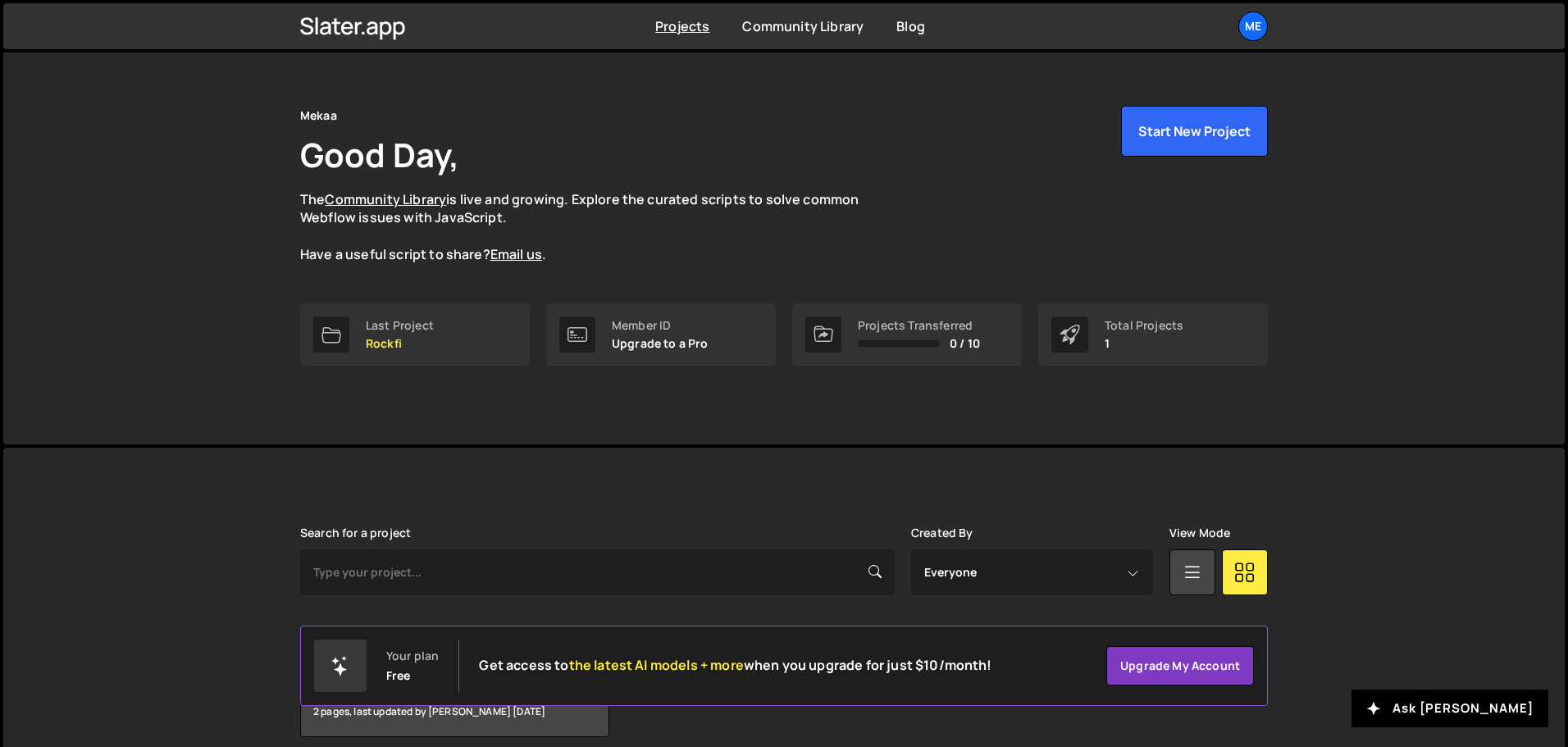
scroll to position [98, 0]
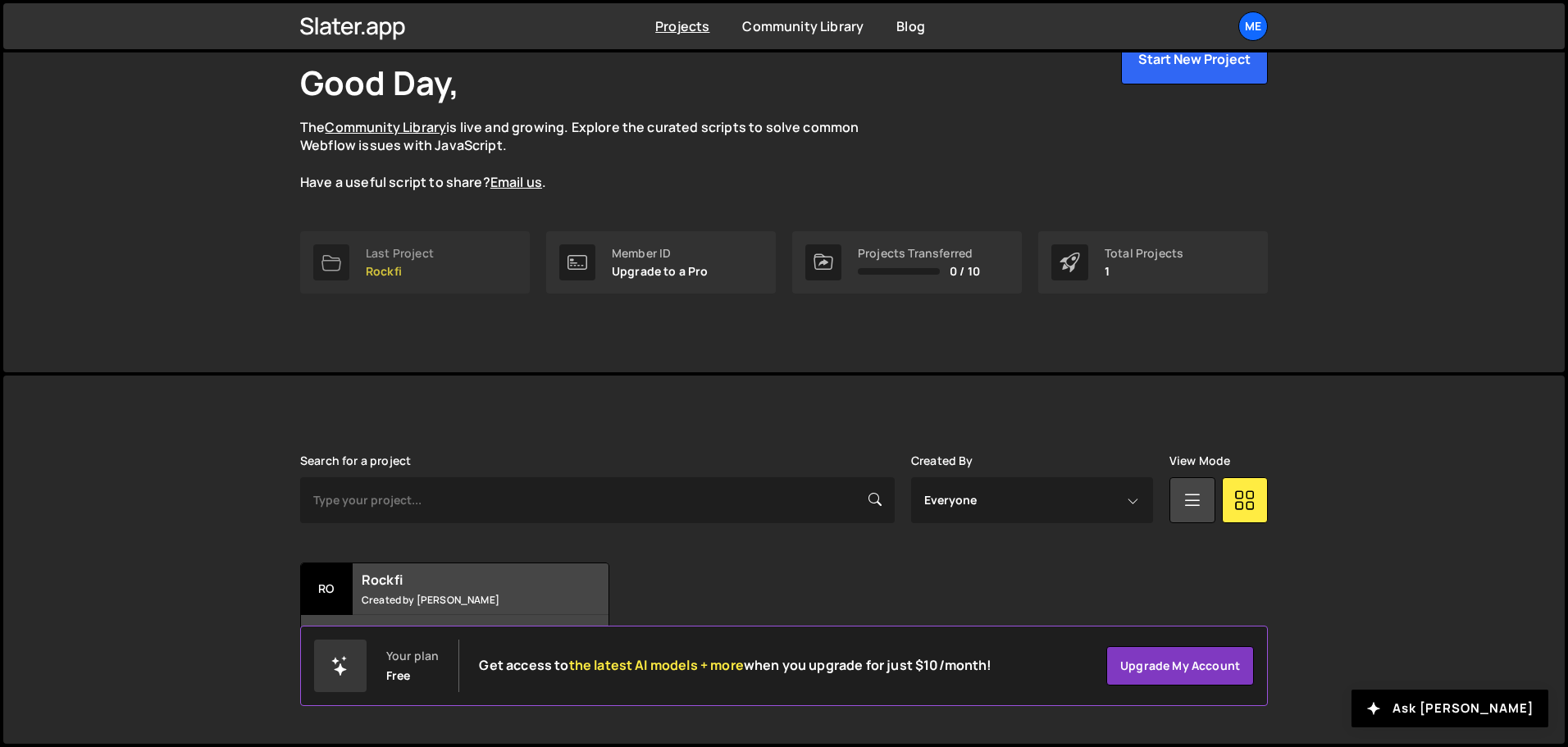
click at [391, 272] on p "Rockfi" at bounding box center [400, 271] width 68 height 13
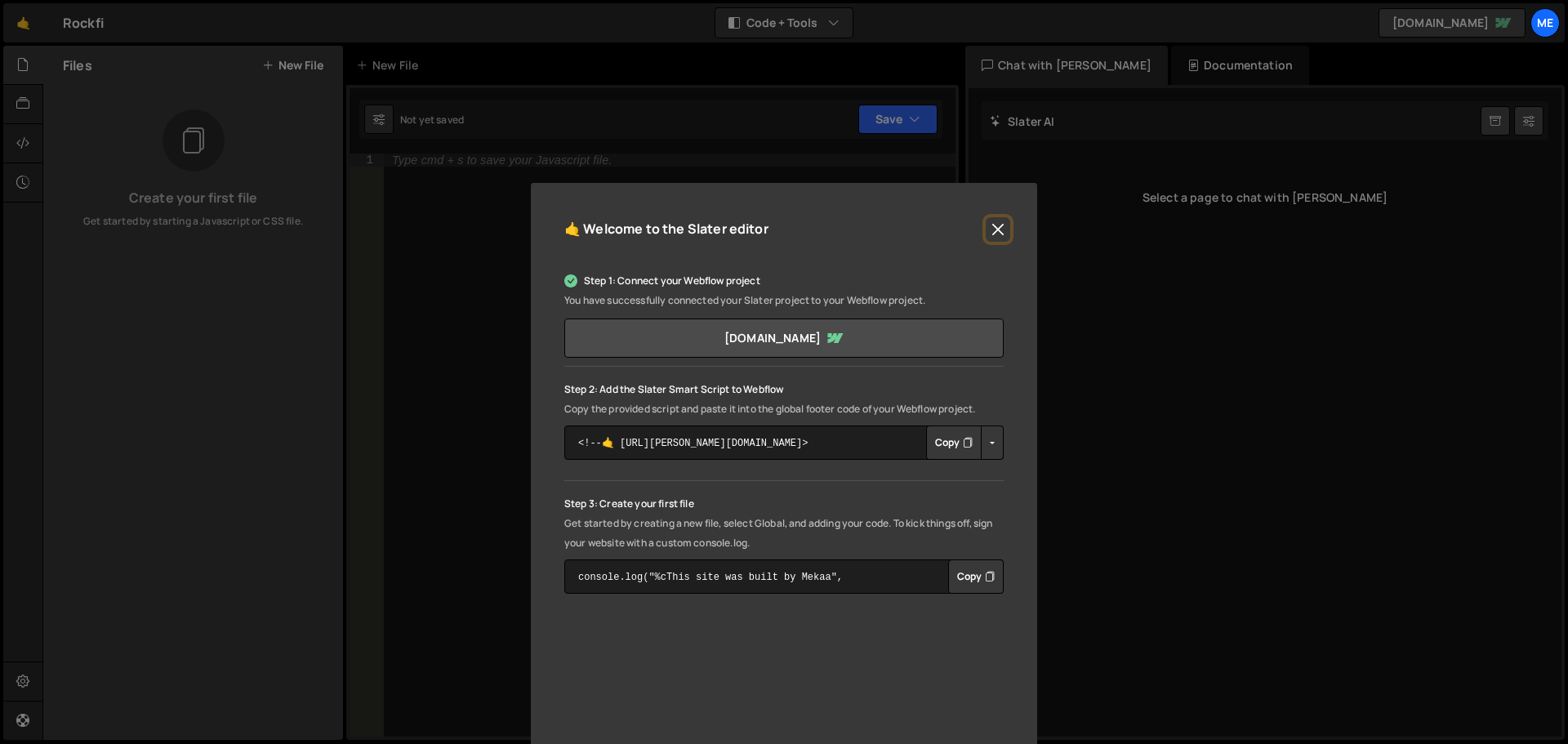
click at [993, 217] on button "Close" at bounding box center [998, 229] width 24 height 24
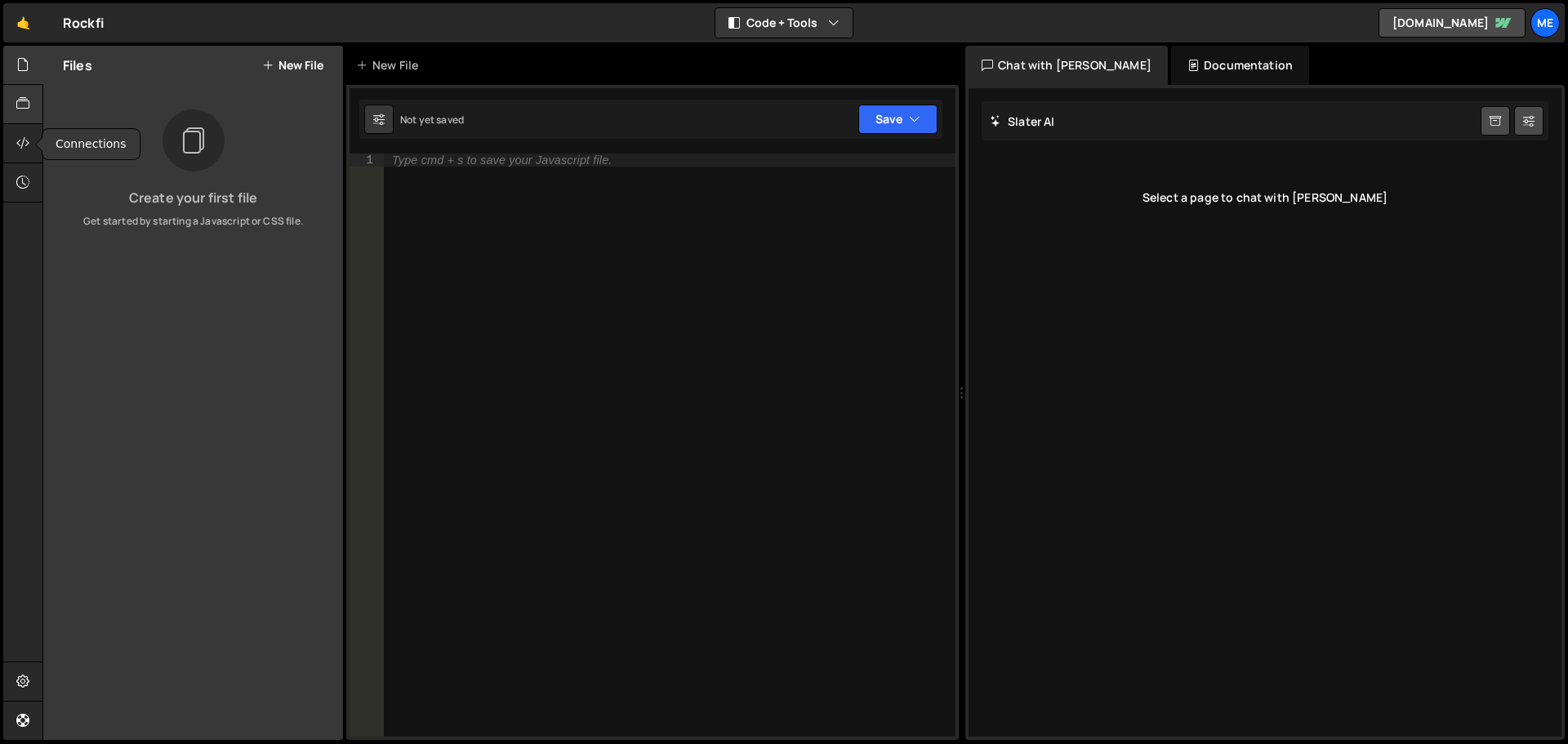
click at [17, 109] on icon at bounding box center [23, 103] width 13 height 18
click at [30, 146] on div at bounding box center [24, 144] width 40 height 39
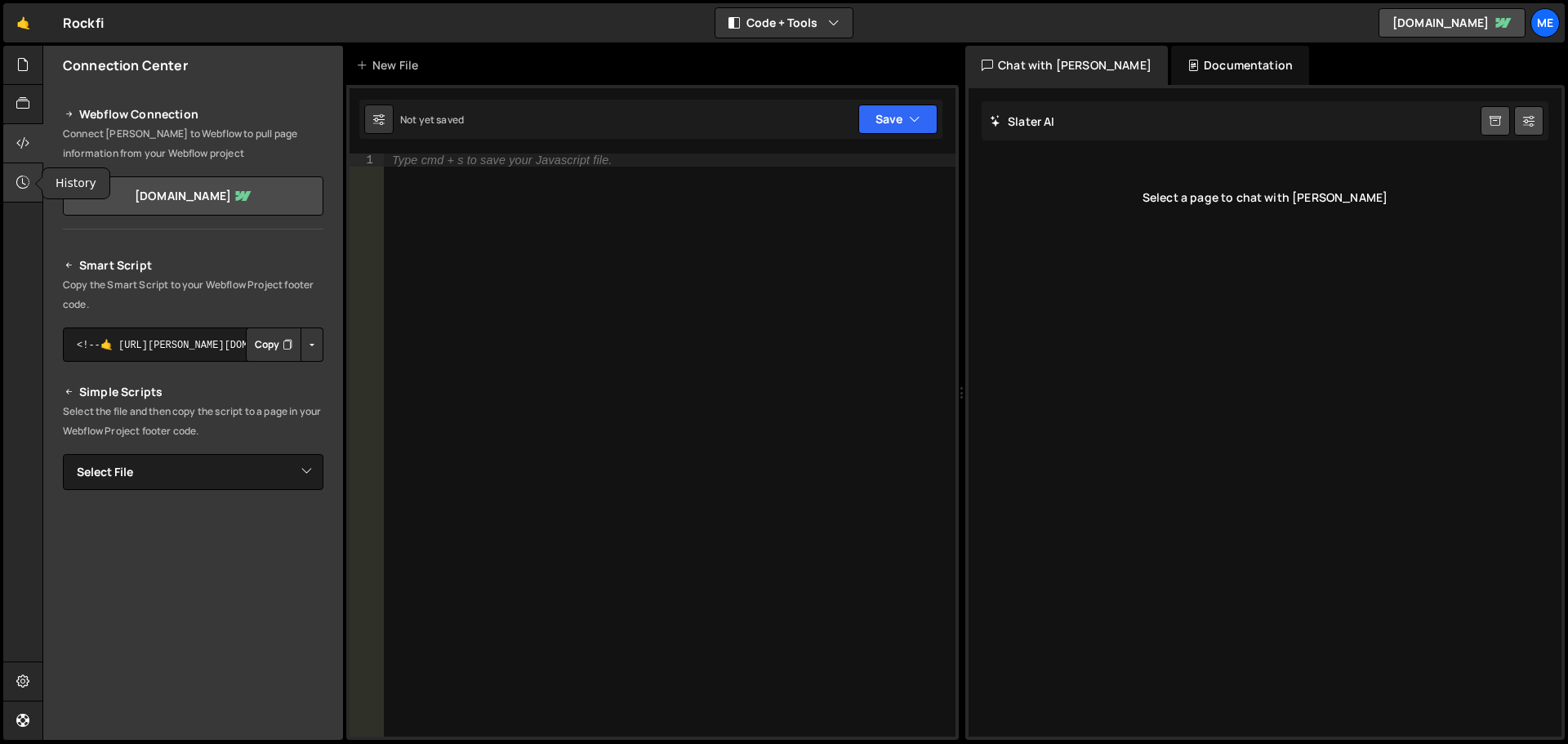
click at [28, 186] on icon at bounding box center [23, 181] width 13 height 18
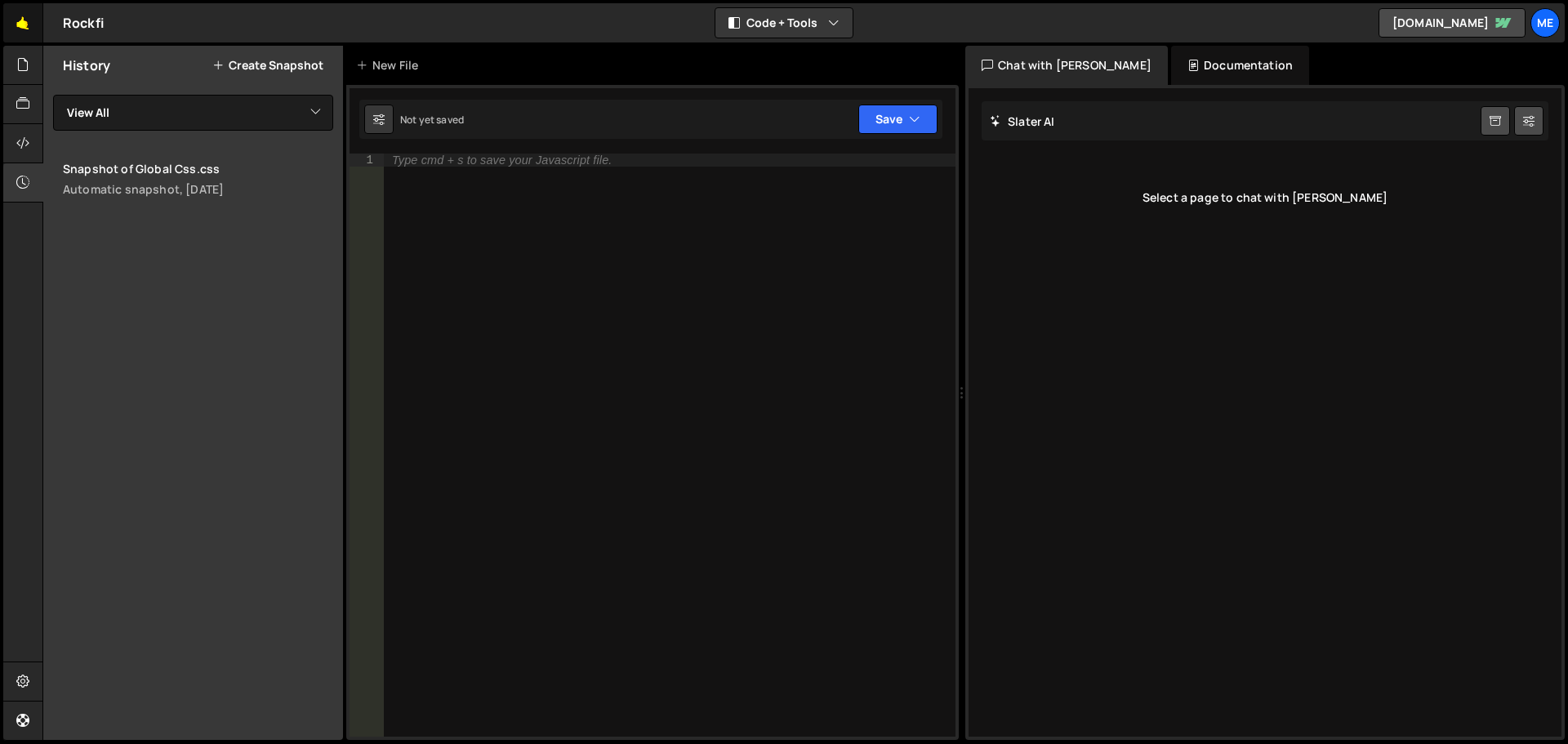
click at [23, 22] on link "🤙" at bounding box center [24, 23] width 40 height 39
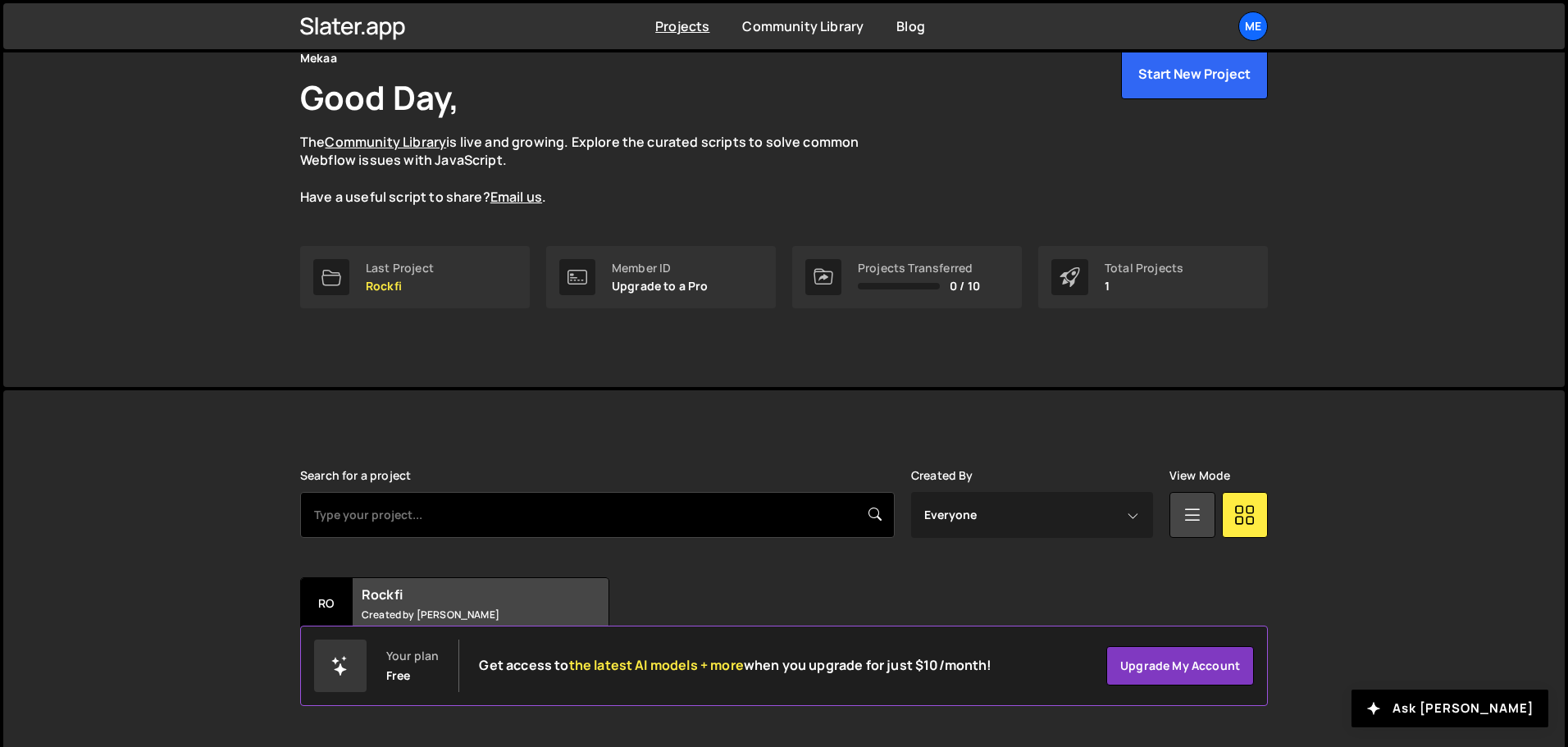
scroll to position [98, 0]
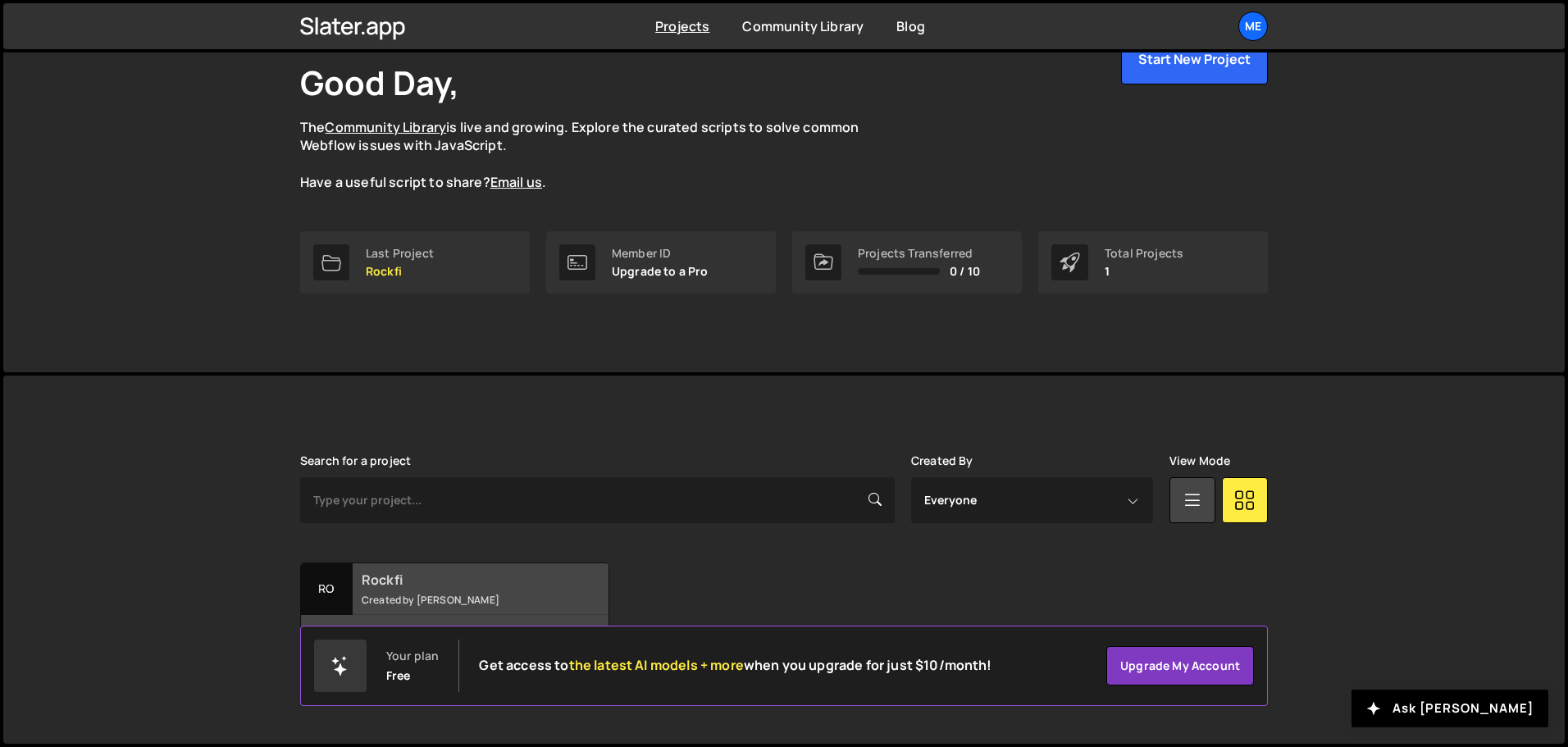
click at [436, 623] on div "2 pages, last updated by [PERSON_NAME] [DATE]" at bounding box center [455, 639] width 308 height 49
click at [446, 598] on small "Created by [PERSON_NAME]" at bounding box center [461, 599] width 197 height 14
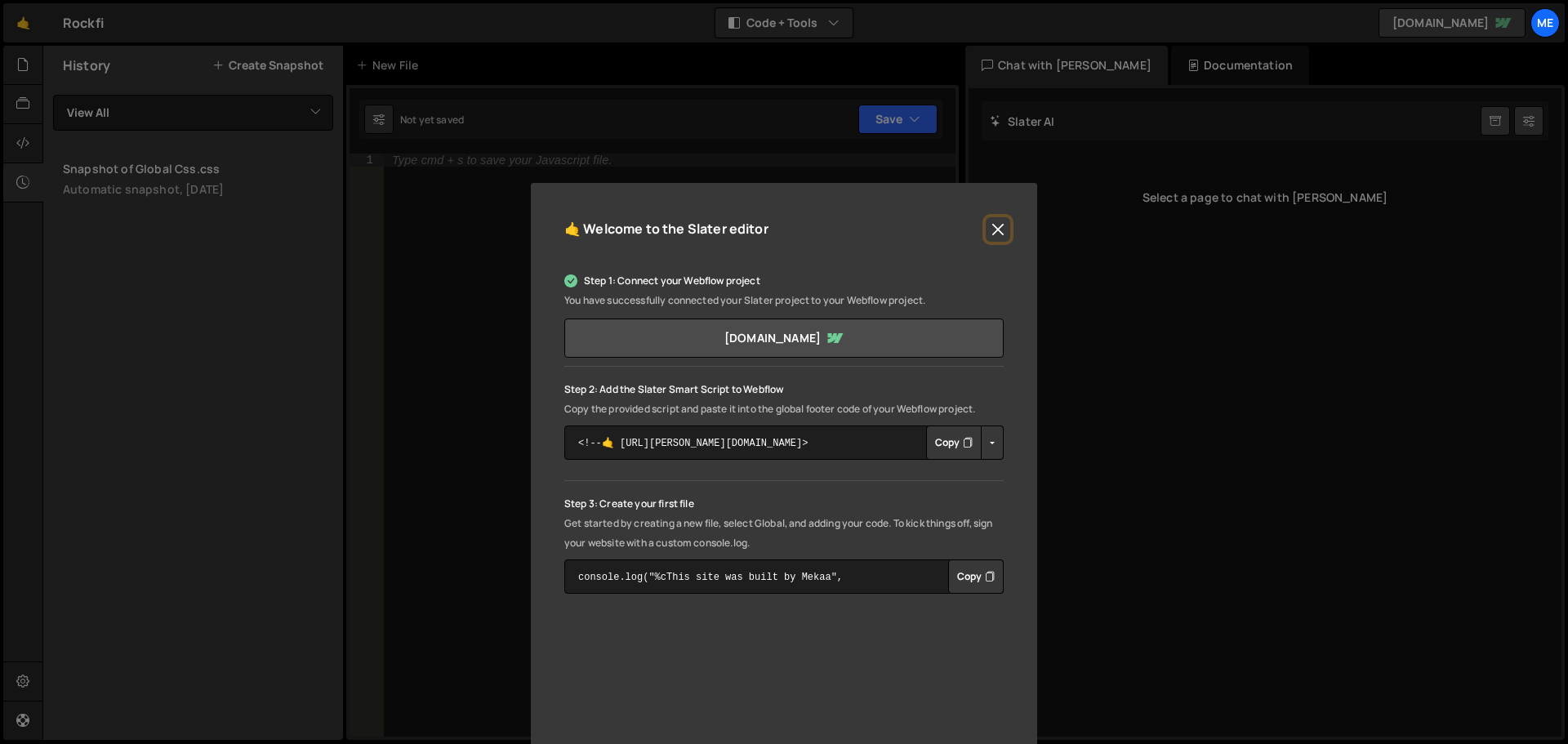
click at [999, 231] on button "Close" at bounding box center [998, 229] width 24 height 24
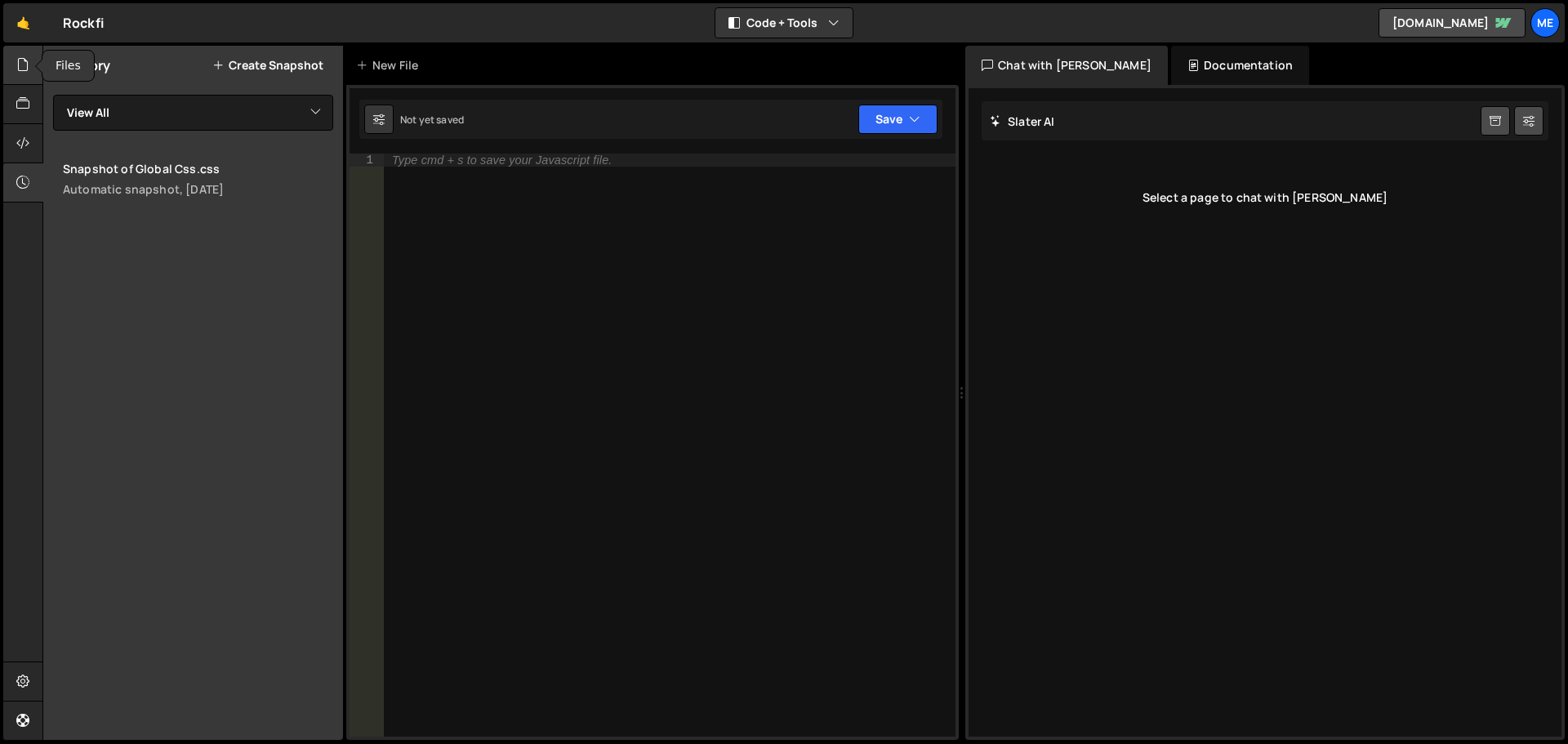
click at [28, 69] on icon at bounding box center [23, 64] width 13 height 18
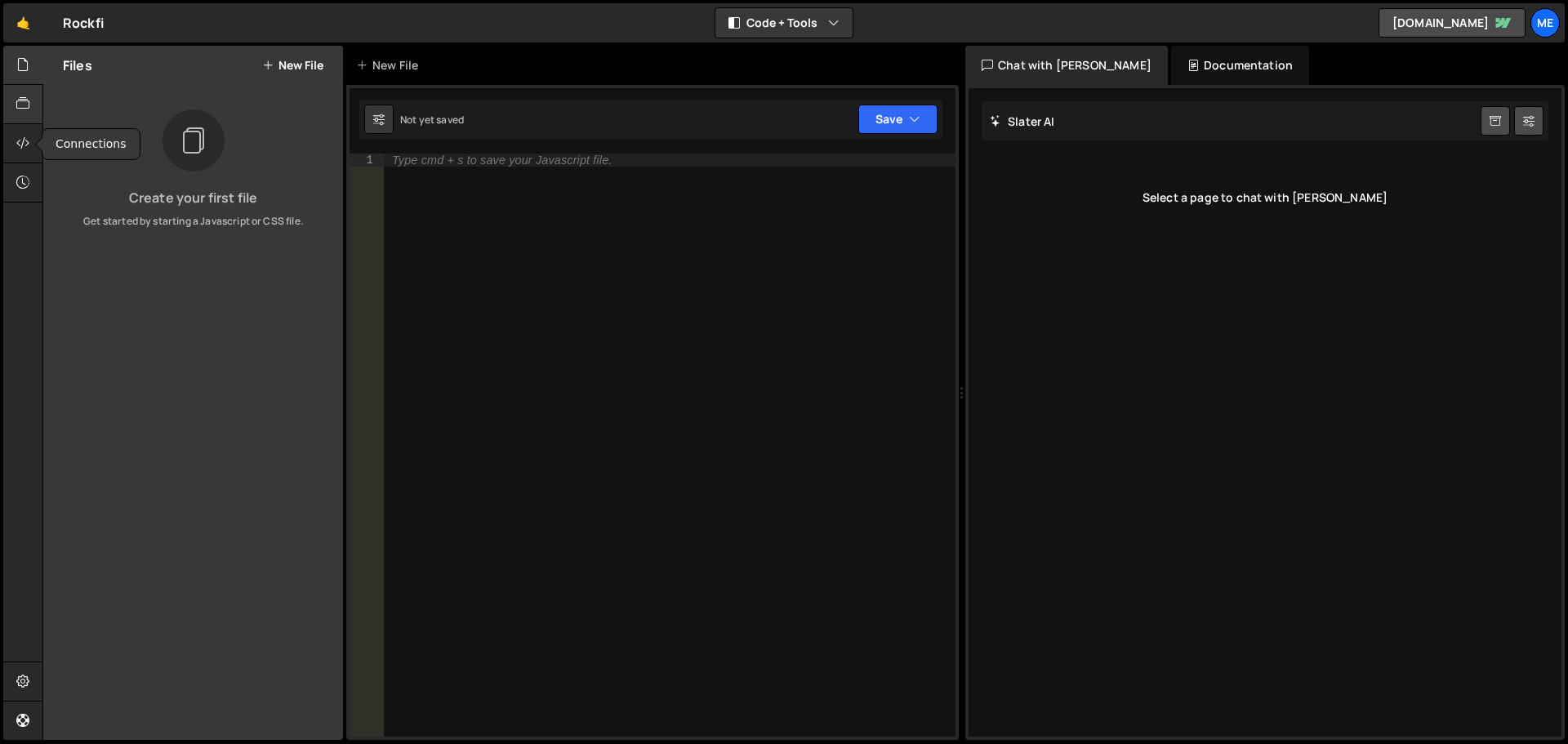
click at [15, 122] on div at bounding box center [24, 104] width 40 height 39
click at [18, 142] on icon at bounding box center [23, 142] width 13 height 18
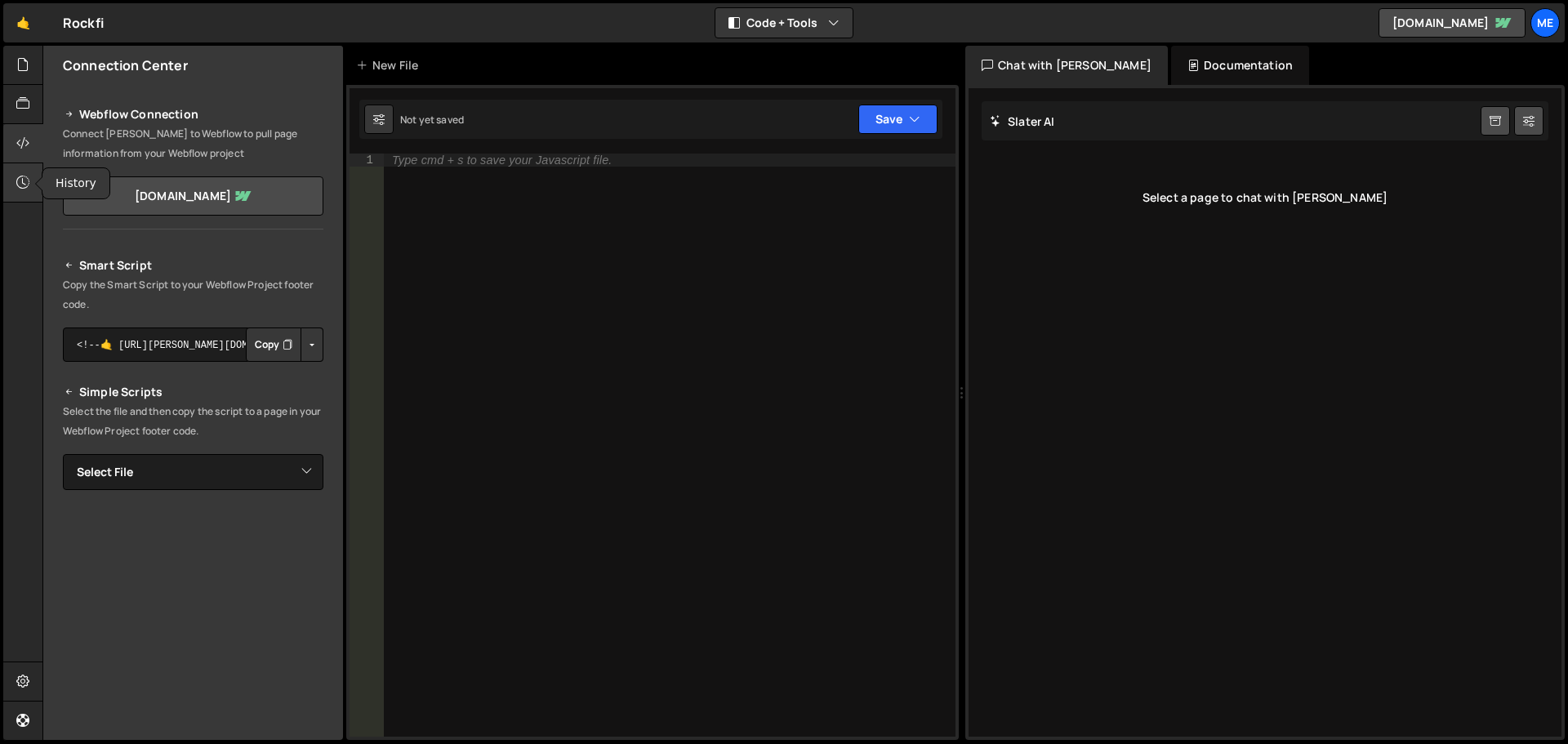
click at [24, 194] on div at bounding box center [24, 183] width 40 height 39
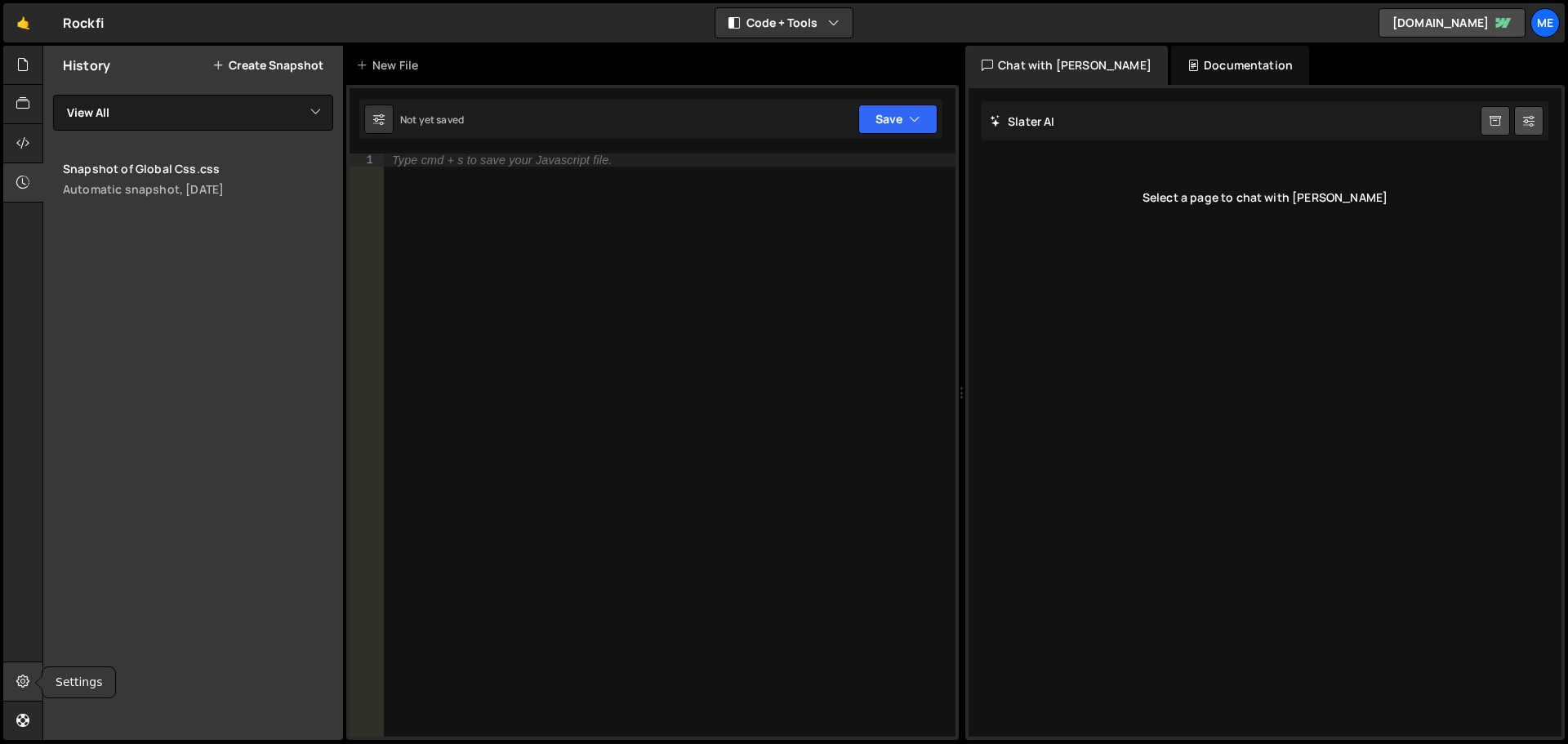
click at [25, 676] on icon at bounding box center [23, 680] width 13 height 18
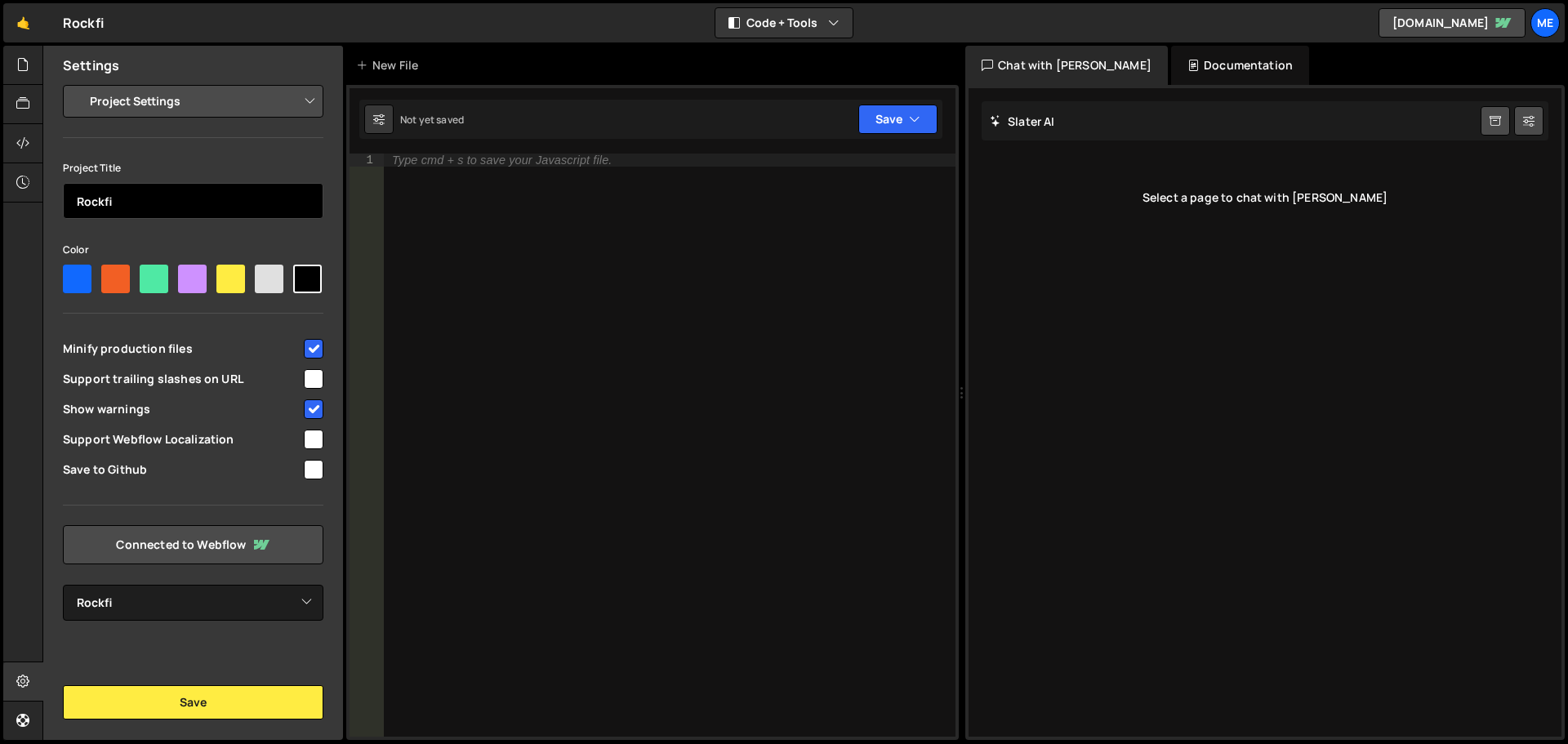
click at [181, 199] on input "Rockfi" at bounding box center [193, 201] width 260 height 36
click at [164, 196] on input "Rockfi" at bounding box center [193, 201] width 260 height 36
click at [72, 205] on input "Rockfi" at bounding box center [193, 201] width 260 height 36
type input "Delete Rockfi"
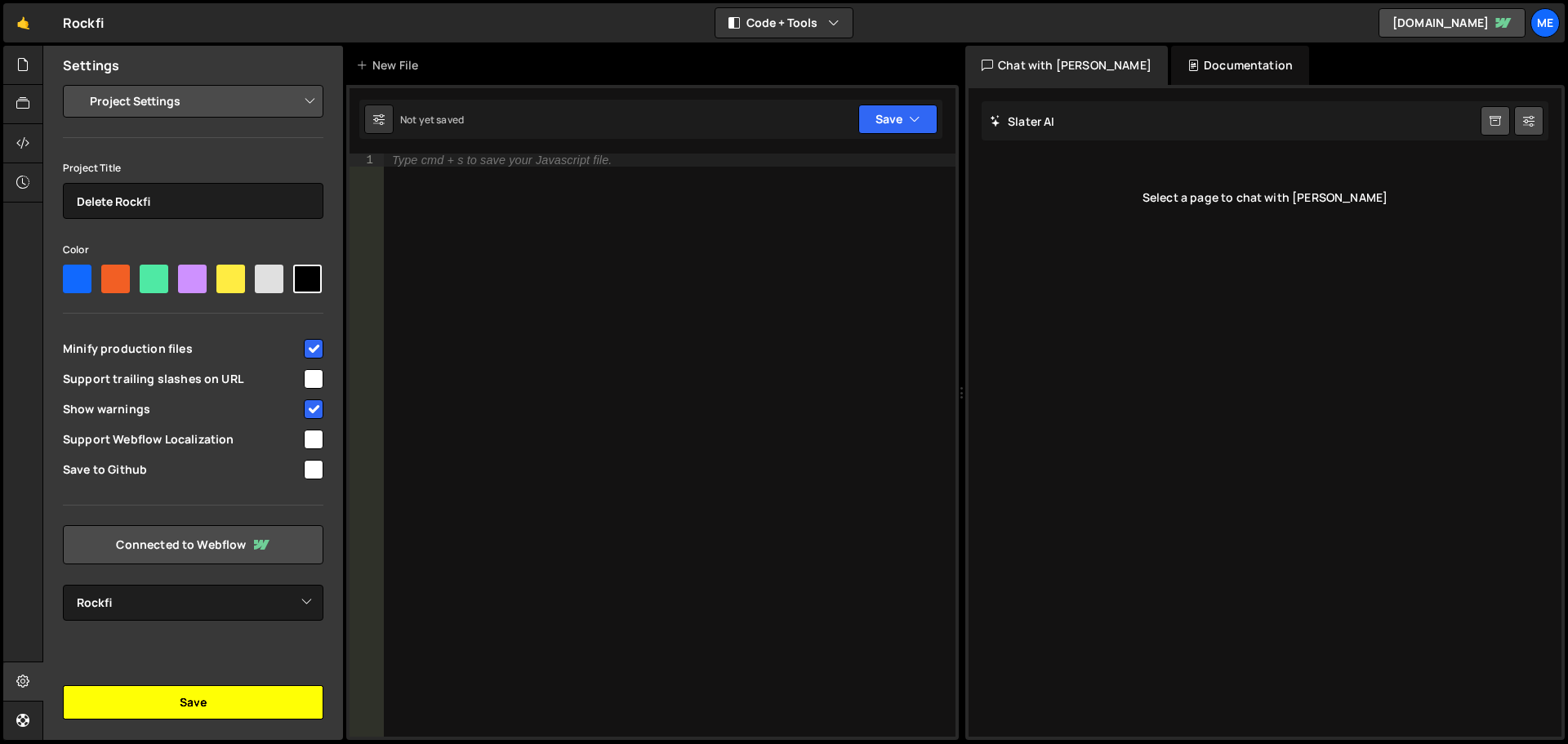
click at [170, 708] on button "Save" at bounding box center [193, 702] width 260 height 34
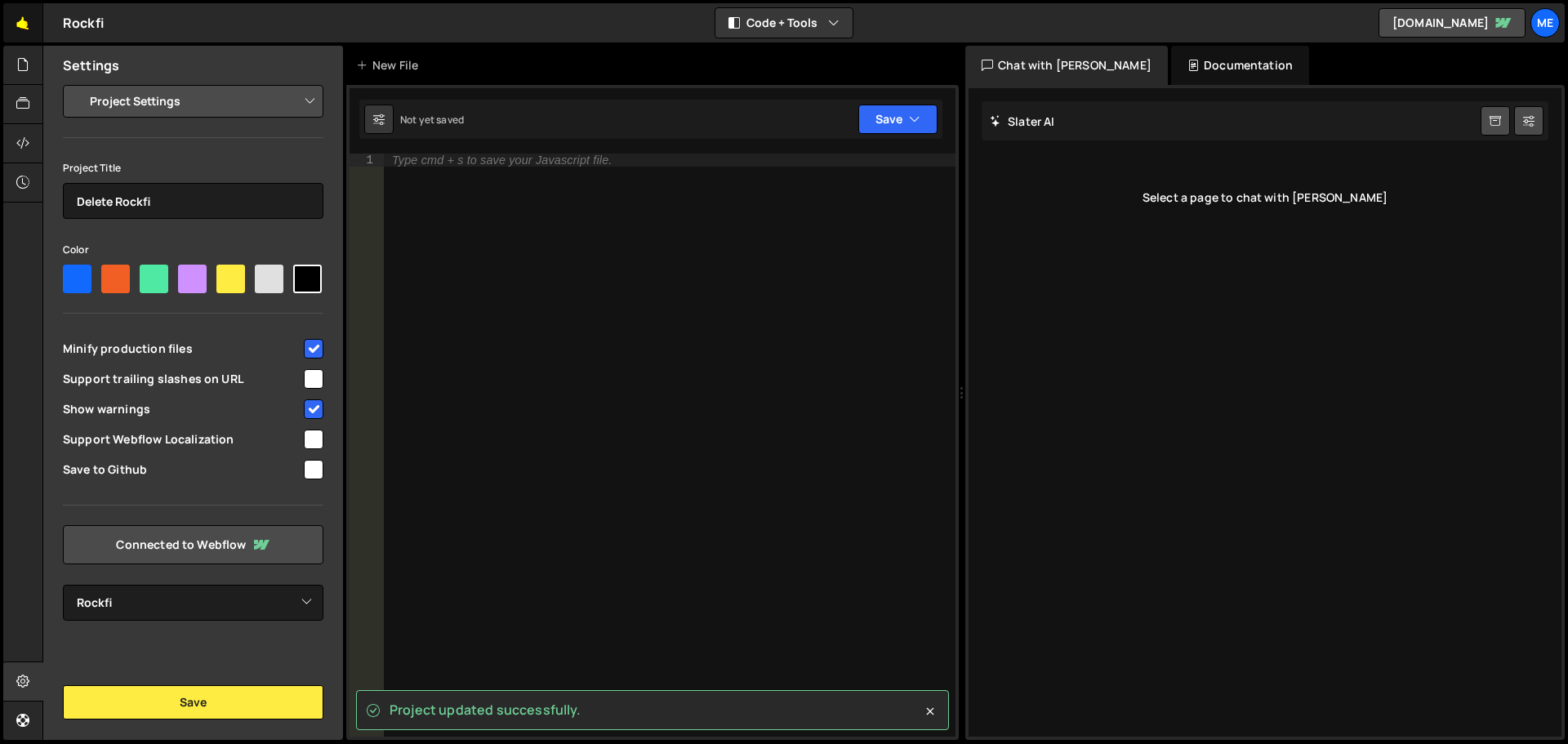
click at [10, 23] on link "🤙" at bounding box center [24, 23] width 40 height 39
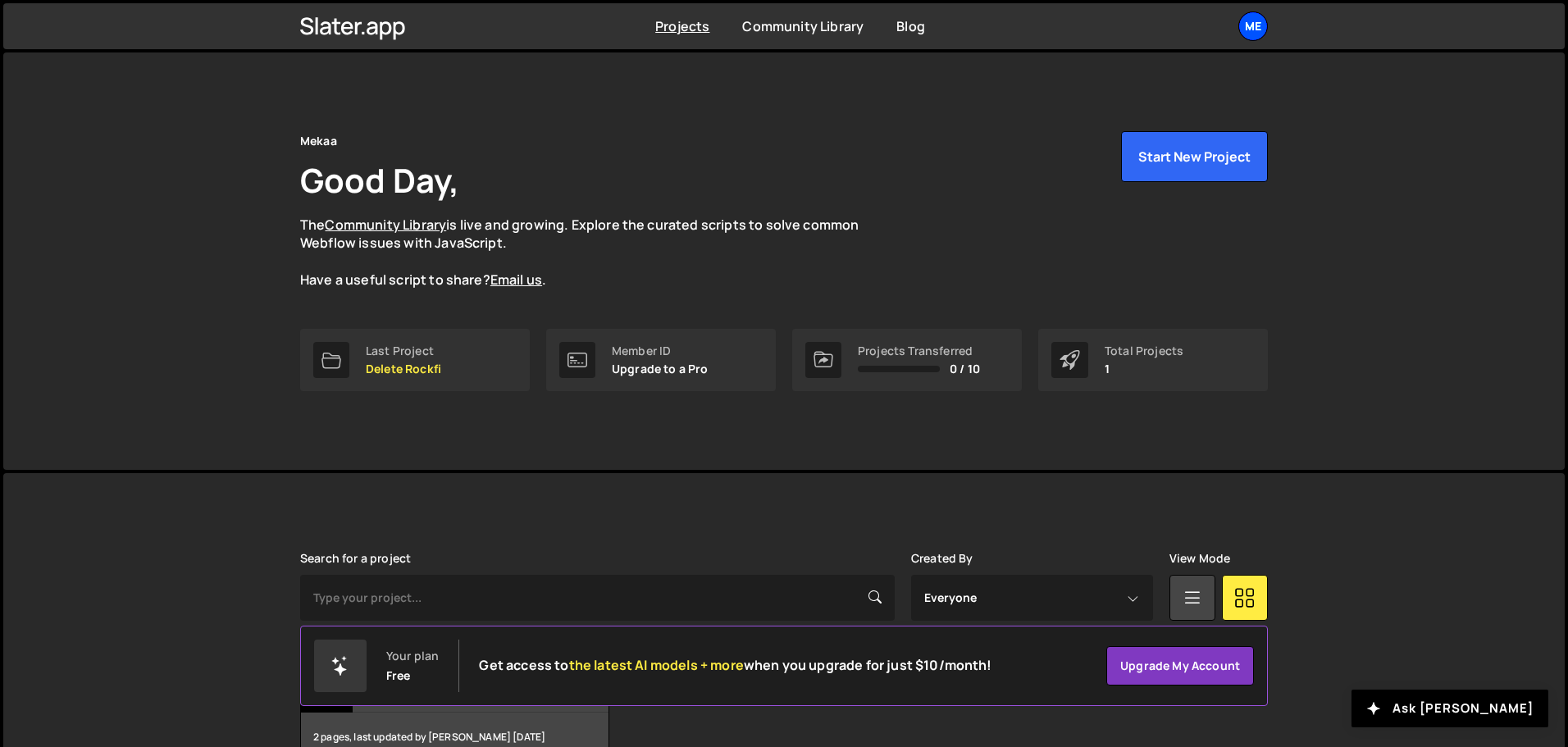
click at [1258, 21] on div "Me" at bounding box center [1253, 26] width 30 height 30
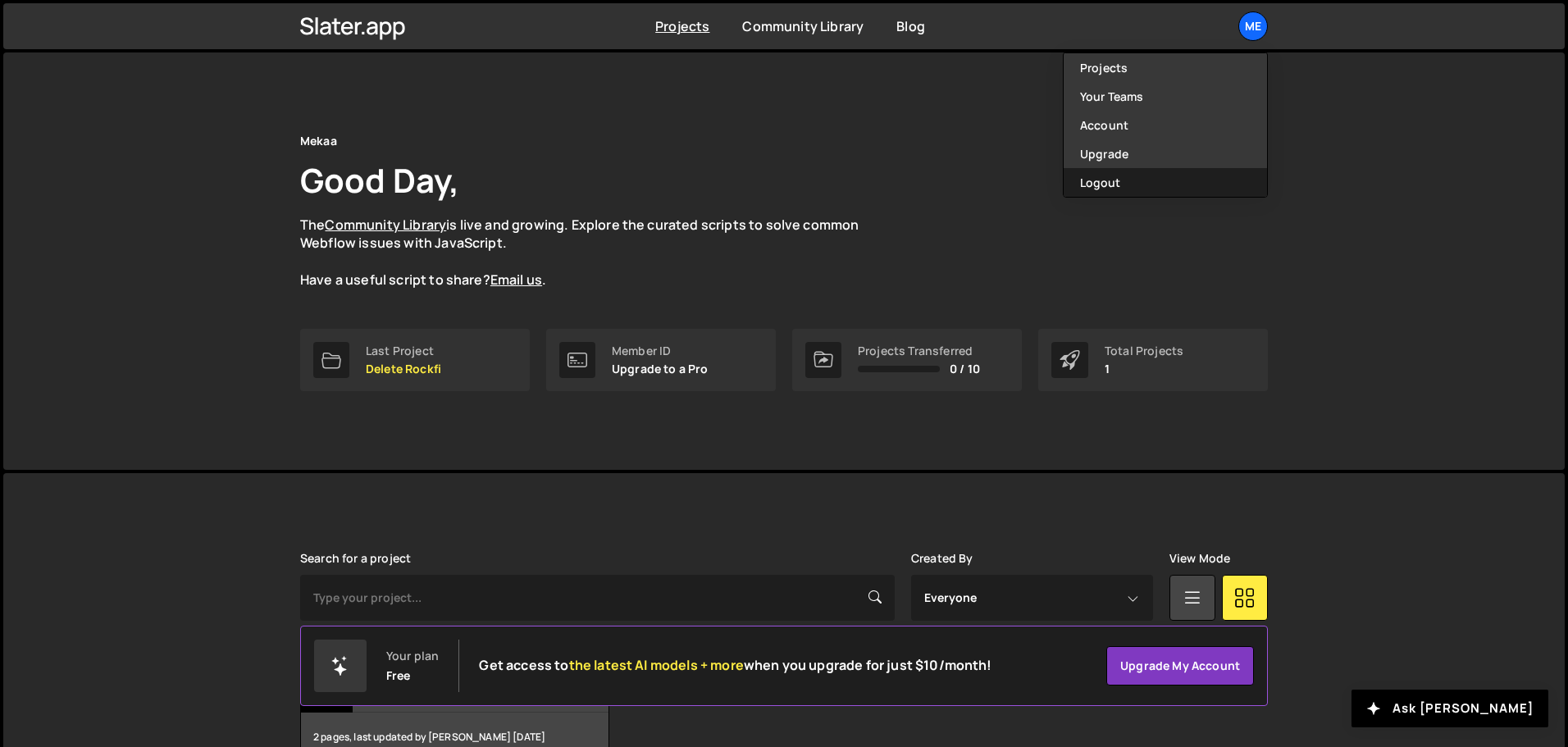
click at [1123, 176] on button "Logout" at bounding box center [1165, 182] width 203 height 29
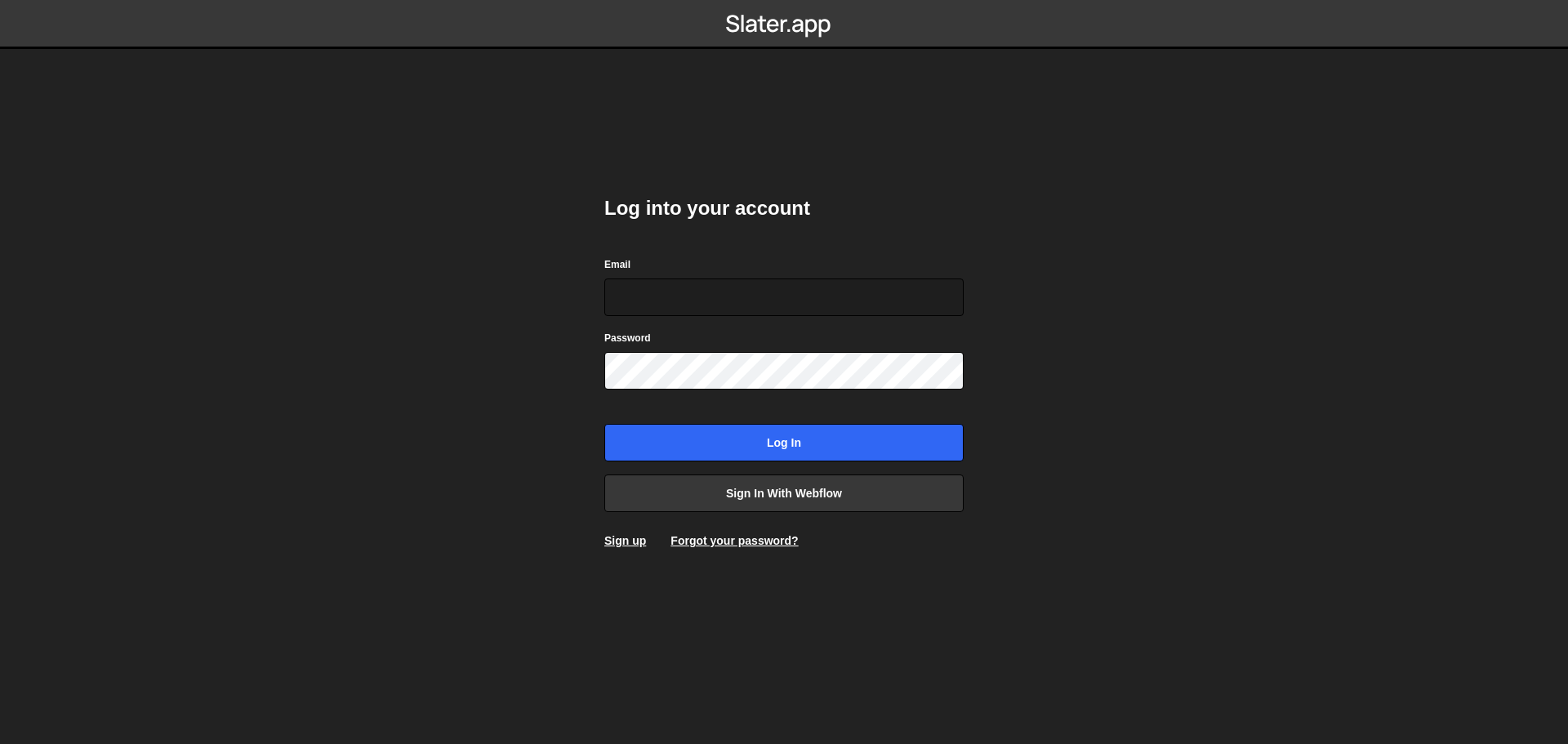
click at [926, 257] on div "Email" at bounding box center [784, 286] width 359 height 60
click at [875, 289] on input "Email" at bounding box center [784, 297] width 359 height 38
type input "[PERSON_NAME][EMAIL_ADDRESS][DOMAIN_NAME]"
click at [739, 393] on form "Email [PERSON_NAME][EMAIL_ADDRESS][DOMAIN_NAME] Password Log in" at bounding box center [784, 358] width 359 height 206
click at [1182, 335] on body "Log into your account Email alexandre@mekaa.co Password Log in Sign in with Web…" at bounding box center [784, 372] width 1568 height 744
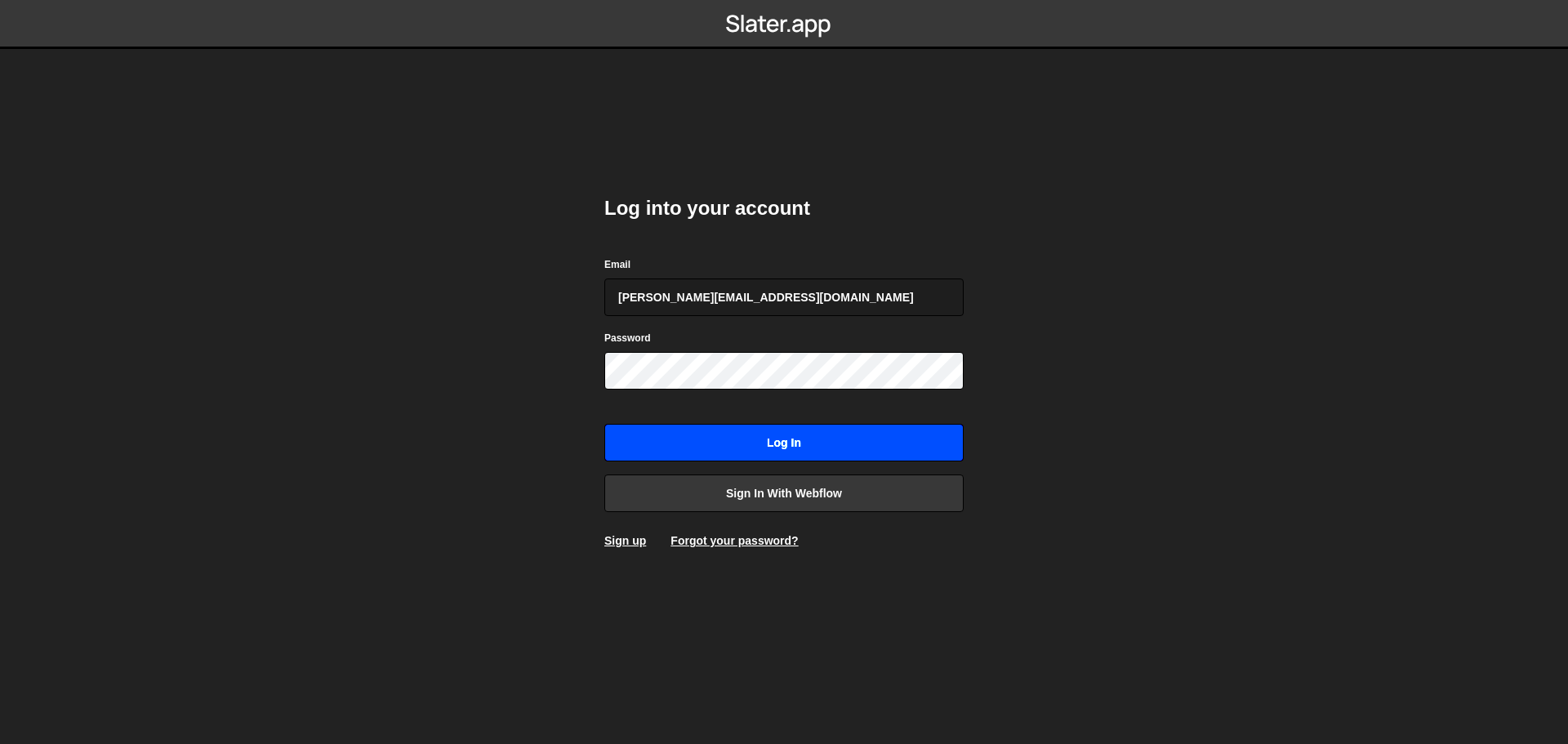
click at [779, 452] on input "Log in" at bounding box center [784, 443] width 359 height 38
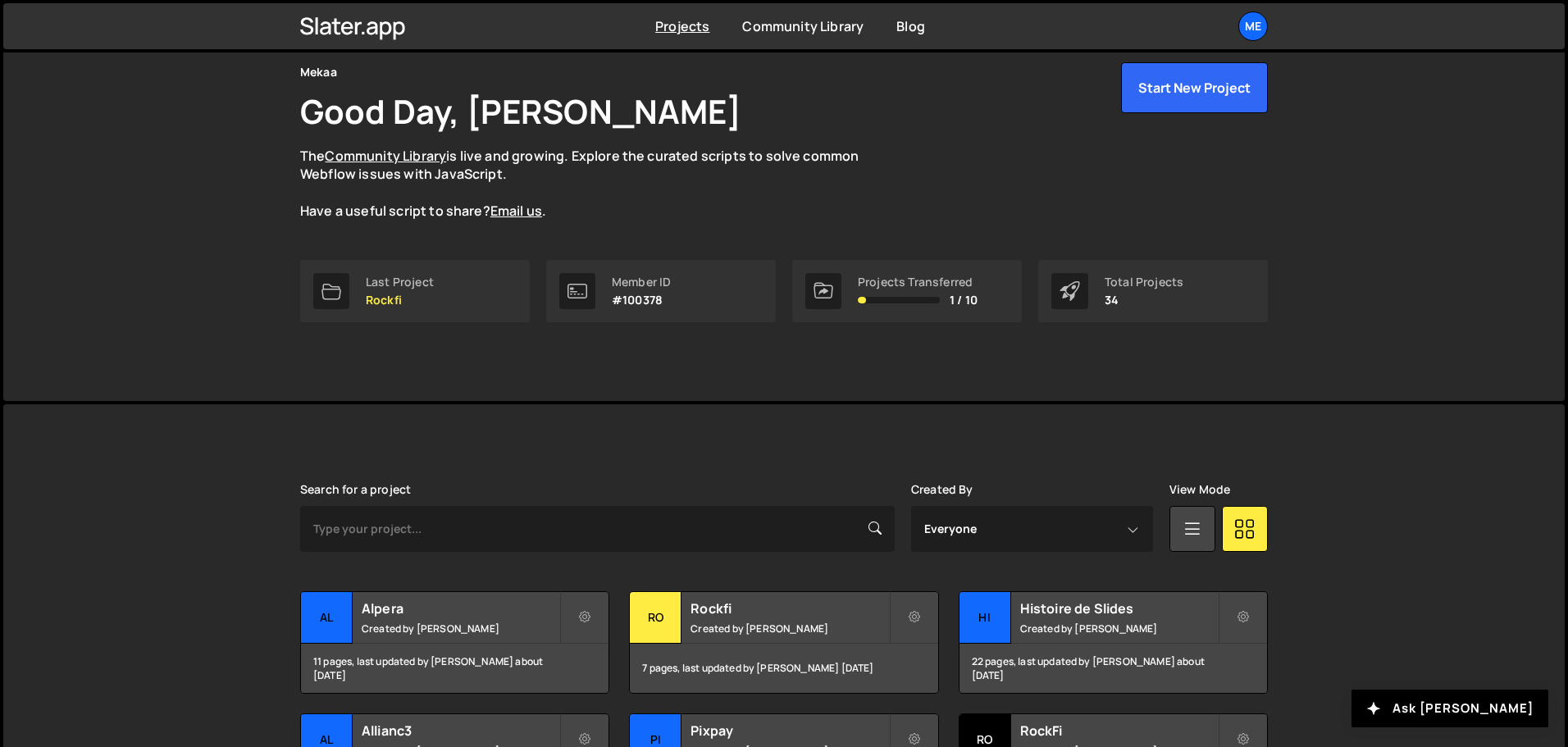
scroll to position [410, 0]
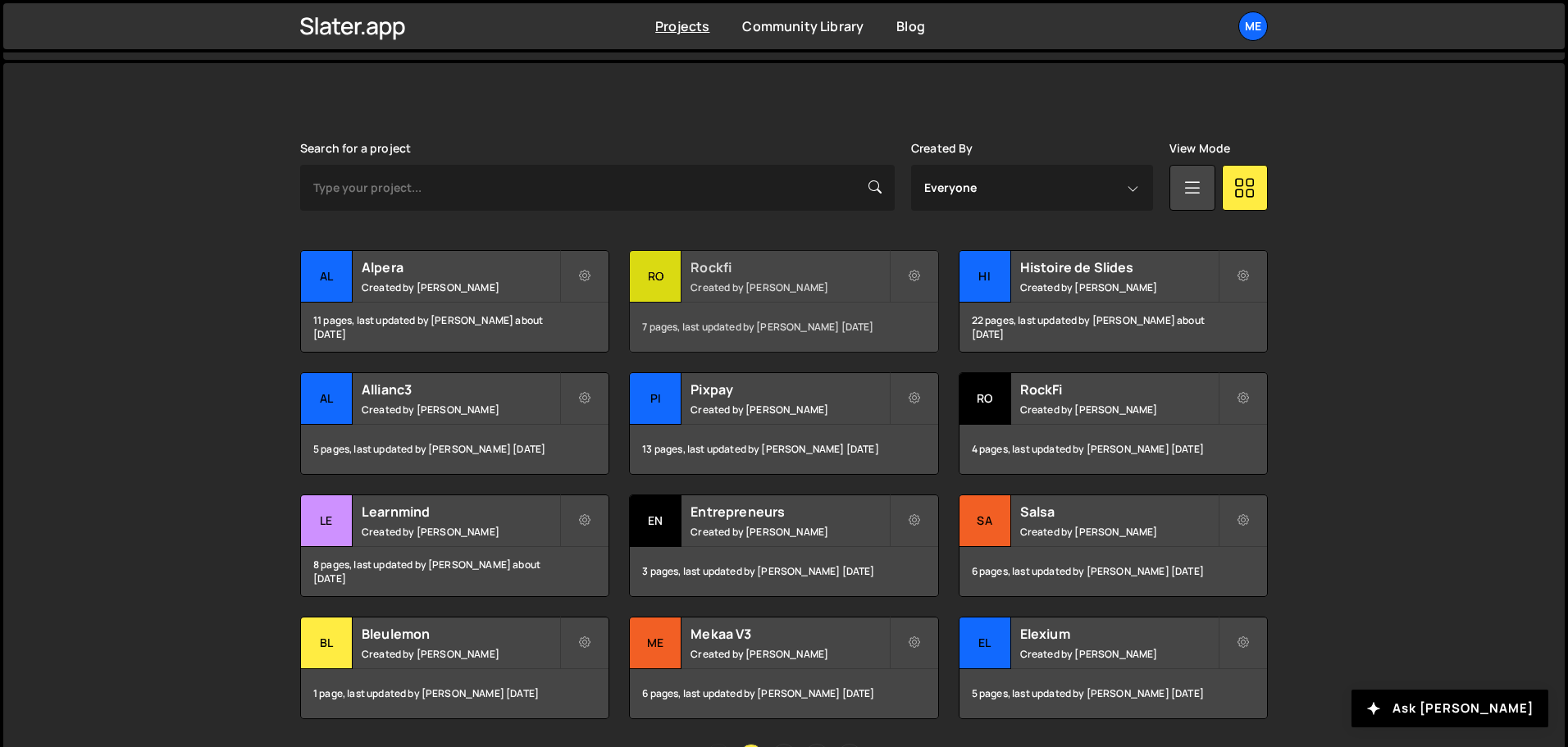
click at [712, 273] on h2 "Rockfi" at bounding box center [789, 266] width 197 height 18
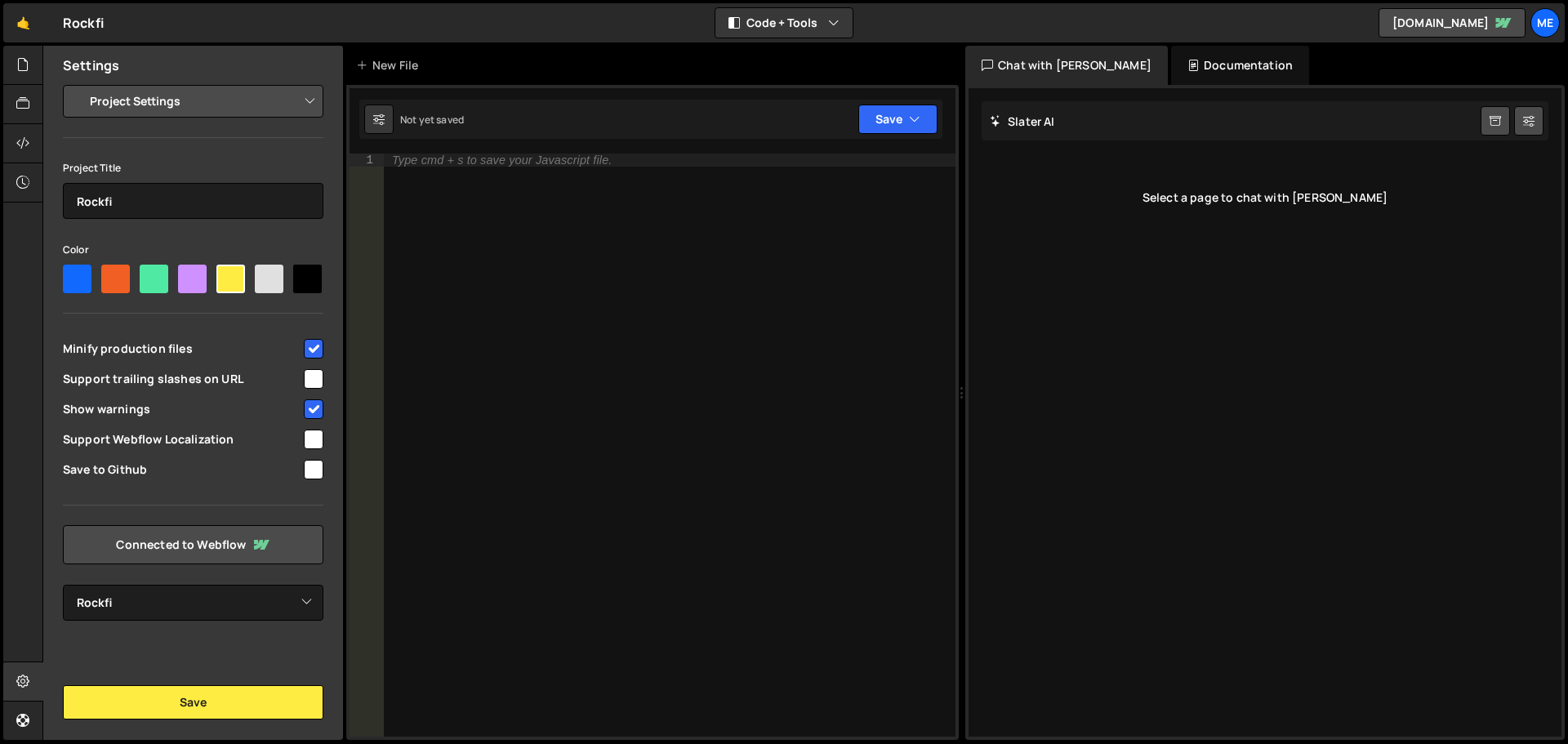
select select "6895a11a67e50a85e0b93804"
click at [28, 103] on icon at bounding box center [23, 103] width 13 height 18
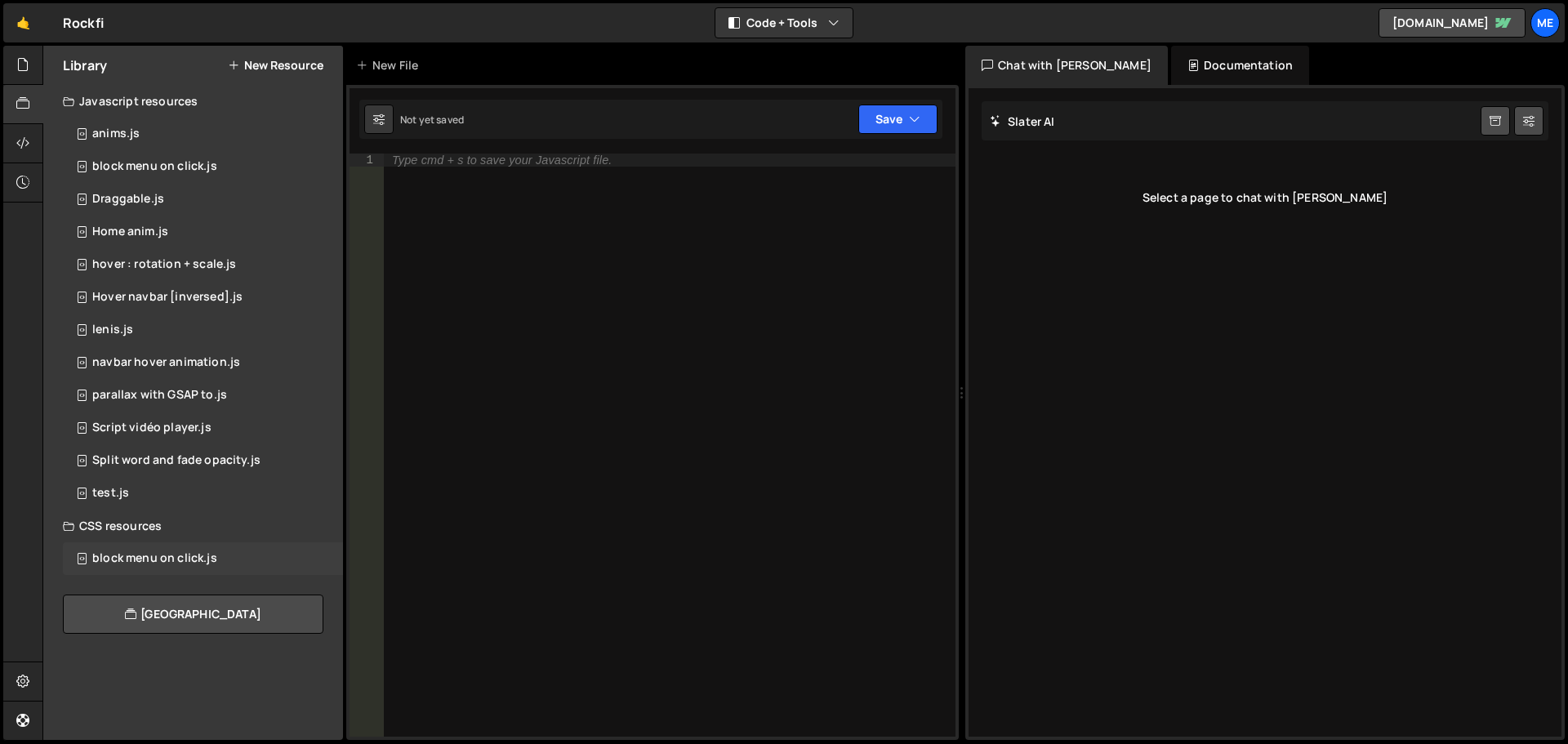
click at [147, 560] on div "block menu on click.js" at bounding box center [155, 558] width 125 height 15
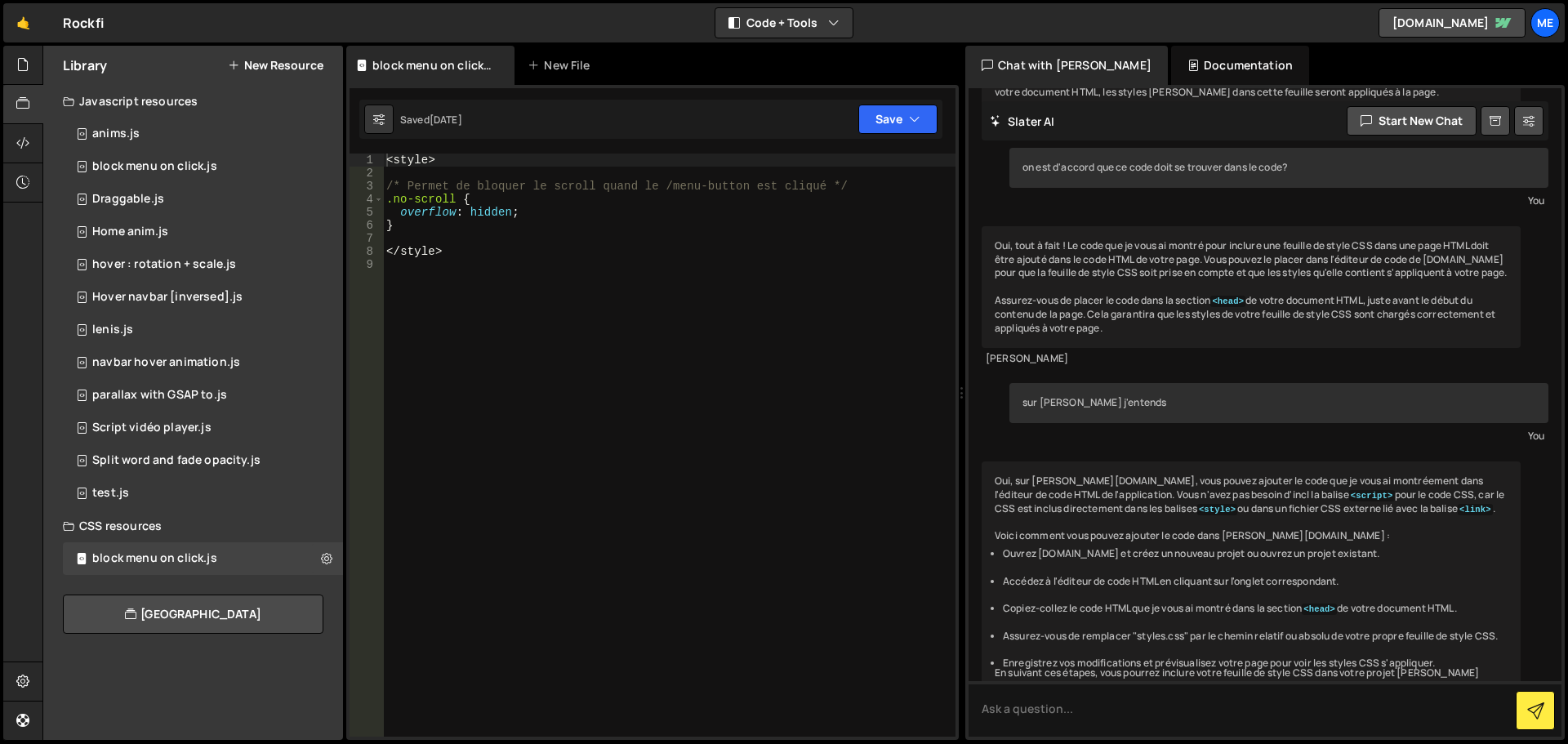
scroll to position [624, 0]
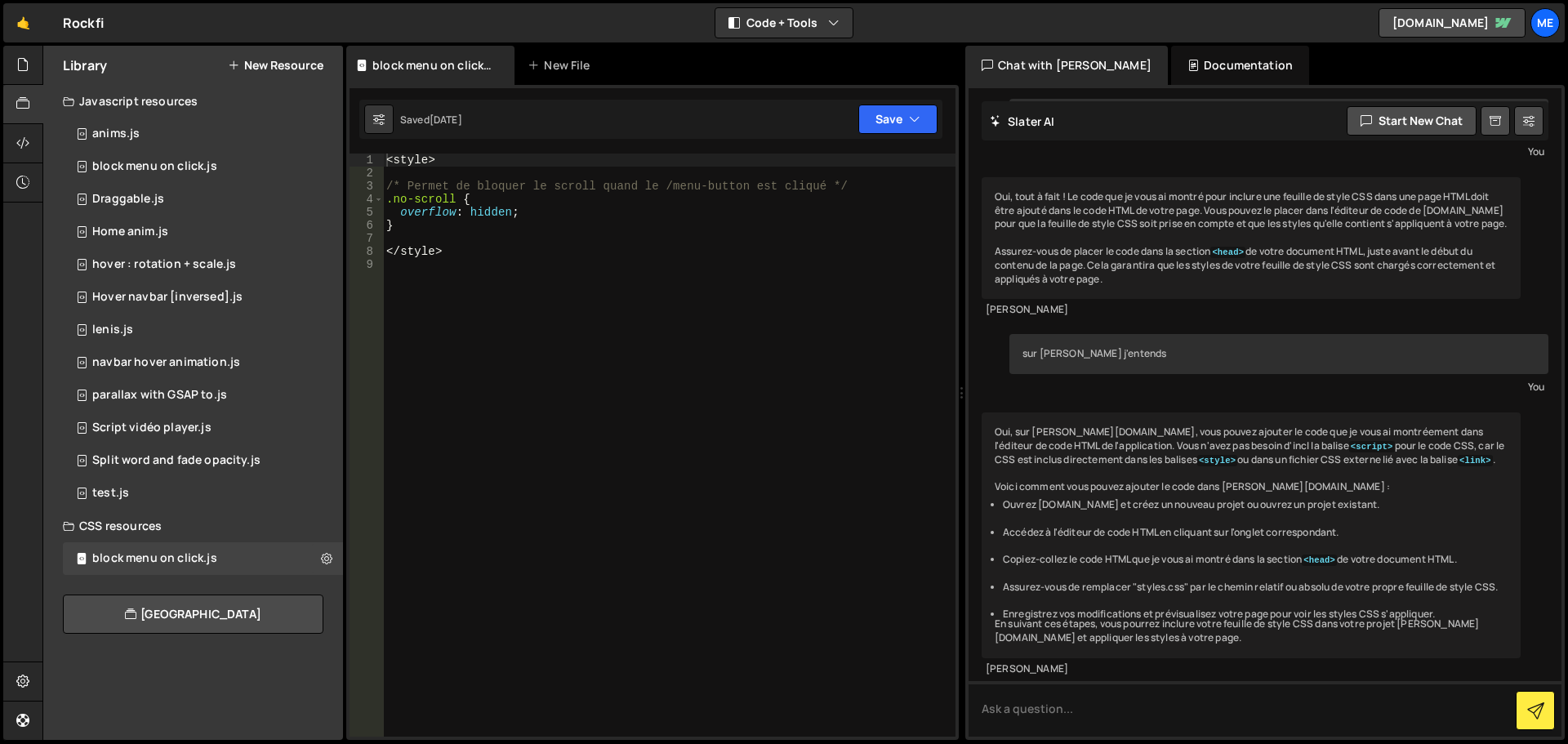
type textarea "}"
click at [475, 228] on div "< style > /* Permet de bloquer le scroll quand le /menu-button est cliqué */ .n…" at bounding box center [669, 458] width 573 height 610
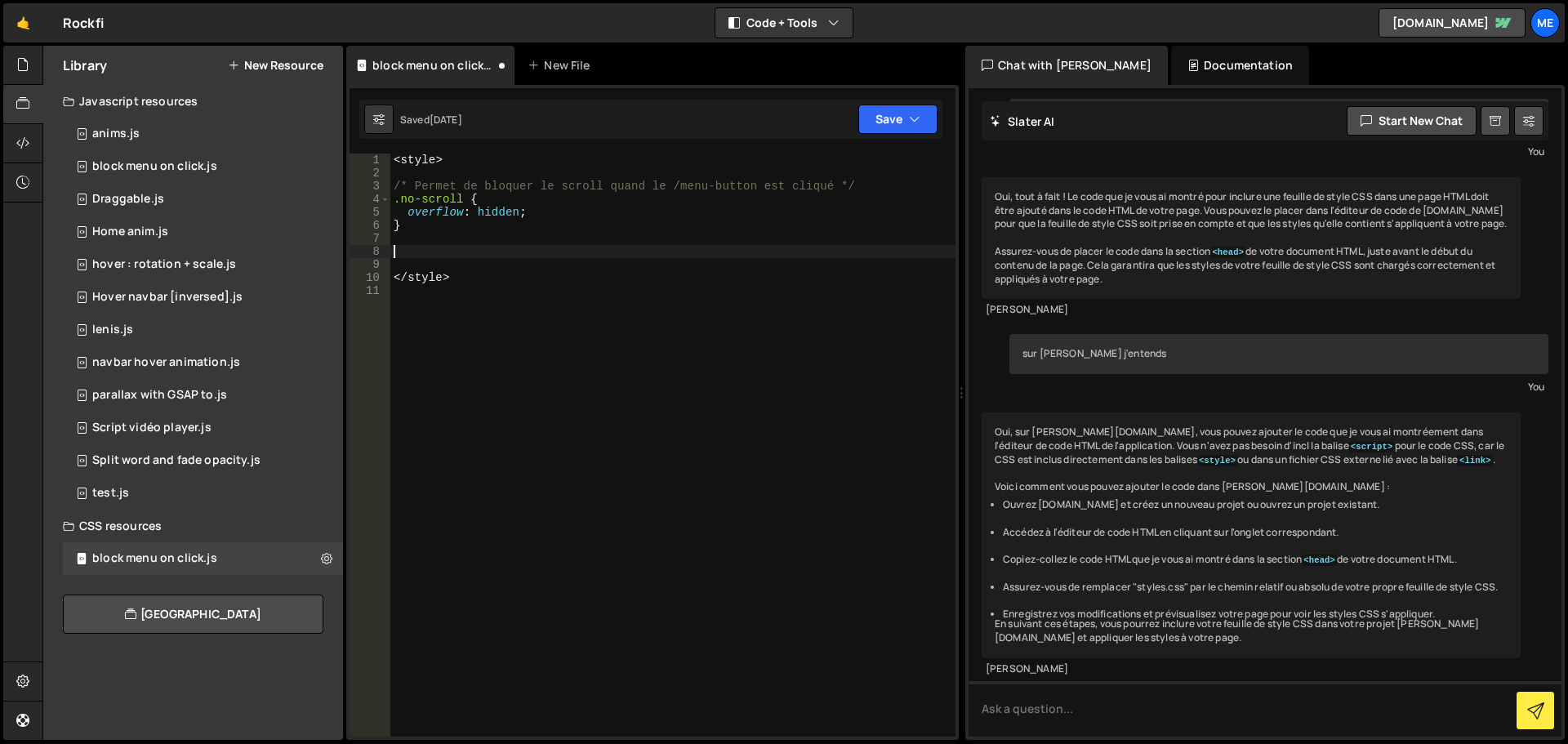
paste textarea "@media screen and (min-width: 1024px) { .section_header-img { height: calc(100s…"
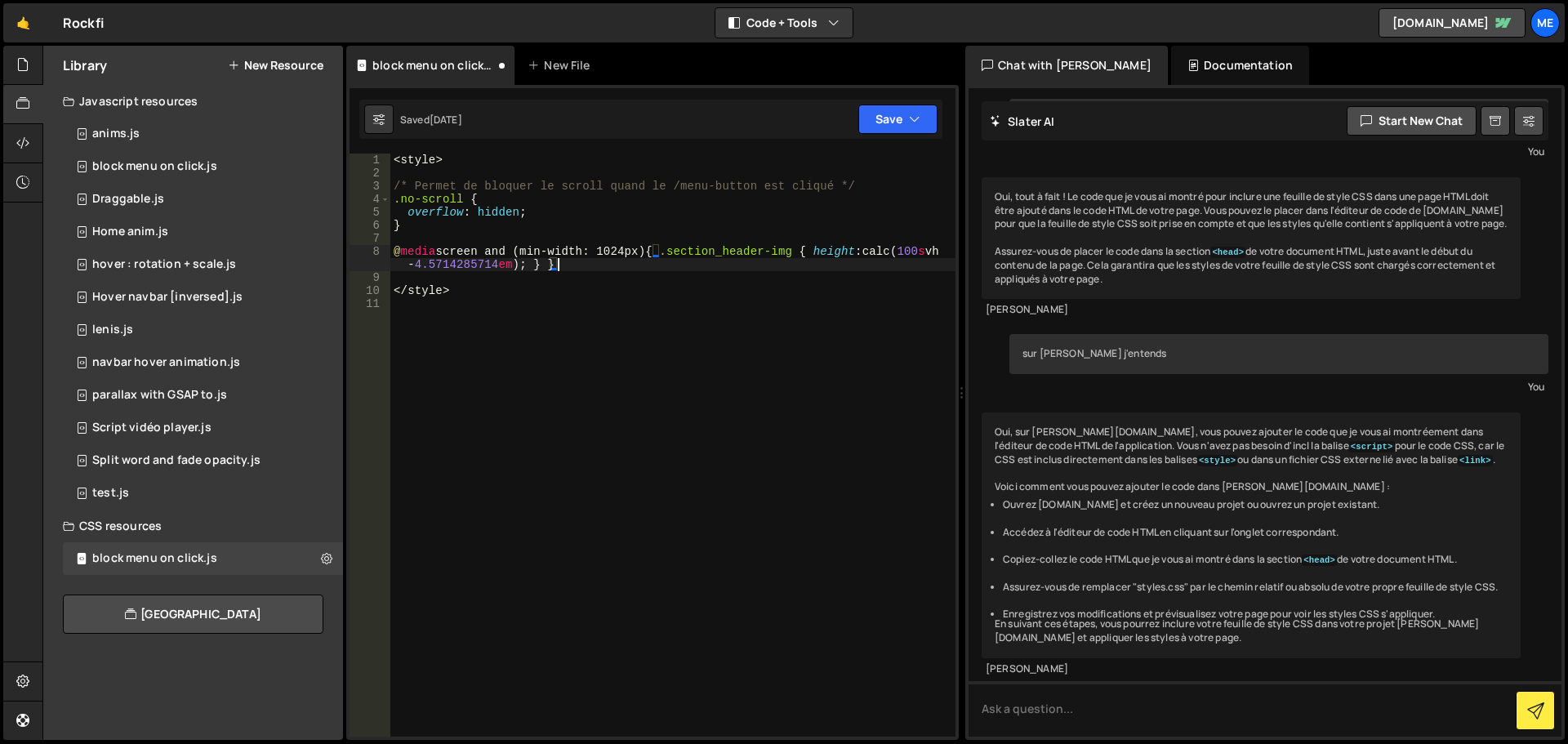
click at [745, 268] on div "< style > /* Permet de bloquer le scroll quand le /menu-button est cliqué */ .n…" at bounding box center [673, 458] width 565 height 610
click at [873, 123] on button "Save" at bounding box center [898, 118] width 79 height 29
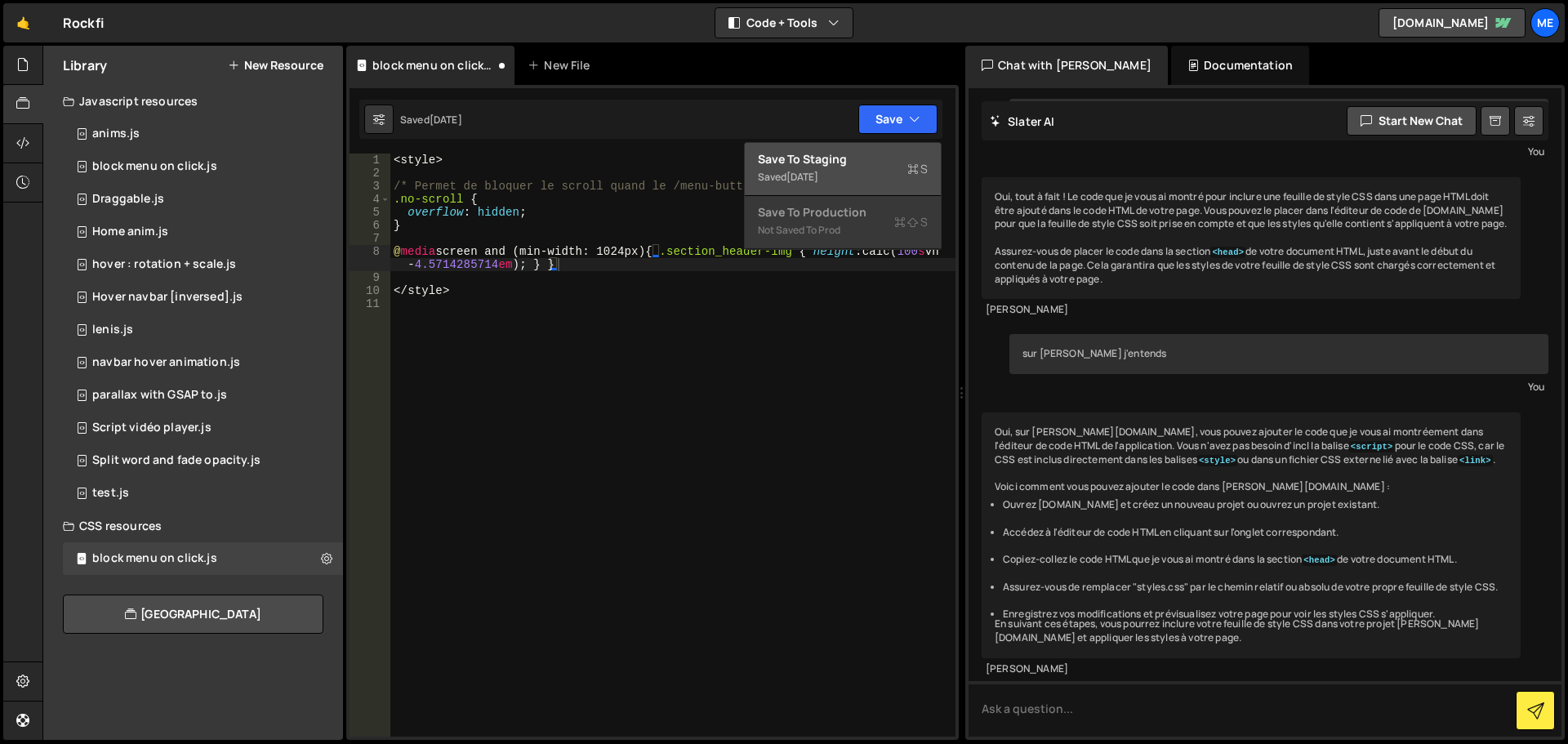
click at [873, 156] on div "Save to Staging S" at bounding box center [843, 159] width 170 height 16
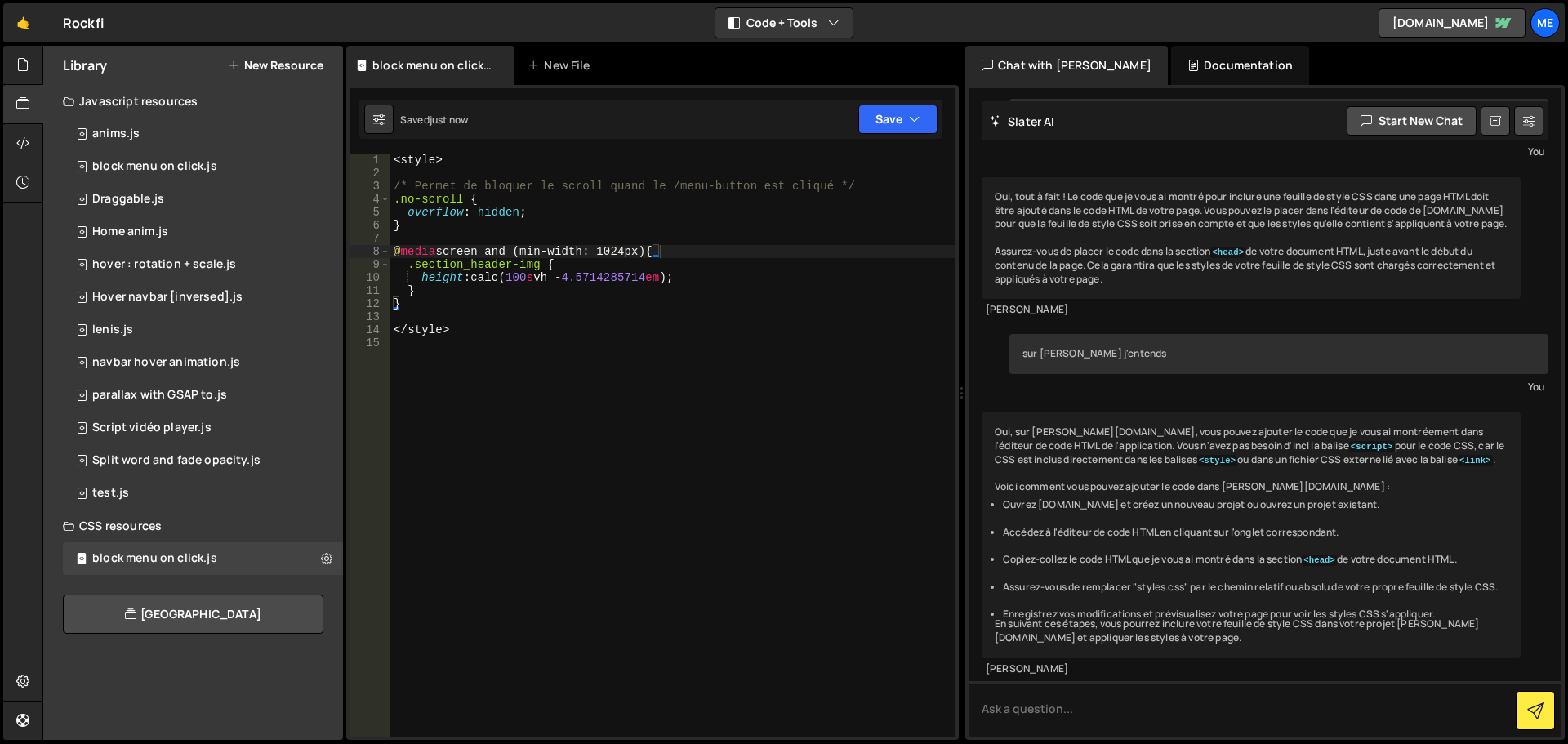
click at [689, 331] on div "< style > /* Permet de bloquer le scroll quand le /menu-button est cliqué */ .n…" at bounding box center [673, 458] width 565 height 610
drag, startPoint x: 571, startPoint y: 277, endPoint x: 656, endPoint y: 279, distance: 85.0
click at [656, 279] on div "< style > /* Permet de bloquer le scroll quand le /menu-button est cliqué */ .n…" at bounding box center [673, 458] width 565 height 610
type textarea "height: calc(100svh - 6em);"
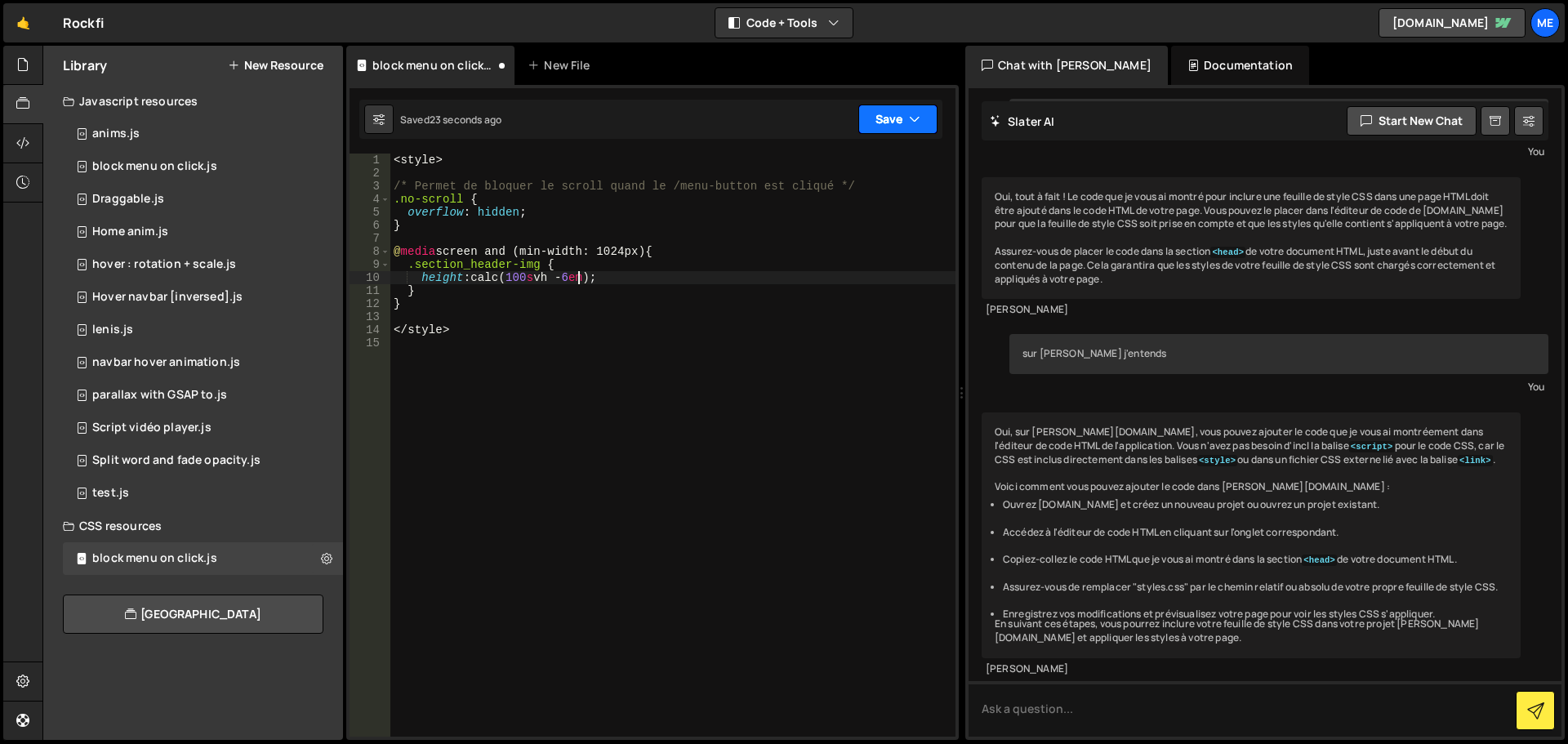
click at [888, 114] on button "Save" at bounding box center [898, 118] width 79 height 29
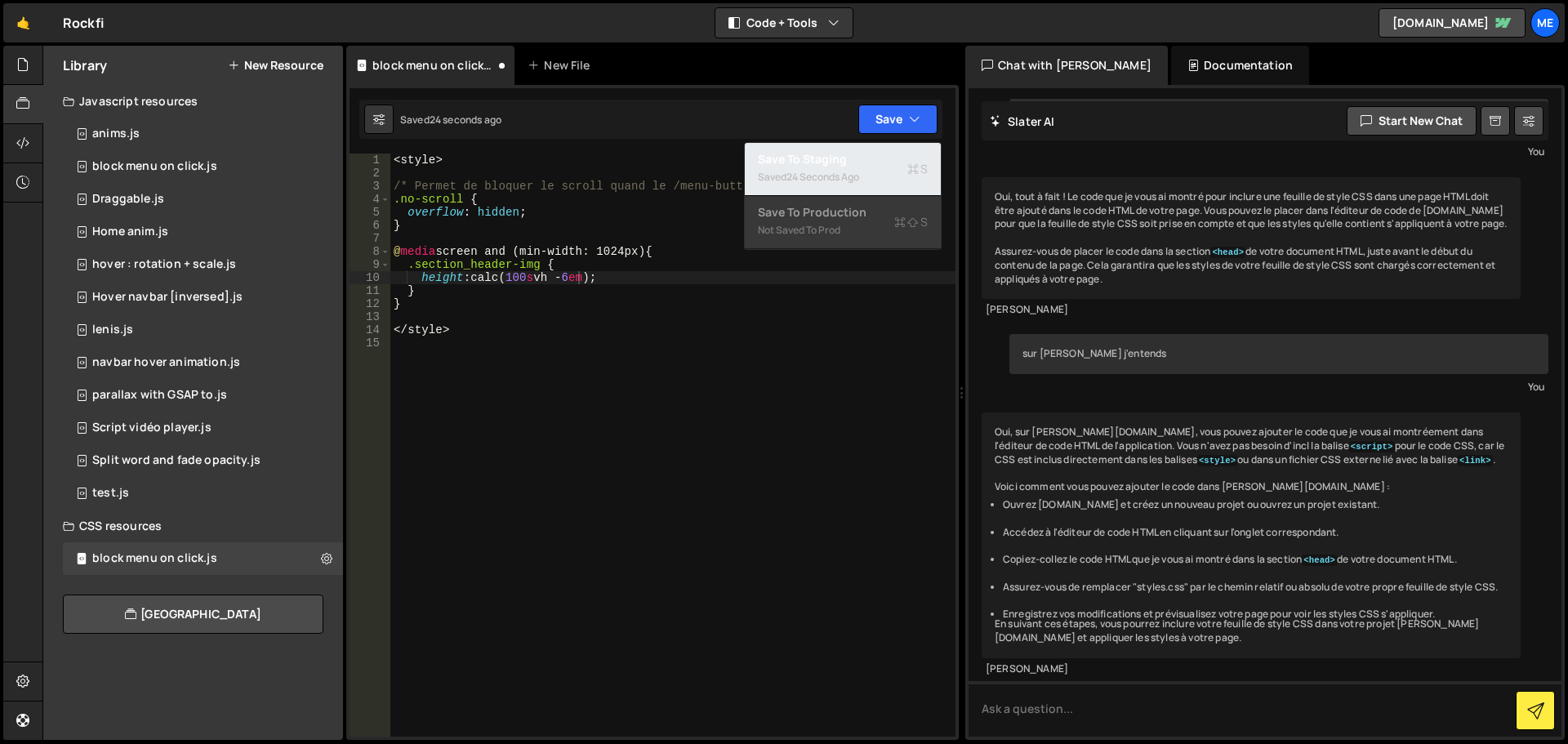
click at [894, 164] on div "Save to Staging S" at bounding box center [843, 159] width 170 height 16
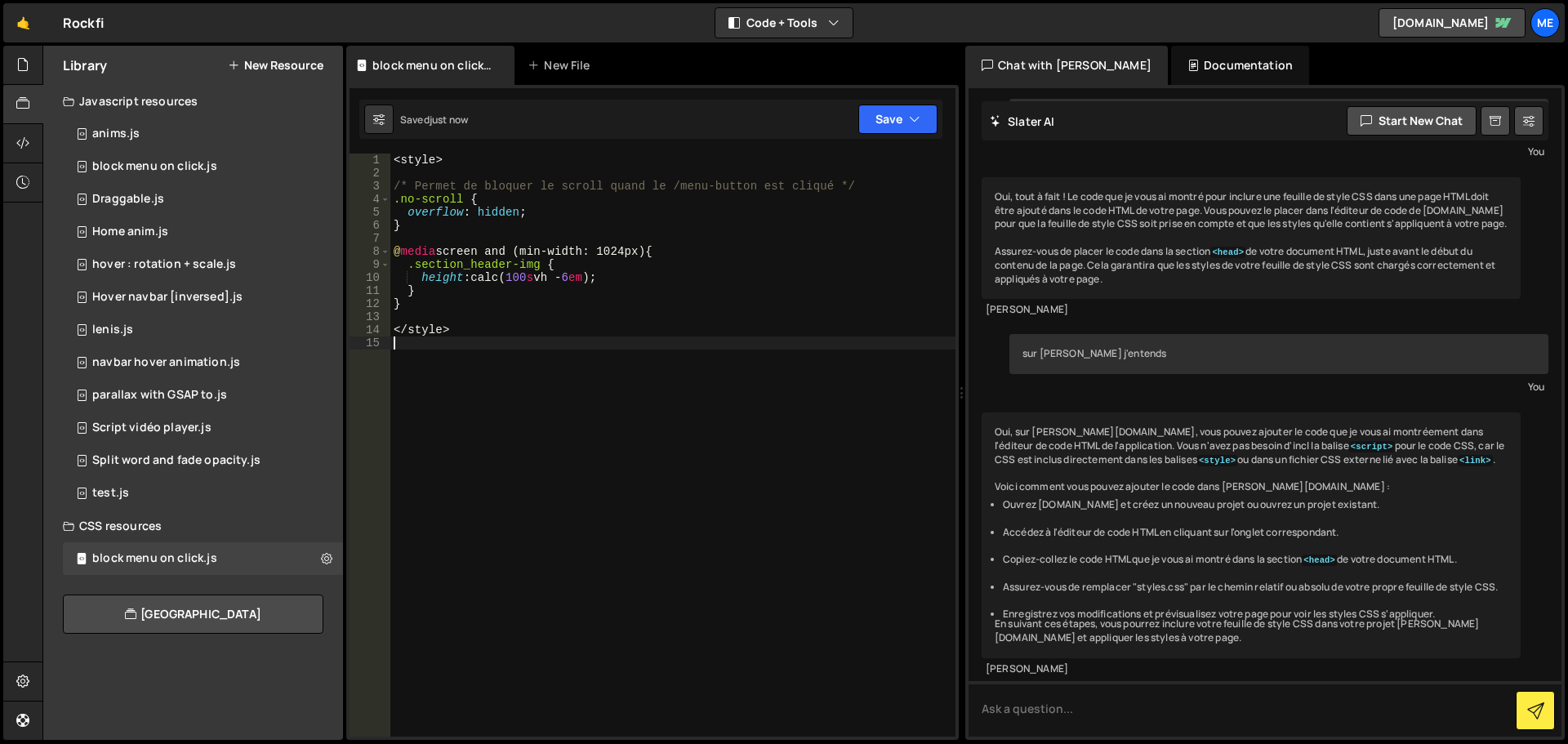
scroll to position [0, 0]
click at [779, 450] on div "< style > /* Permet de bloquer le scroll quand le /menu-button est cliqué */ .n…" at bounding box center [673, 458] width 565 height 610
click at [887, 128] on button "Save" at bounding box center [898, 118] width 79 height 29
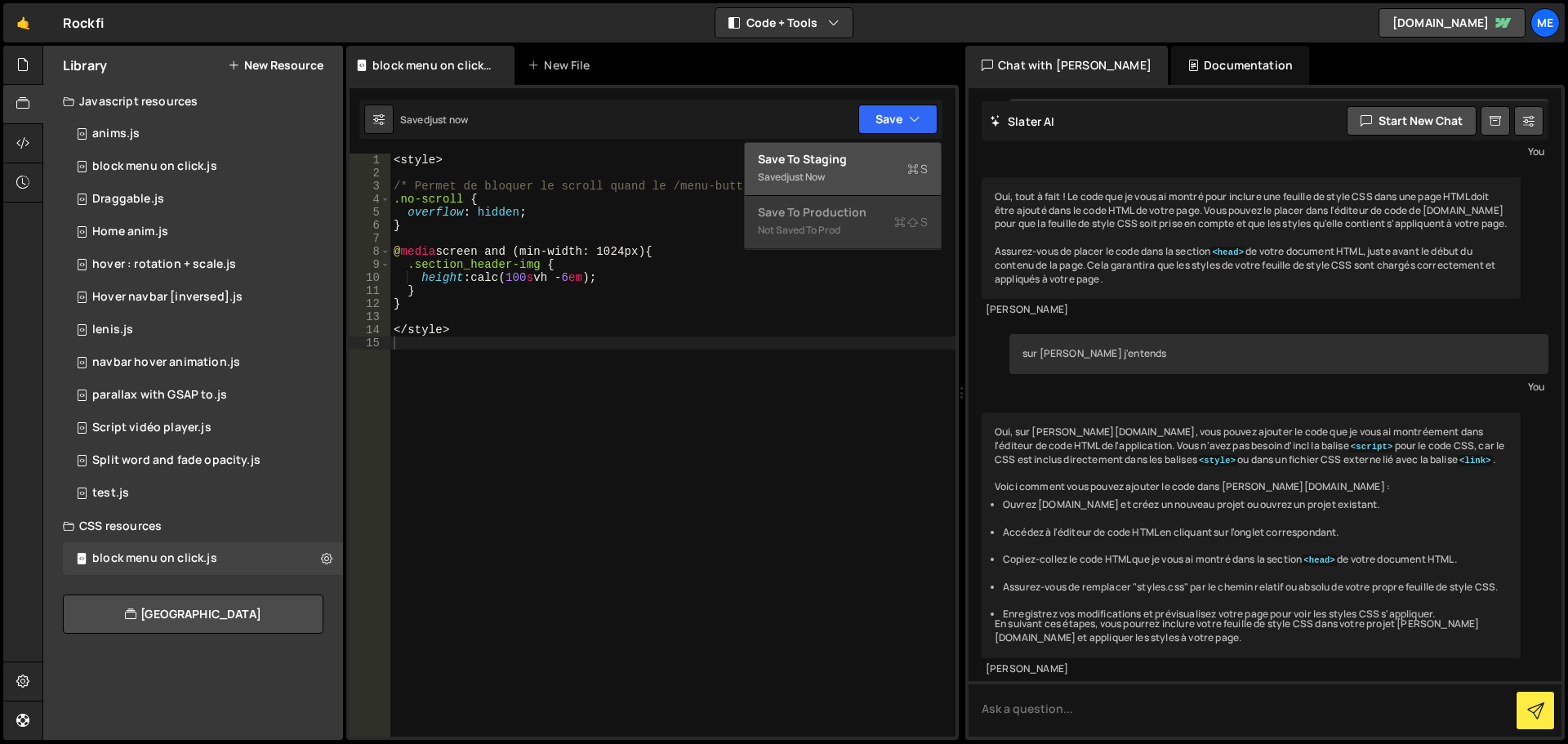
click at [877, 165] on div "Save to Staging S" at bounding box center [843, 159] width 170 height 16
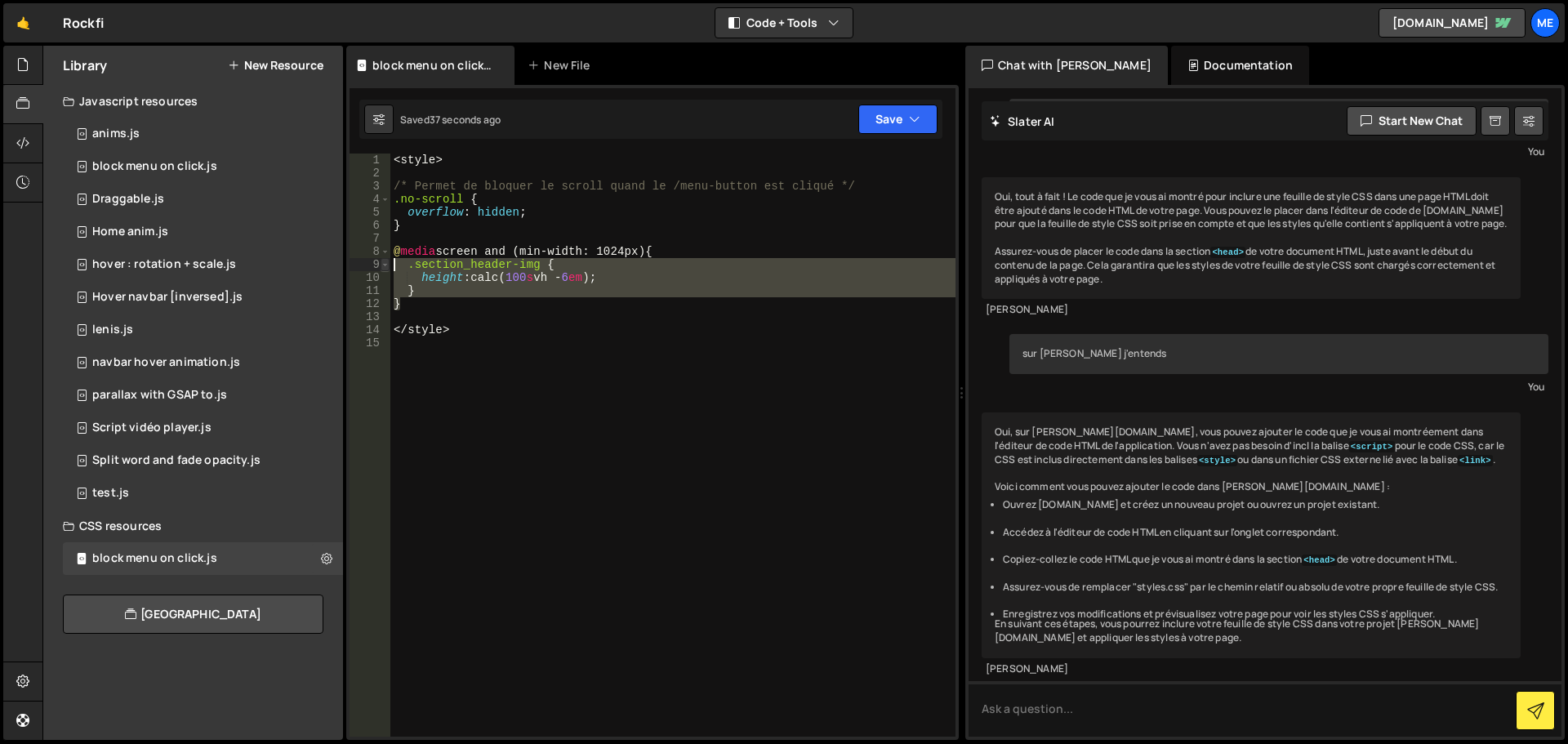
drag, startPoint x: 411, startPoint y: 307, endPoint x: 495, endPoint y: 275, distance: 89.9
click at [385, 266] on div "} 1 2 3 4 5 6 7 8 9 10 11 12 13 14 15 < style > /* Permet de bloquer le scroll …" at bounding box center [653, 445] width 606 height 583
click at [541, 279] on div "< style > /* Permet de bloquer le scroll quand le /menu-button est cliqué */ .n…" at bounding box center [673, 445] width 565 height 583
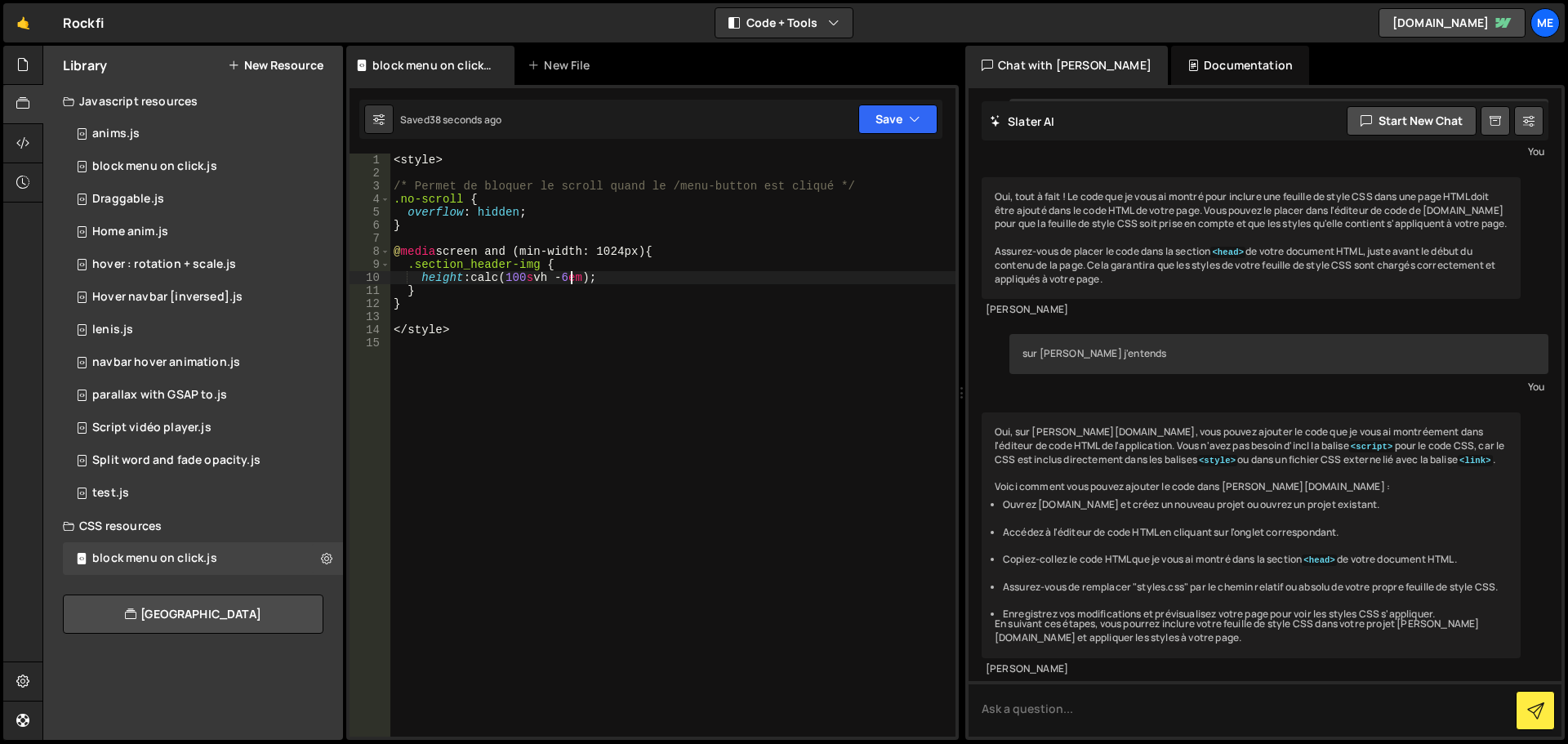
click at [574, 283] on div "< style > /* Permet de bloquer le scroll quand le /menu-button est cliqué */ .n…" at bounding box center [673, 458] width 565 height 610
paste textarea "4.5714285714"
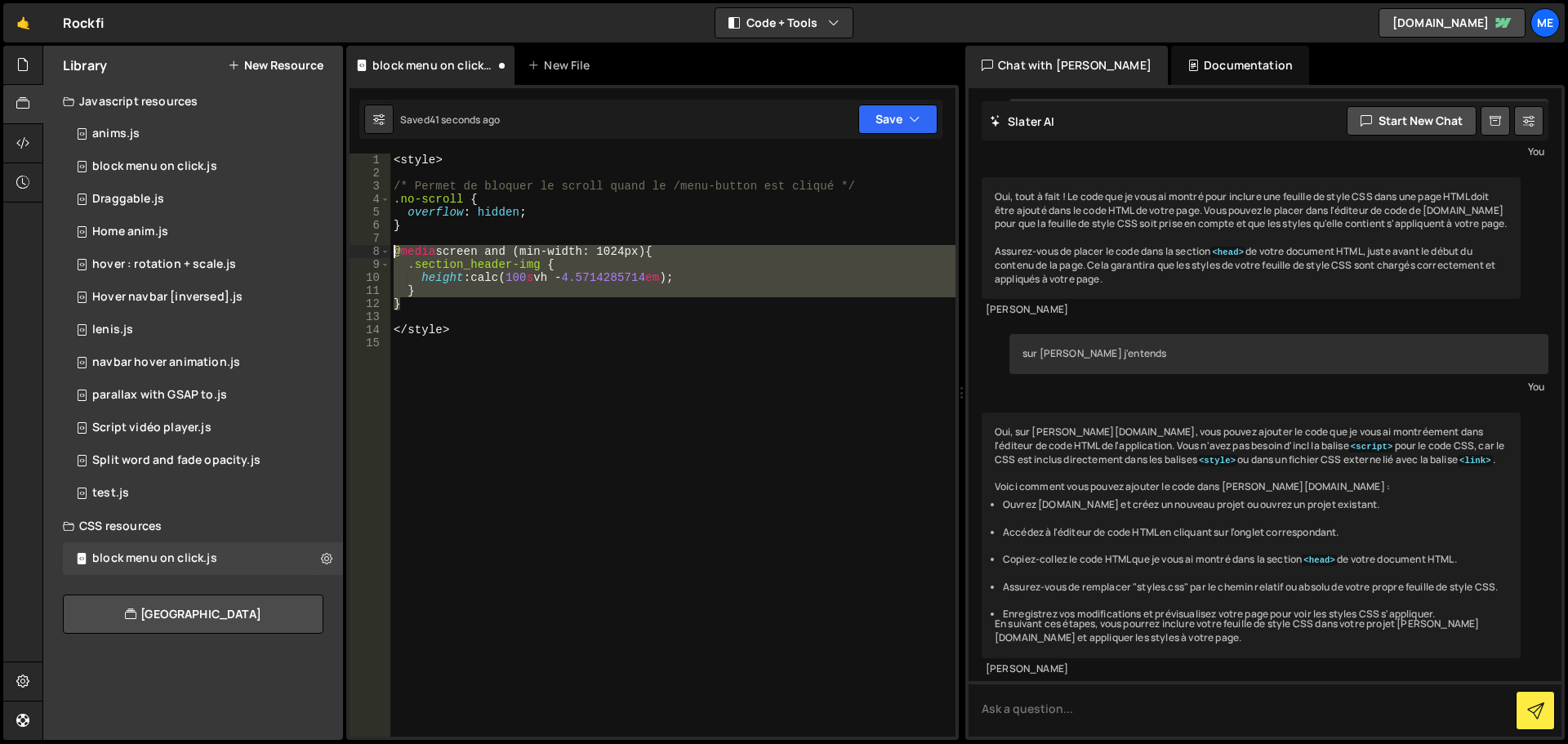
drag, startPoint x: 419, startPoint y: 307, endPoint x: 376, endPoint y: 250, distance: 71.4
click at [376, 250] on div "height: calc(100svh - 4.5714285714em); 1 2 3 4 5 6 7 8 9 10 11 12 13 14 15 < st…" at bounding box center [653, 445] width 606 height 583
type textarea "@media screen and (min-width: 1024px) { .section_header-img {"
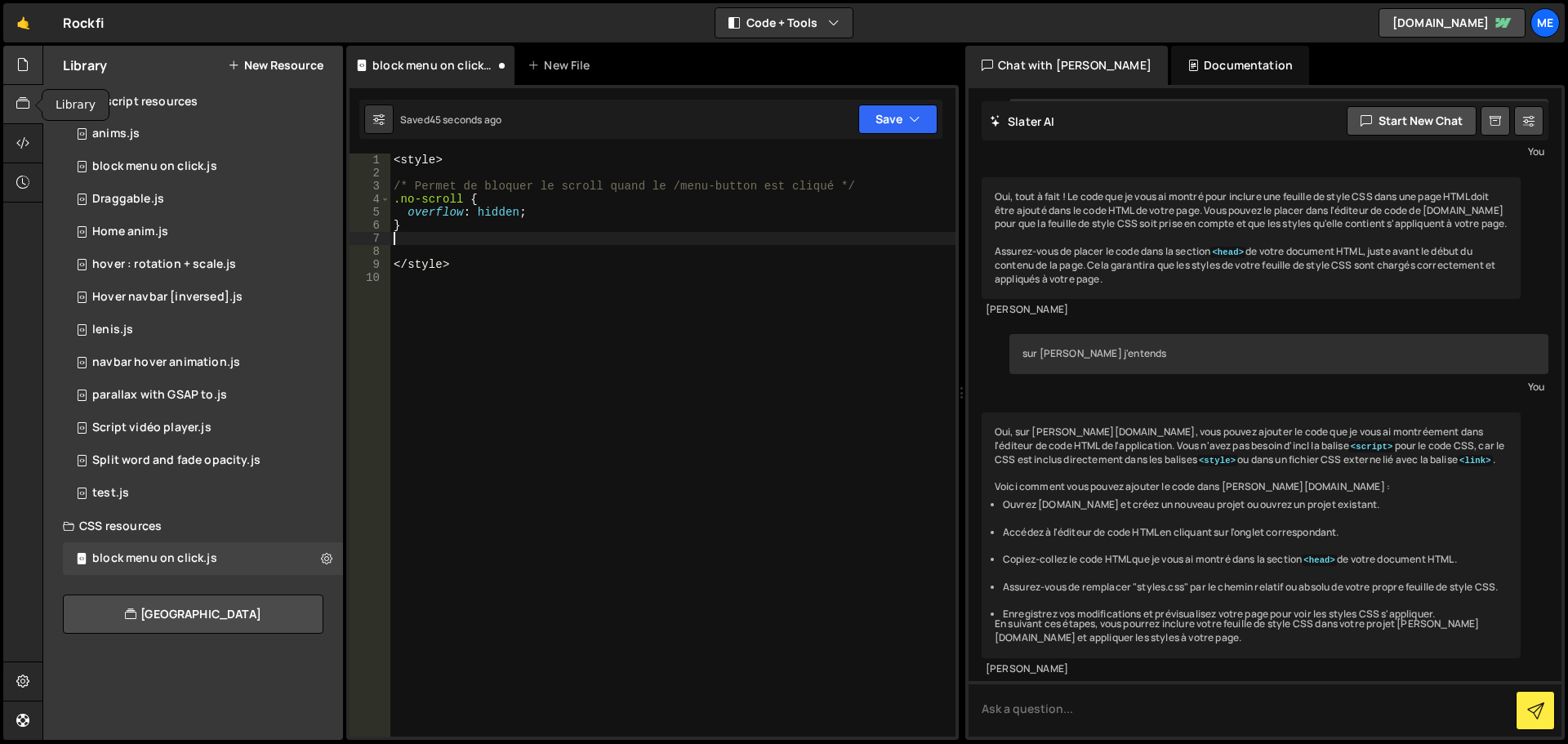
click at [25, 72] on icon at bounding box center [23, 64] width 13 height 18
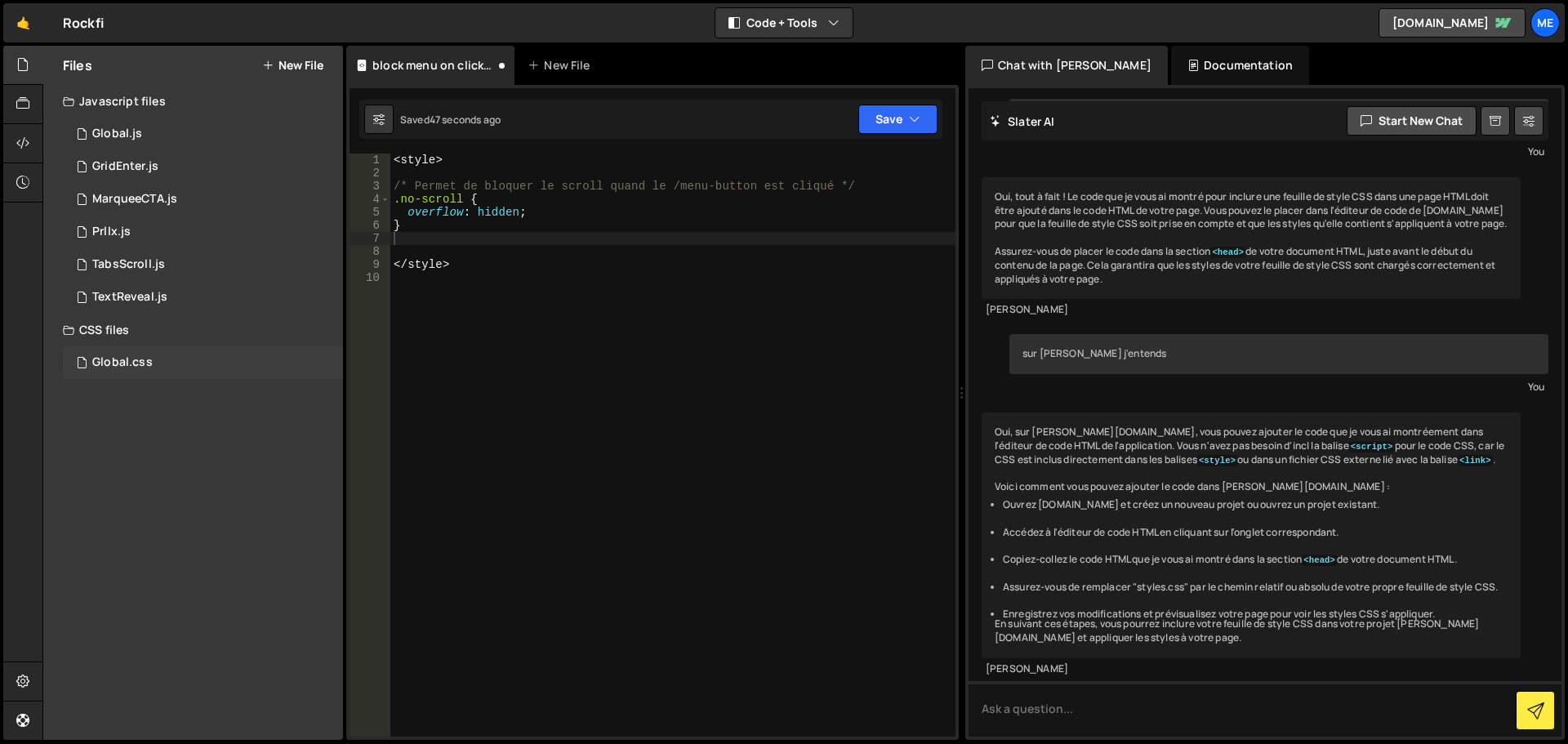
click at [171, 359] on div "Global.css 0" at bounding box center [203, 362] width 281 height 33
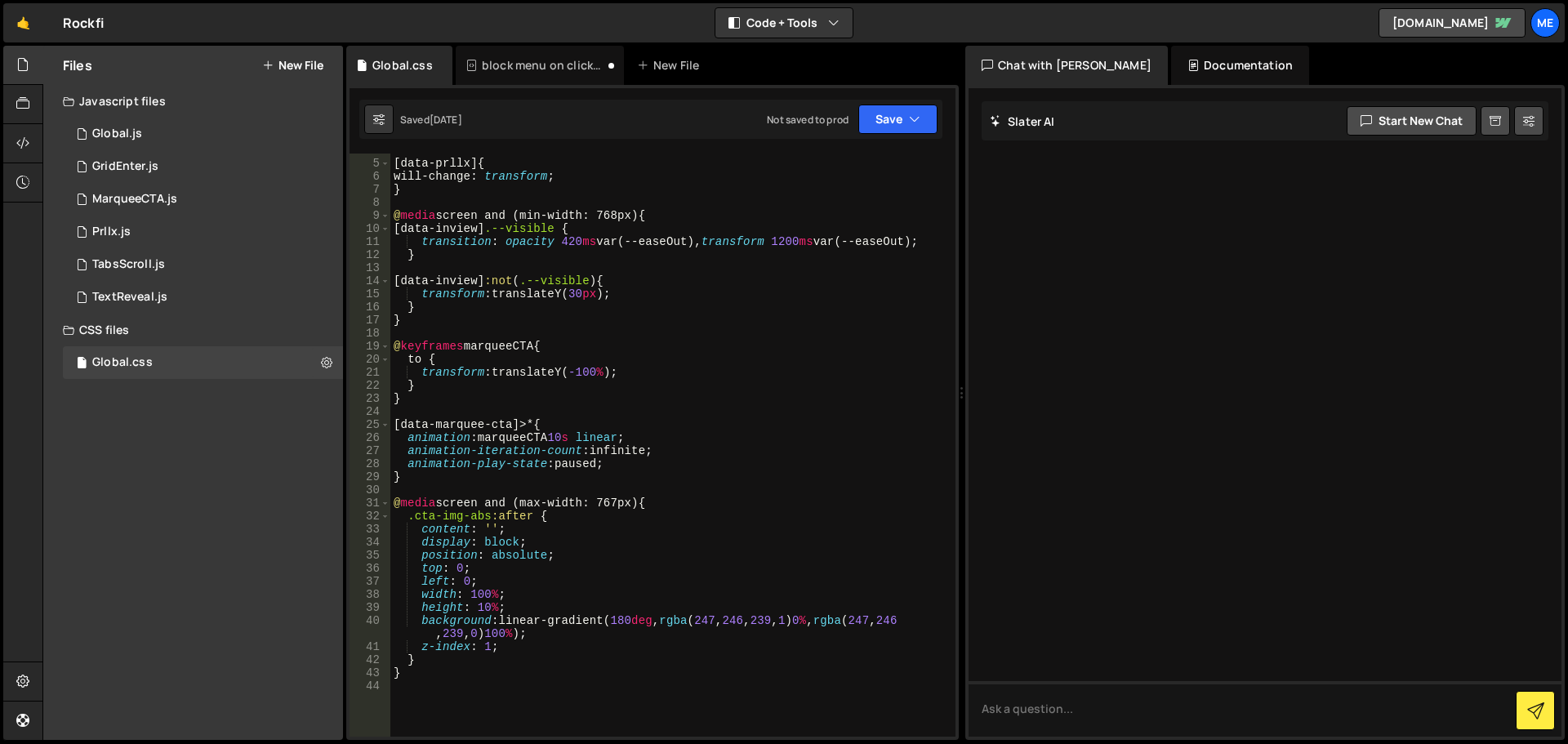
scroll to position [290, 0]
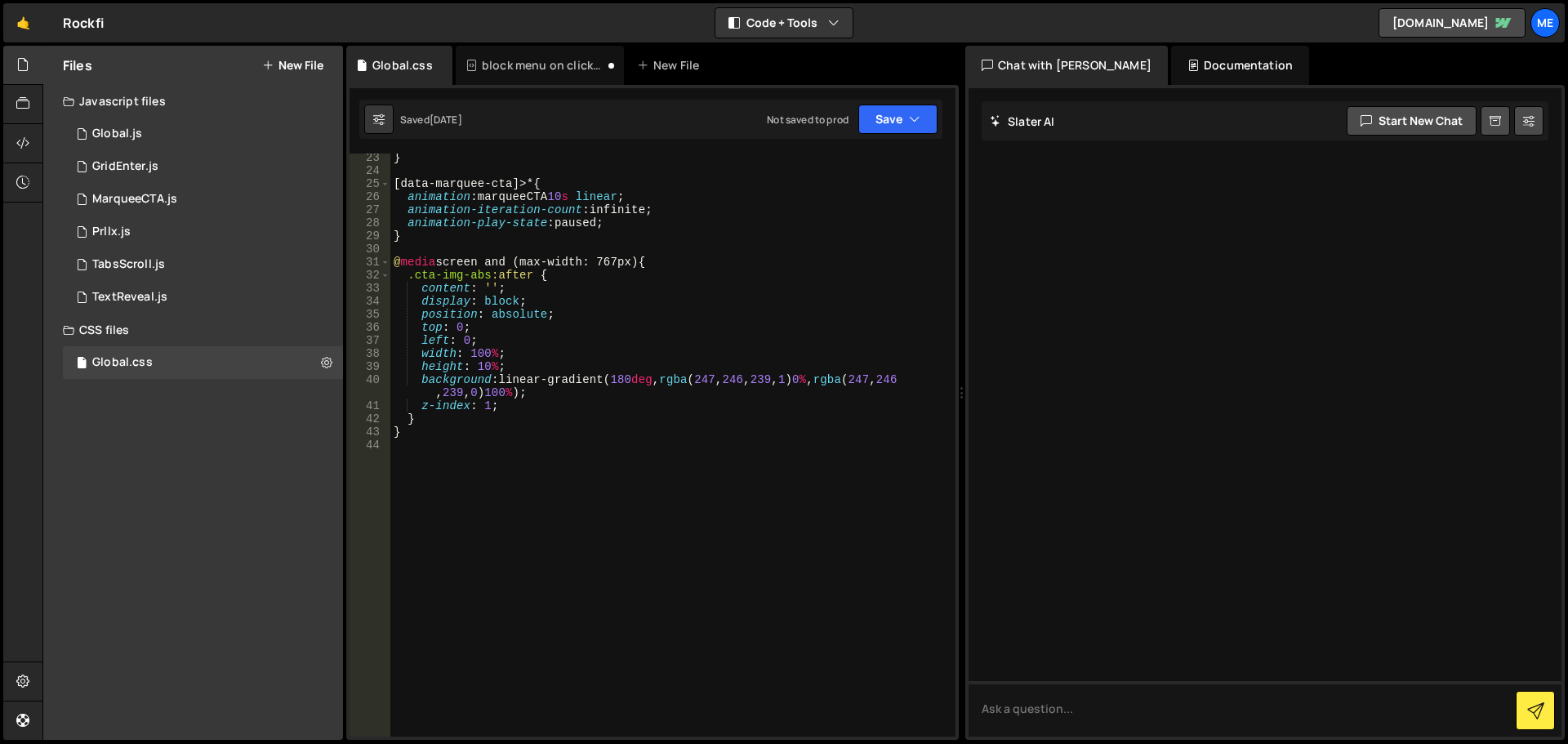
type textarea "}"
click at [442, 436] on div "} [ data-marquee-cta ]>* { animation : marqueeCTA 10 s linear ; animation-itera…" at bounding box center [669, 456] width 559 height 610
paste textarea "}"
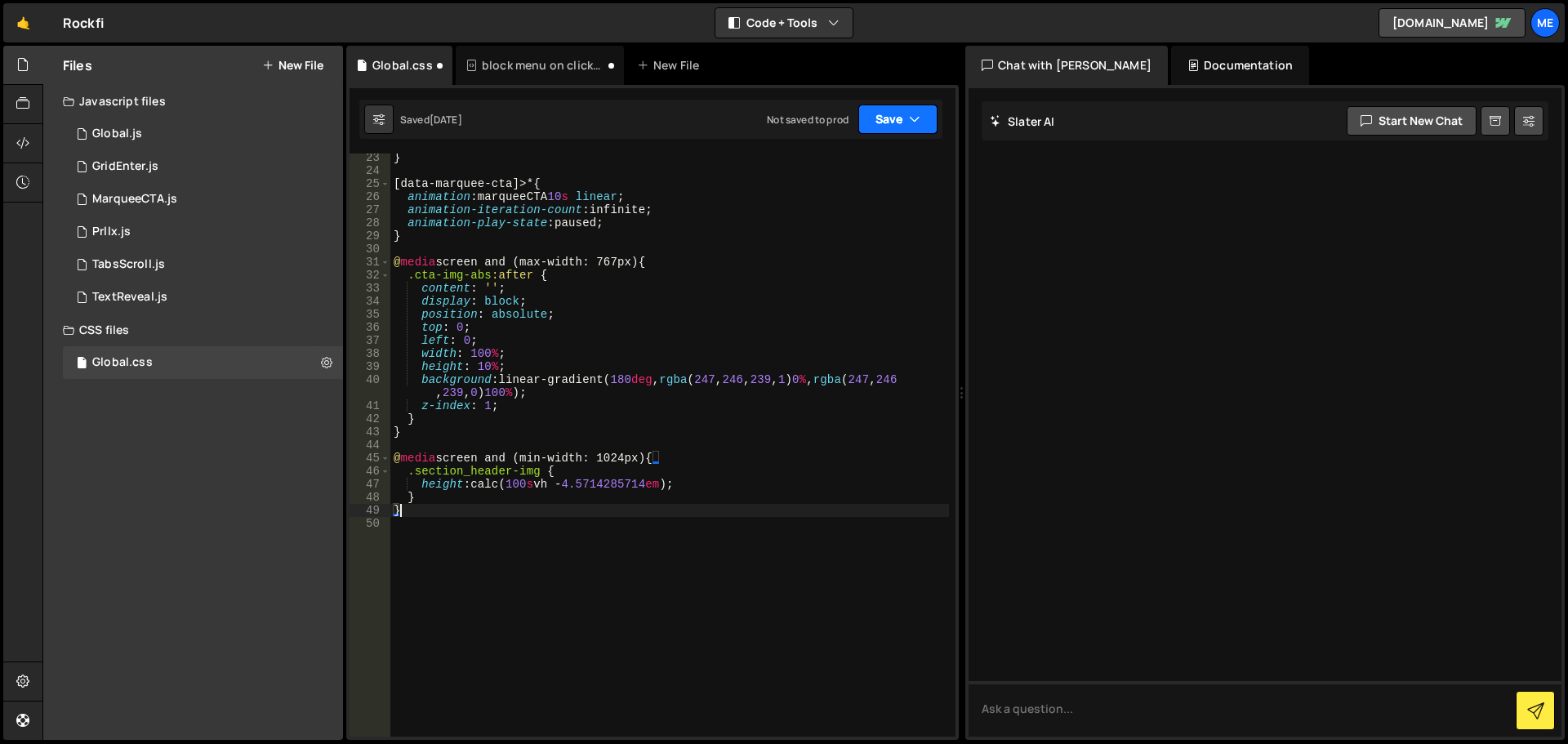
click at [873, 119] on button "Save" at bounding box center [898, 118] width 79 height 29
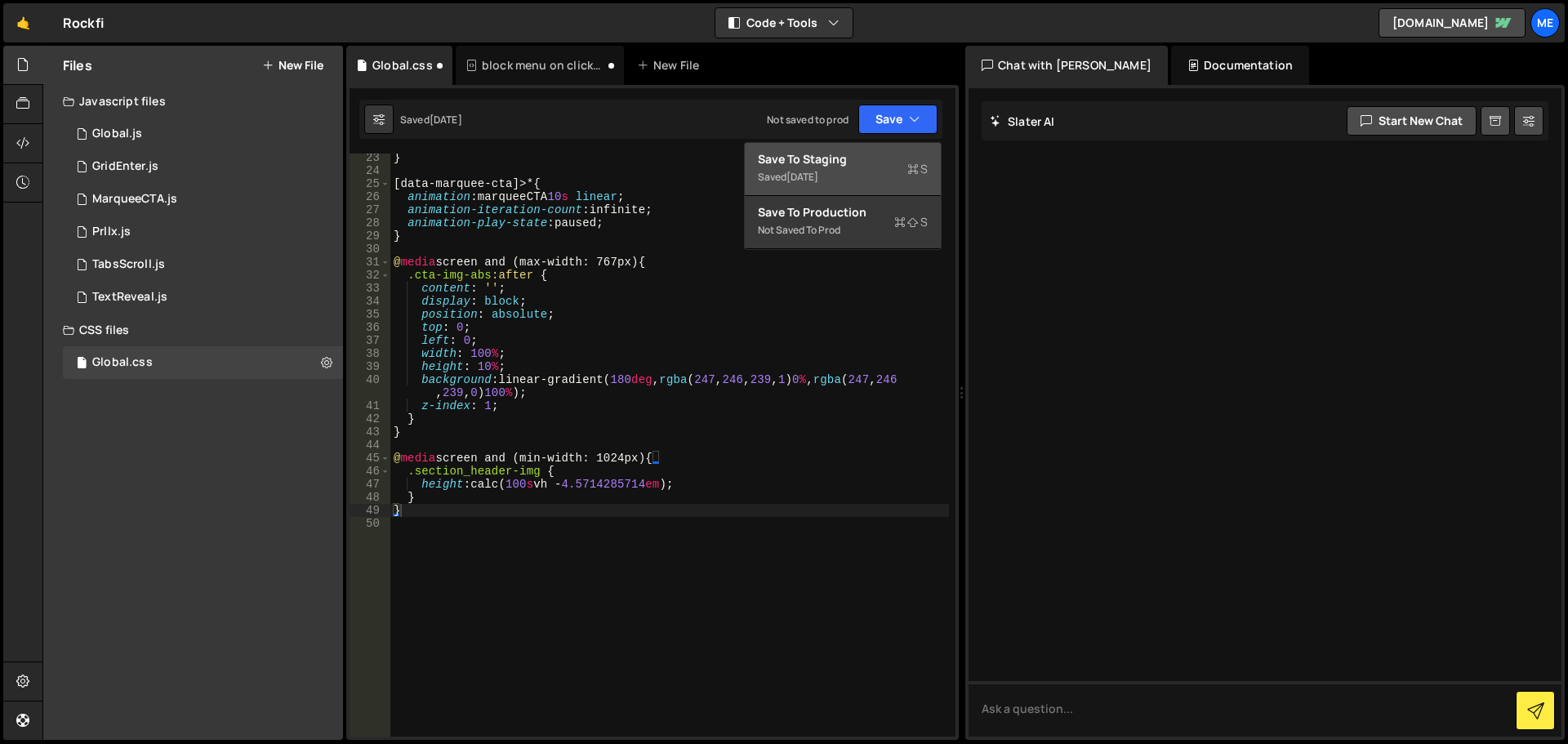
click at [833, 176] on div "Saved [DATE]" at bounding box center [843, 176] width 170 height 19
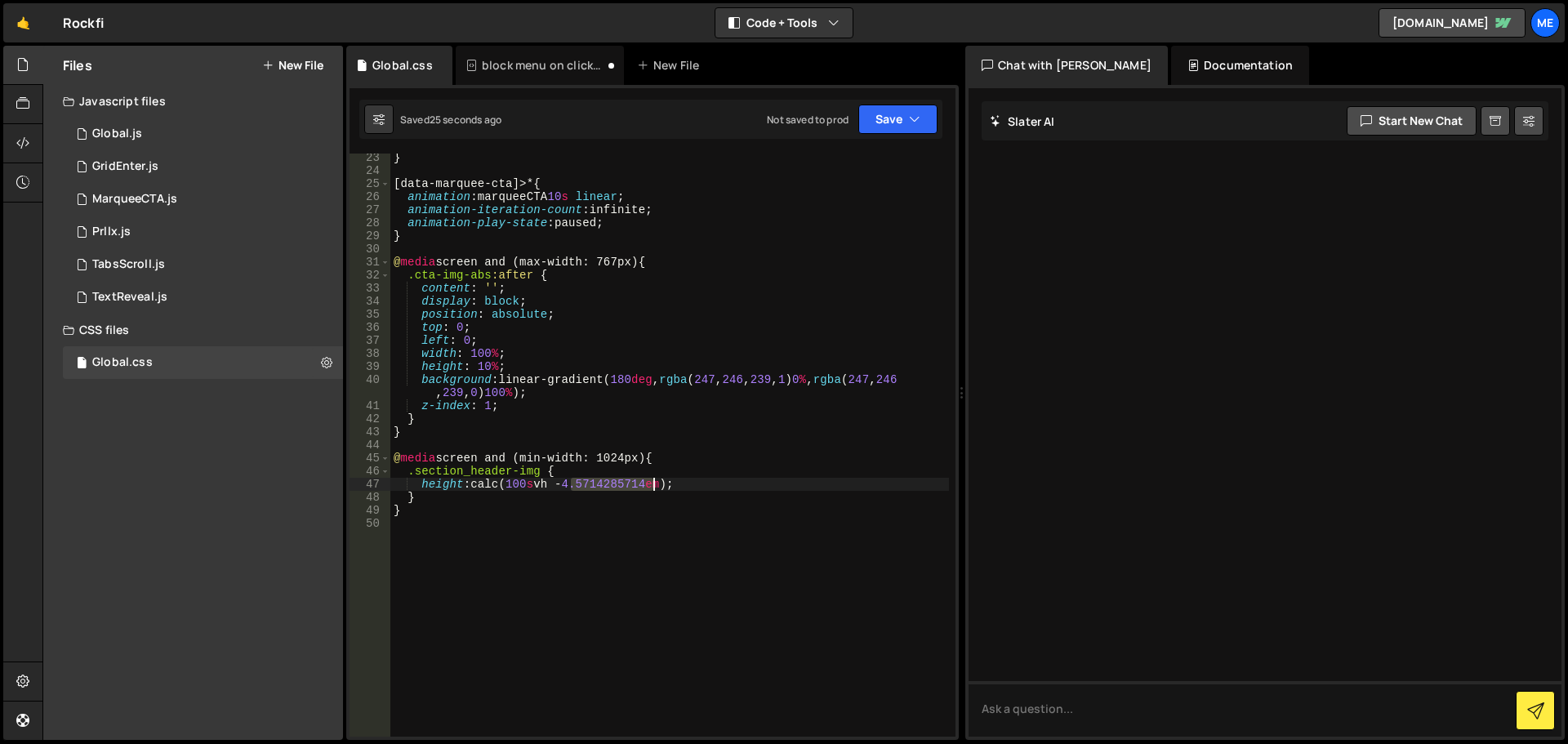
drag, startPoint x: 574, startPoint y: 487, endPoint x: 652, endPoint y: 485, distance: 78.0
click at [652, 485] on div "} [ data-marquee-cta ]>* { animation : marqueeCTA 10 s linear ; animation-itera…" at bounding box center [669, 456] width 559 height 610
click at [904, 110] on button "Save" at bounding box center [898, 118] width 79 height 29
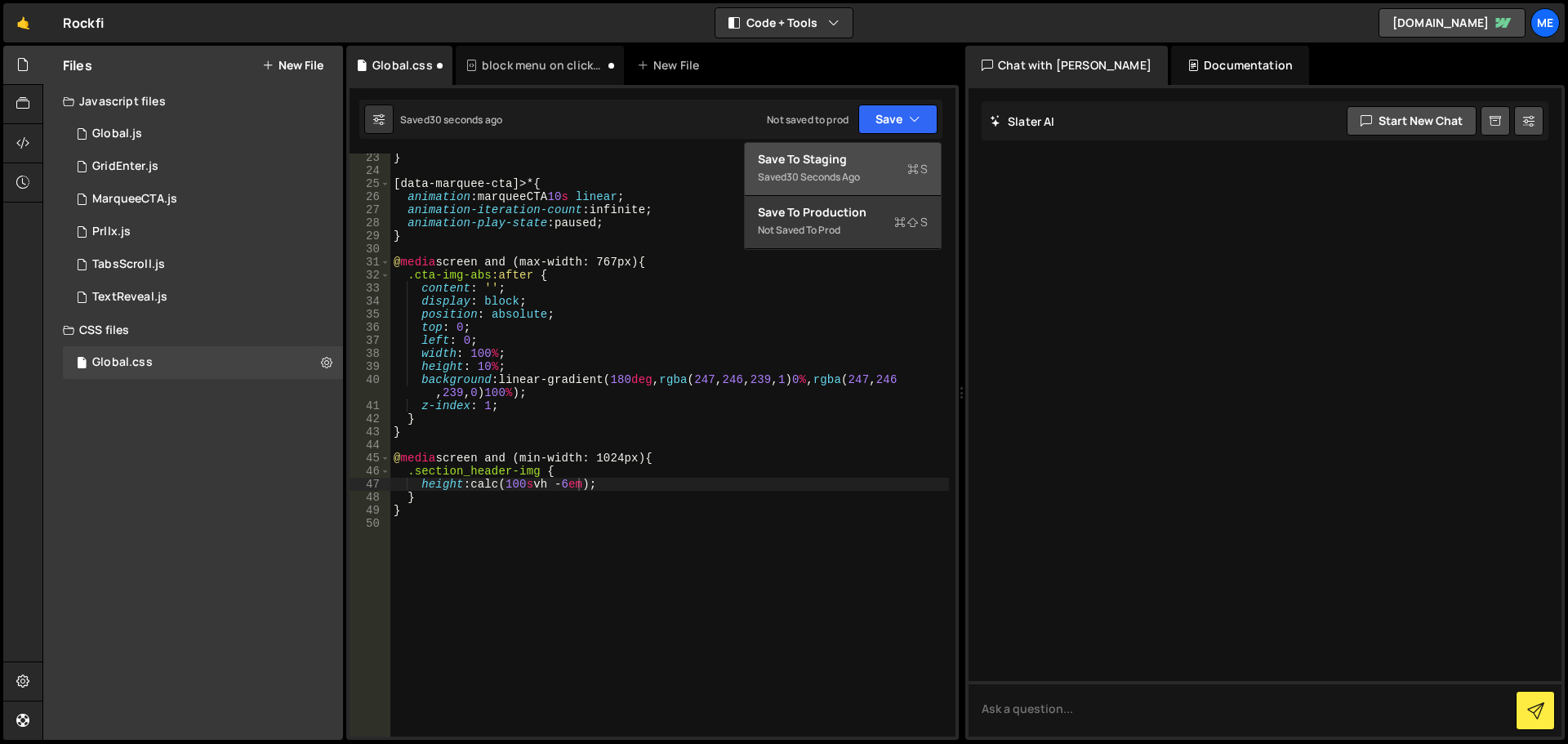
click at [878, 161] on div "Save to Staging S" at bounding box center [843, 159] width 170 height 16
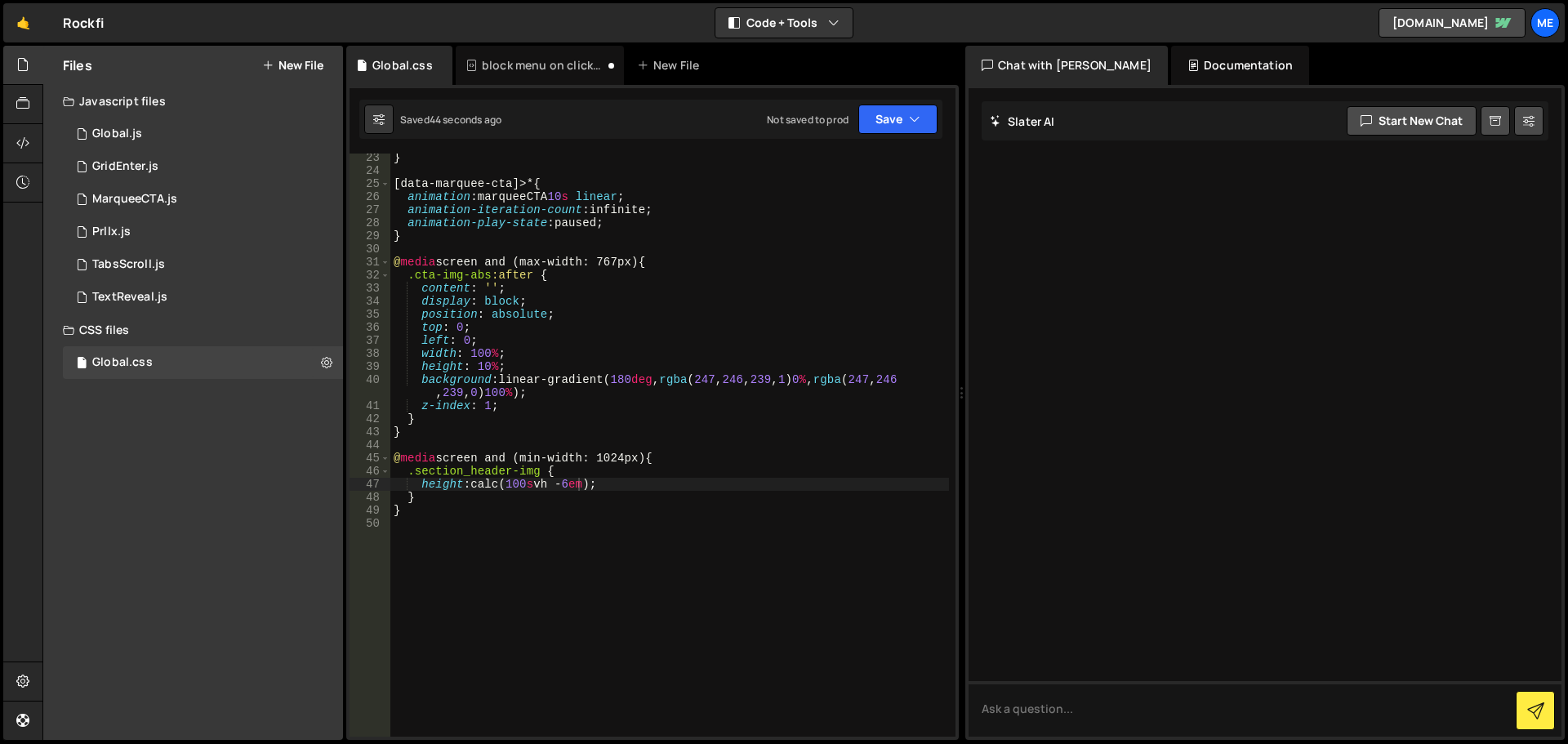
click at [574, 484] on div "} [ data-marquee-cta ]>* { animation : marqueeCTA 10 s linear ; animation-itera…" at bounding box center [669, 456] width 559 height 610
click at [579, 482] on div "} [ data-marquee-cta ]>* { animation : marqueeCTA 10 s linear ; animation-itera…" at bounding box center [669, 456] width 559 height 610
paste textarea "4.5714285714"
type textarea "height: calc(100svh - 4.5714285714em);"
drag, startPoint x: 891, startPoint y: 123, endPoint x: 879, endPoint y: 148, distance: 27.7
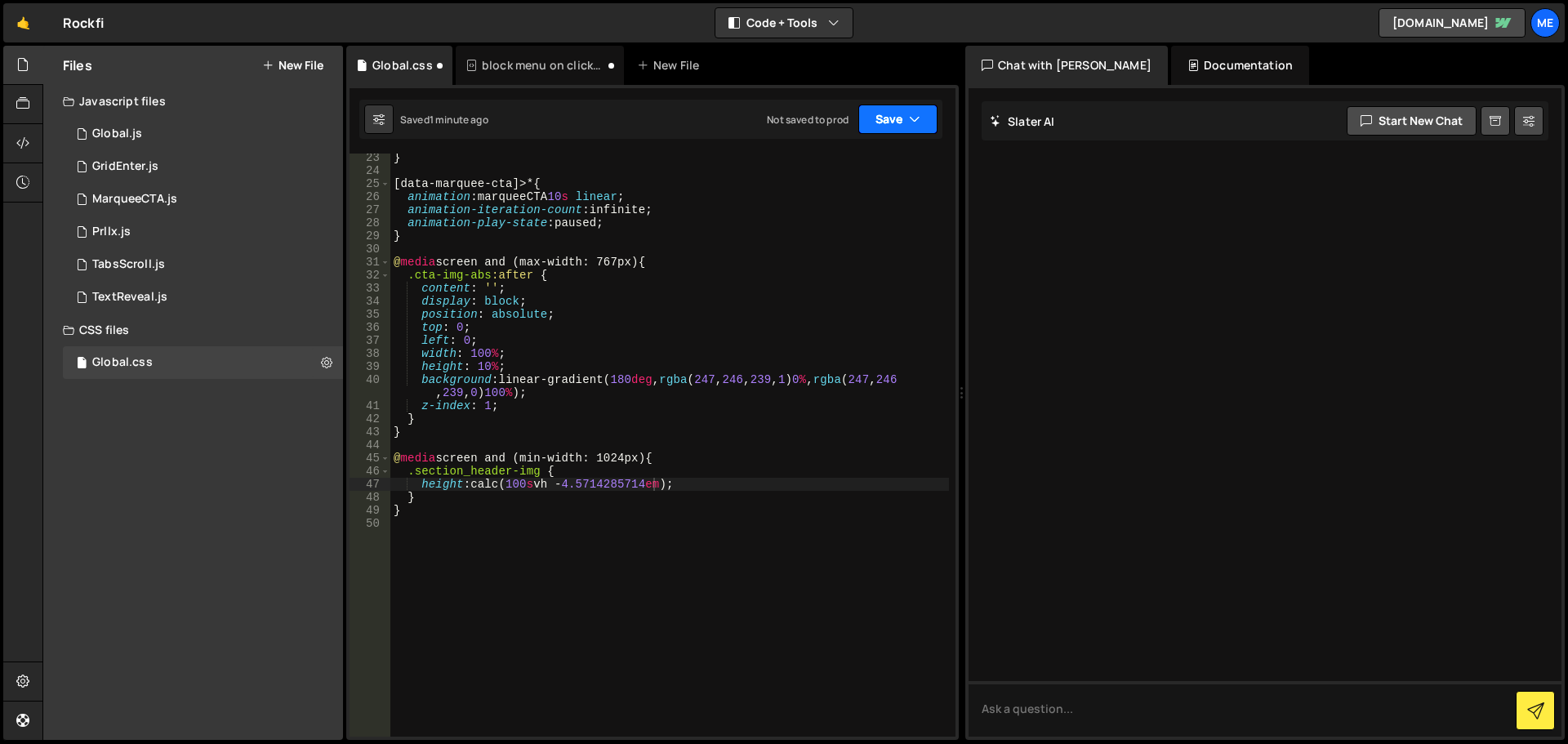
click at [891, 123] on button "Save" at bounding box center [898, 118] width 79 height 29
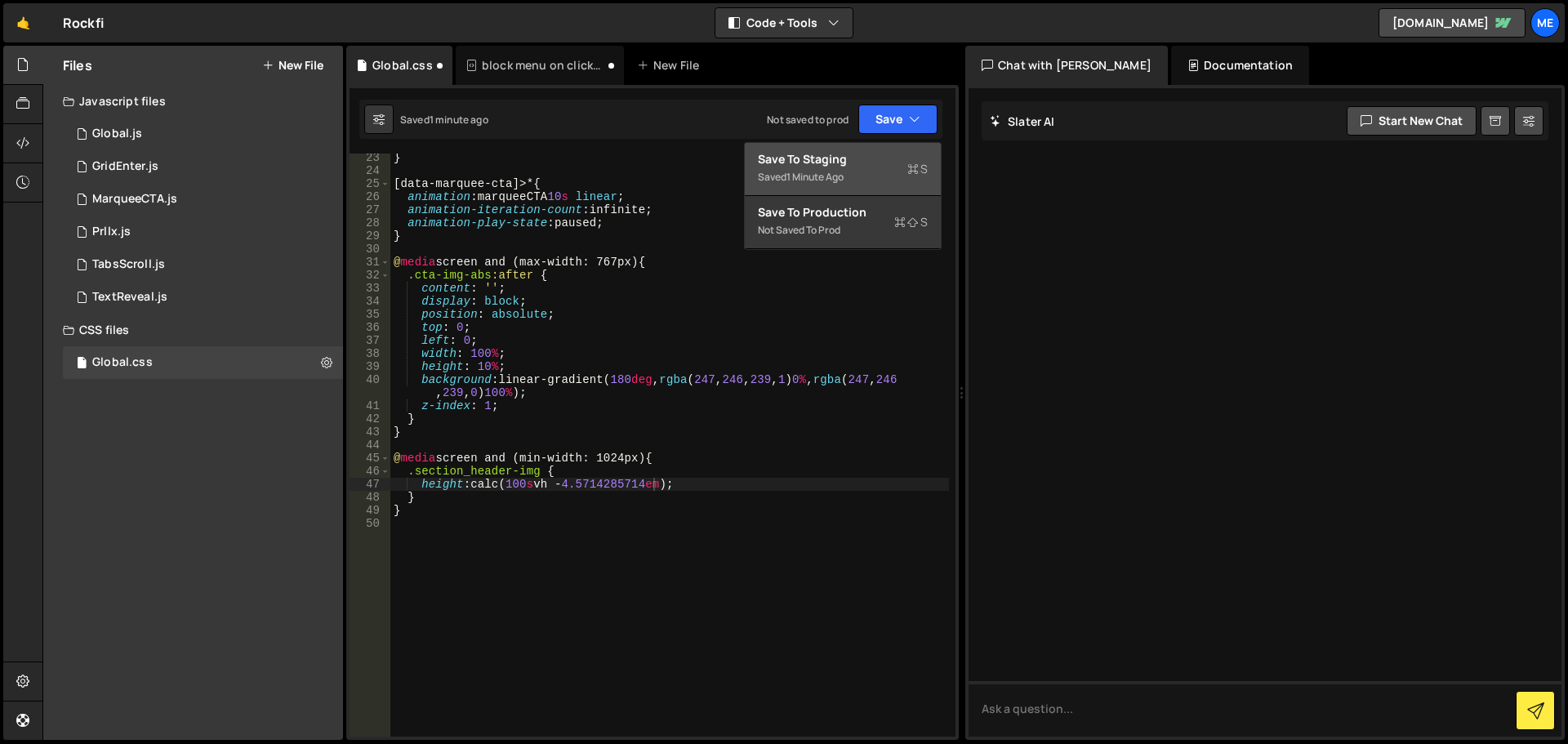
click at [873, 171] on div "Saved 1 minute ago" at bounding box center [843, 176] width 170 height 19
